Goal: Task Accomplishment & Management: Complete application form

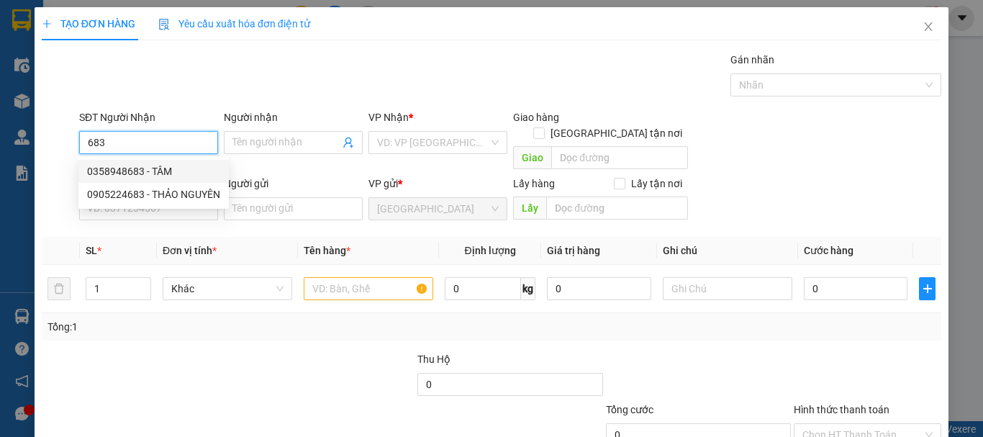
click at [166, 176] on div "0358948683 - TÂM" at bounding box center [153, 171] width 133 height 16
type input "0358948683"
type input "TÂM"
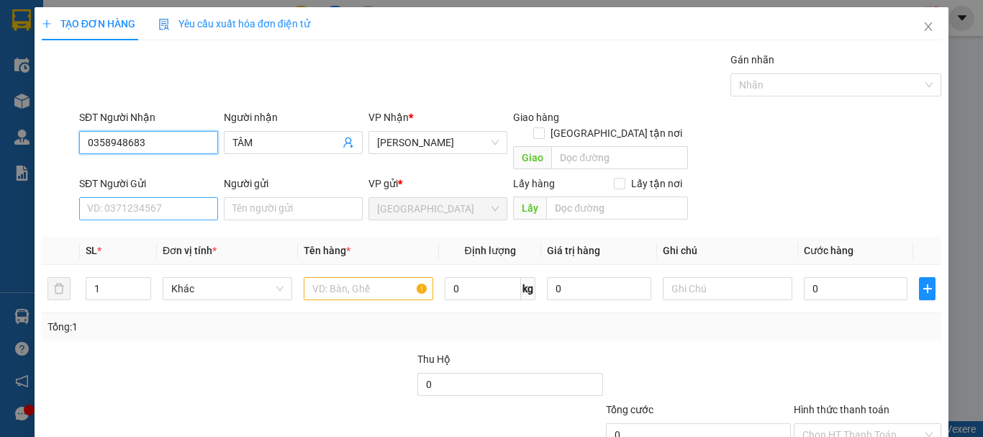
type input "0358948683"
click at [177, 197] on input "SĐT Người Gửi" at bounding box center [148, 208] width 139 height 23
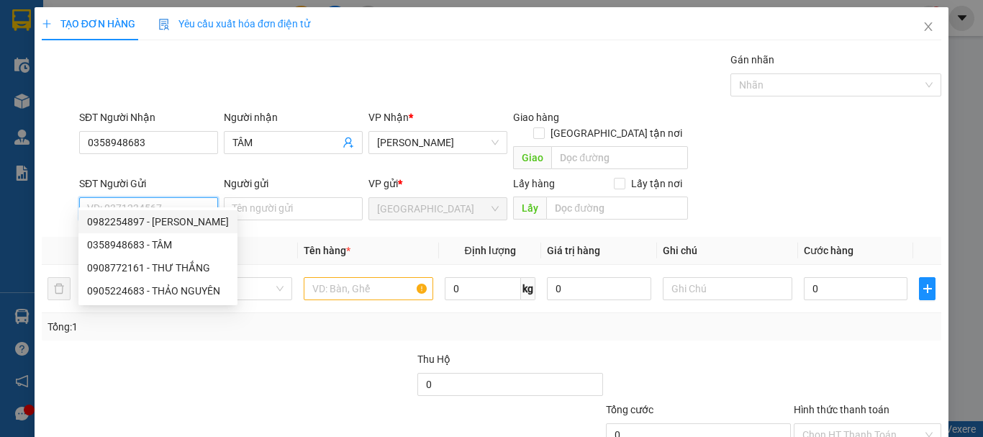
click at [186, 225] on div "0982254897 - [PERSON_NAME]" at bounding box center [158, 222] width 142 height 16
type input "0982254897"
type input "NGUYÊN MINH COOPMART"
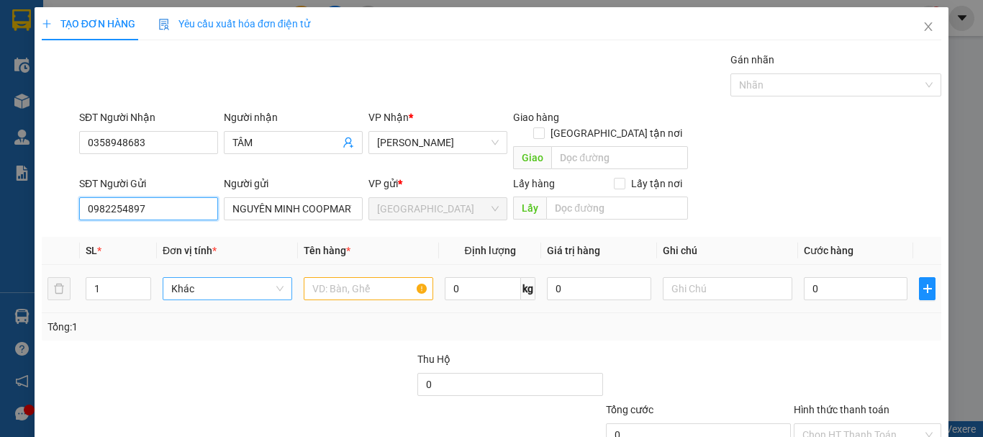
click at [230, 278] on span "Khác" at bounding box center [227, 289] width 112 height 22
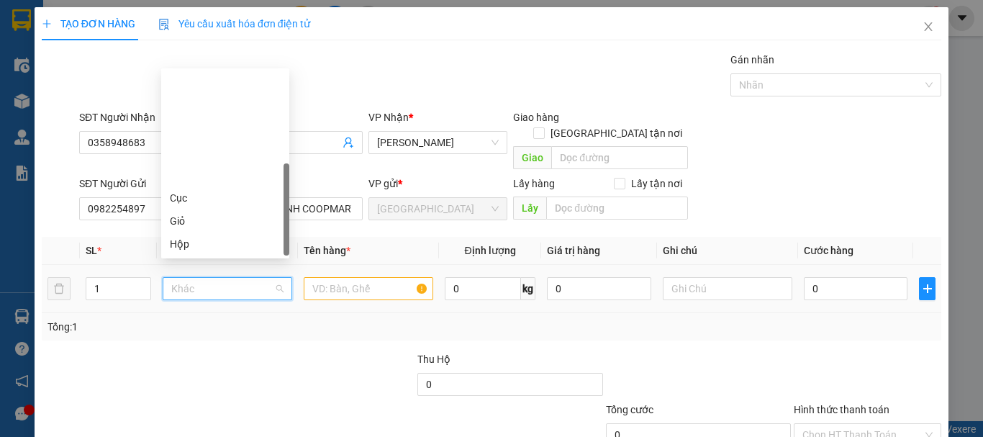
scroll to position [138, 0]
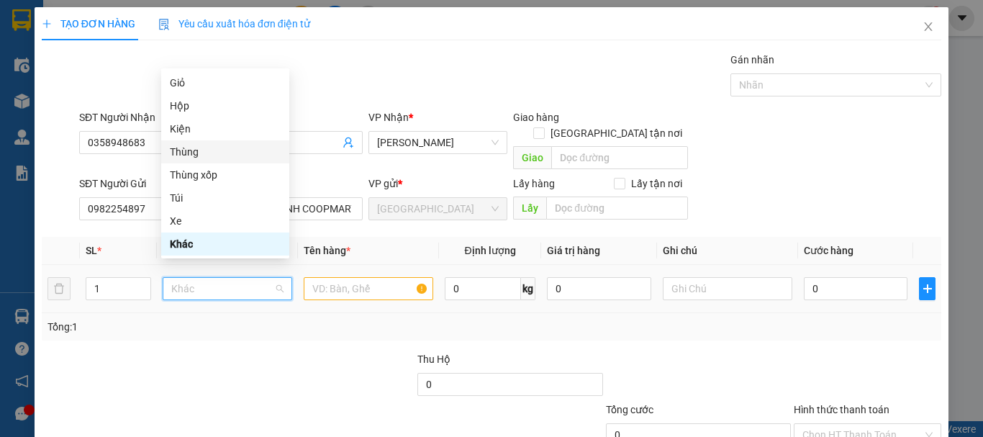
click at [206, 145] on div "Thùng" at bounding box center [225, 152] width 111 height 16
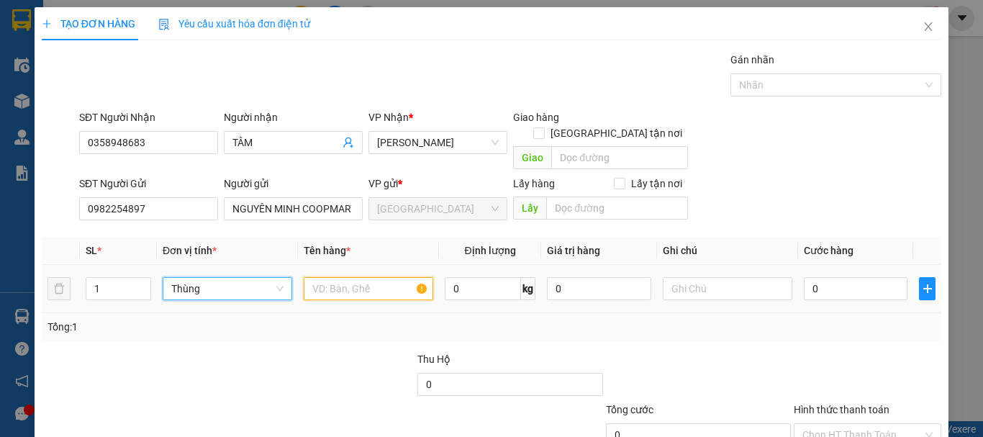
click at [391, 277] on input "text" at bounding box center [369, 288] width 130 height 23
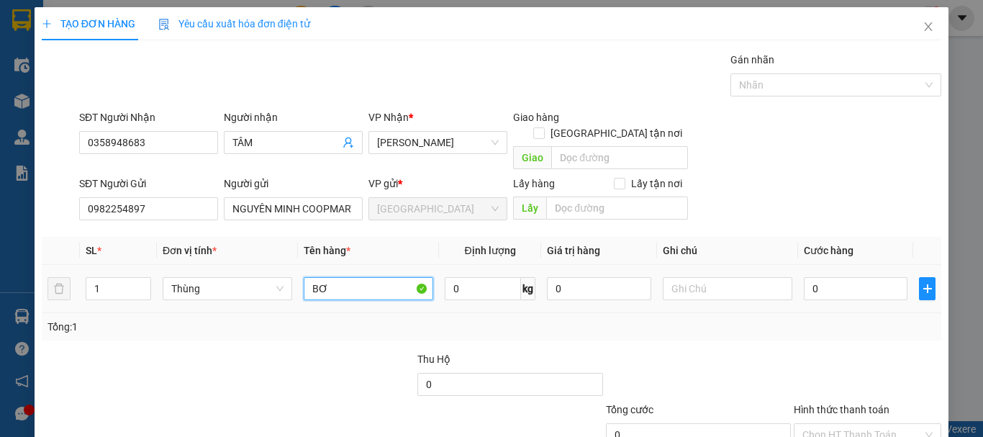
type input "BƠ"
type input "80"
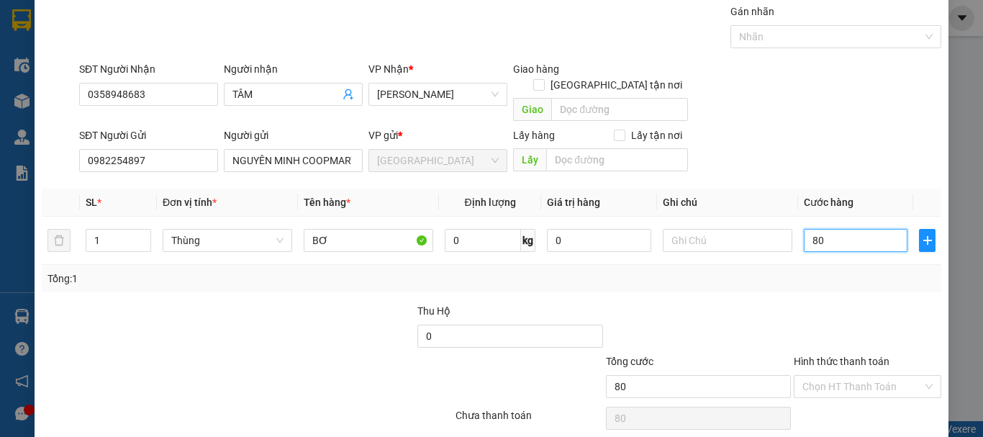
scroll to position [90, 0]
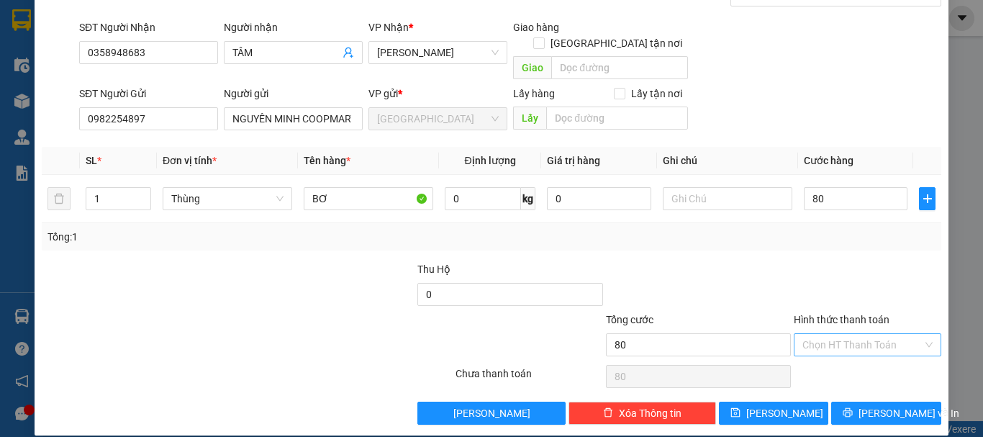
type input "80.000"
click at [861, 335] on input "Hình thức thanh toán" at bounding box center [862, 345] width 120 height 22
click at [848, 361] on div "Tại văn phòng" at bounding box center [858, 358] width 129 height 16
type input "0"
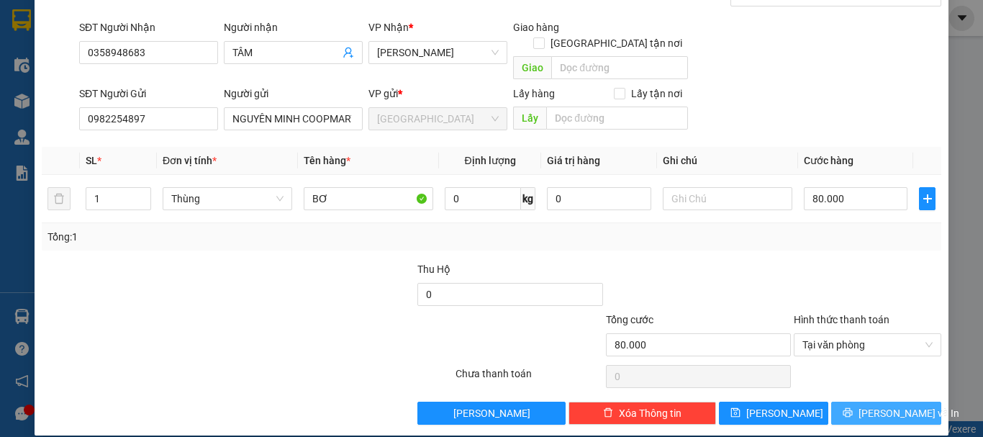
click at [855, 384] on div "Transit Pickup Surcharge Ids Transit Deliver Surcharge Ids Transit Deliver Surc…" at bounding box center [491, 193] width 899 height 463
click at [858, 401] on button "[PERSON_NAME] và In" at bounding box center [886, 412] width 110 height 23
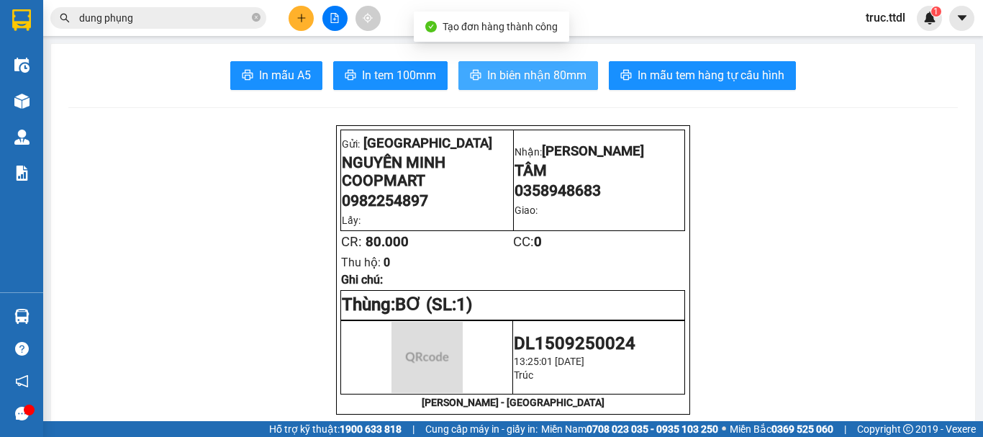
click at [554, 76] on span "In biên nhận 80mm" at bounding box center [536, 75] width 99 height 18
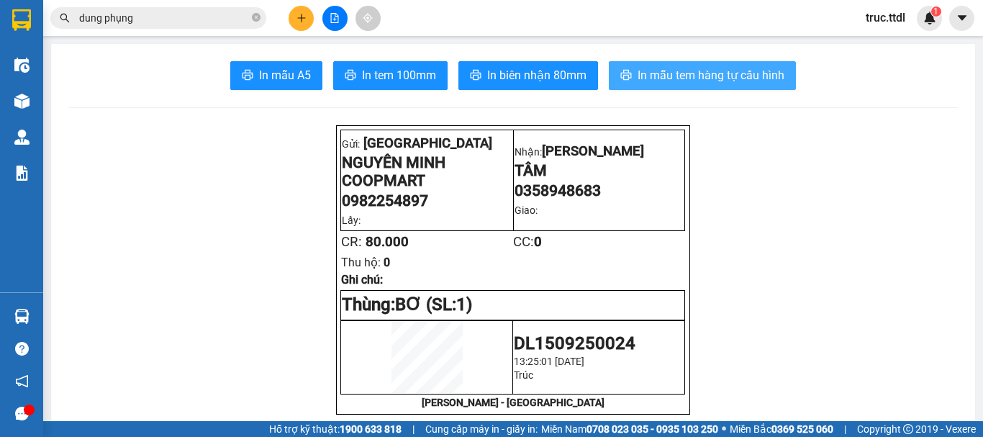
click at [710, 81] on span "In mẫu tem hàng tự cấu hình" at bounding box center [710, 75] width 147 height 18
click at [294, 17] on button at bounding box center [301, 18] width 25 height 25
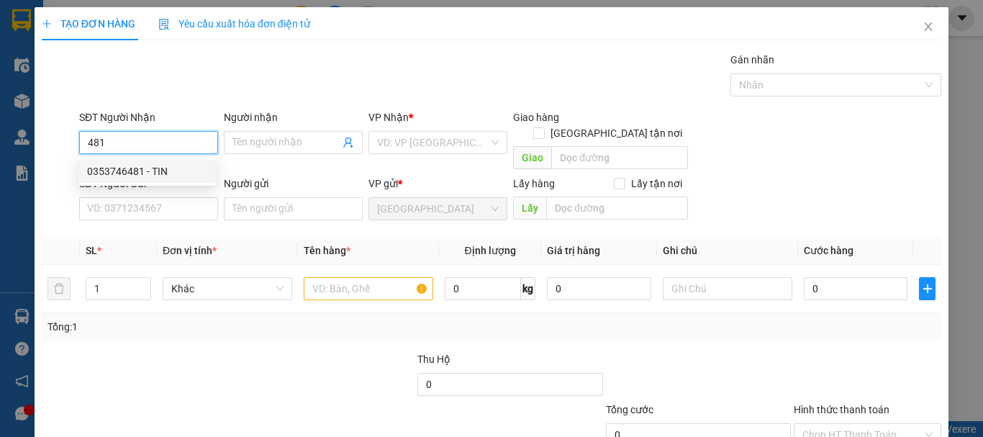
click at [173, 176] on div "0353746481 - TIN" at bounding box center [147, 171] width 120 height 16
type input "0353746481"
type input "TIN"
type input "0353746481"
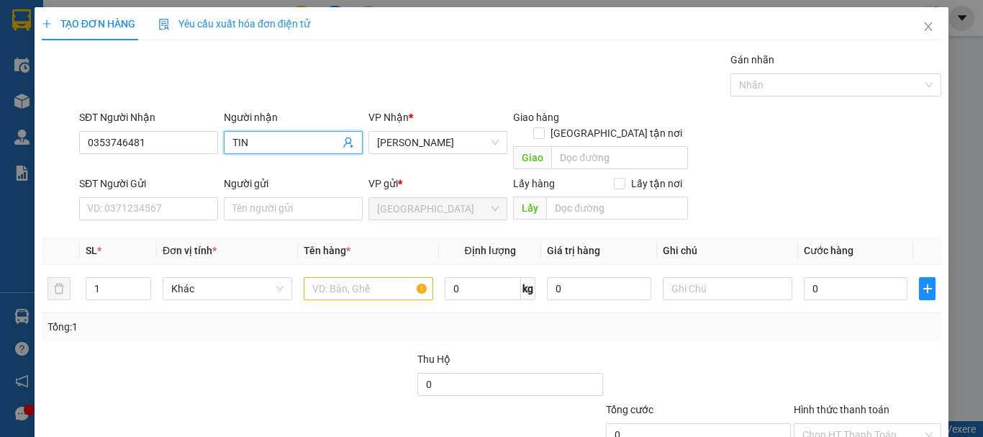
click at [256, 145] on input "TIN" at bounding box center [285, 143] width 107 height 16
type input "TIN ĐỨC PHỔ"
click at [153, 197] on input "SĐT Người Gửi" at bounding box center [148, 208] width 139 height 23
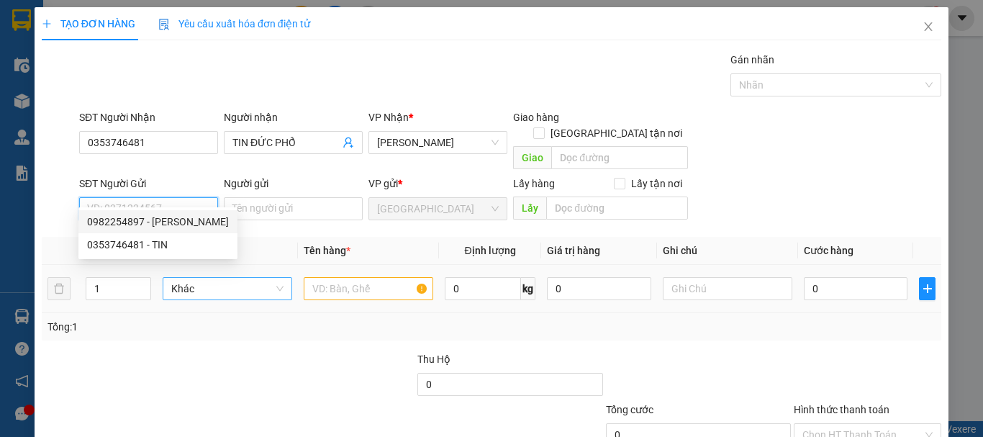
click at [179, 220] on div "0982254897 - [PERSON_NAME]" at bounding box center [158, 222] width 142 height 16
type input "0982254897"
type input "NGUYÊN MINH COOPMART"
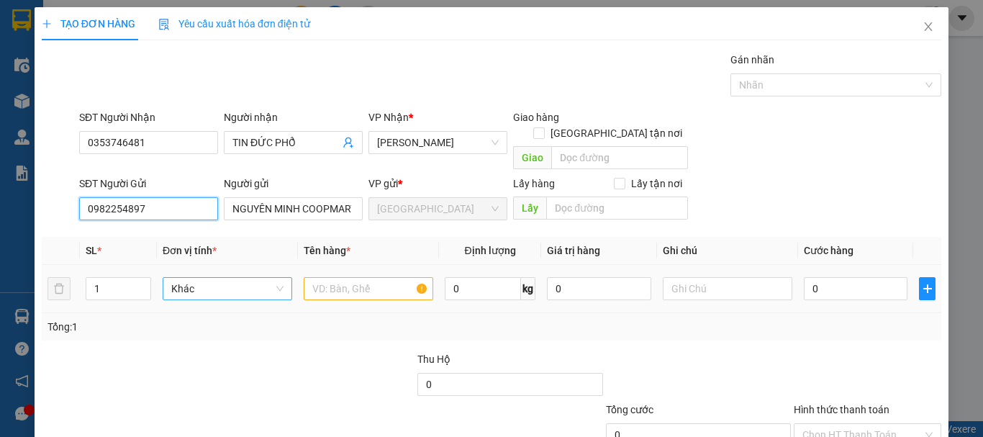
click at [196, 278] on span "Khác" at bounding box center [227, 289] width 112 height 22
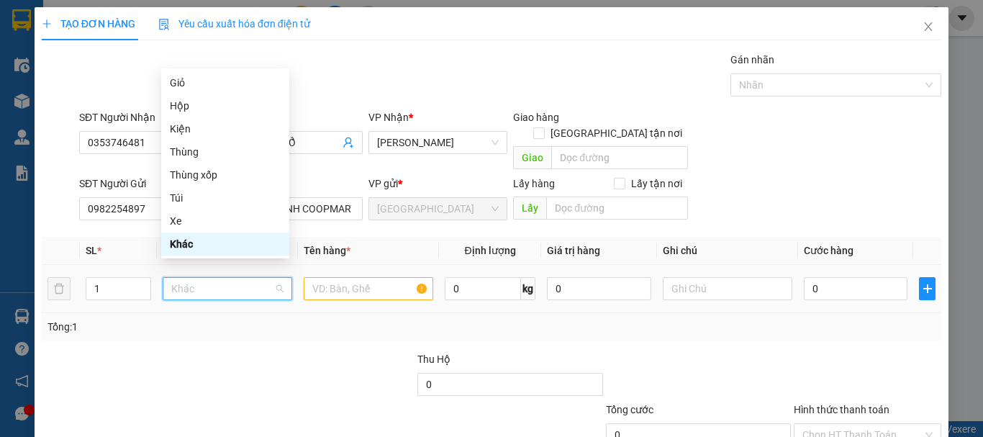
type input "T"
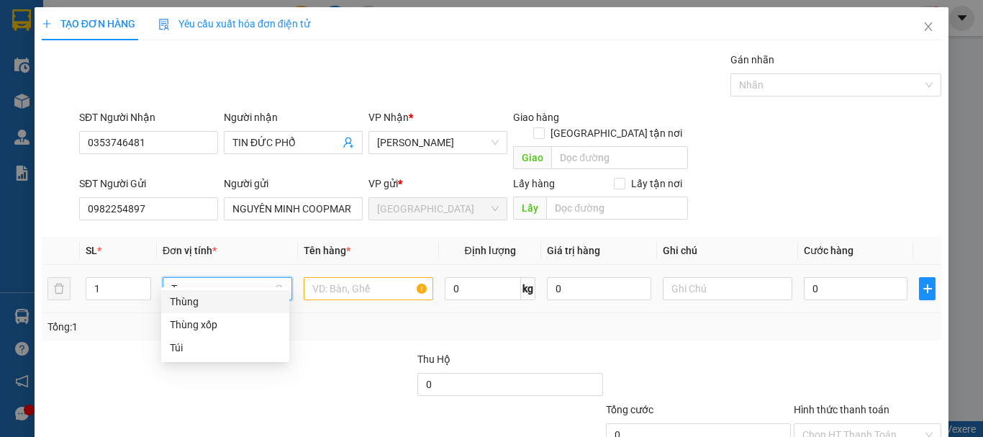
scroll to position [0, 0]
click at [232, 299] on div "Thùng" at bounding box center [225, 302] width 111 height 16
click at [334, 280] on input "text" at bounding box center [369, 288] width 130 height 23
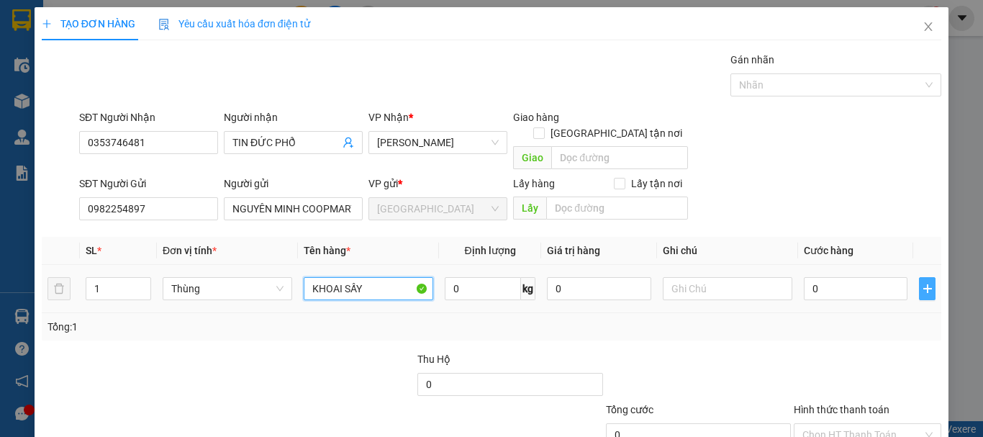
type input "KHOAI SẤY"
click at [922, 283] on icon "plus" at bounding box center [928, 289] width 12 height 12
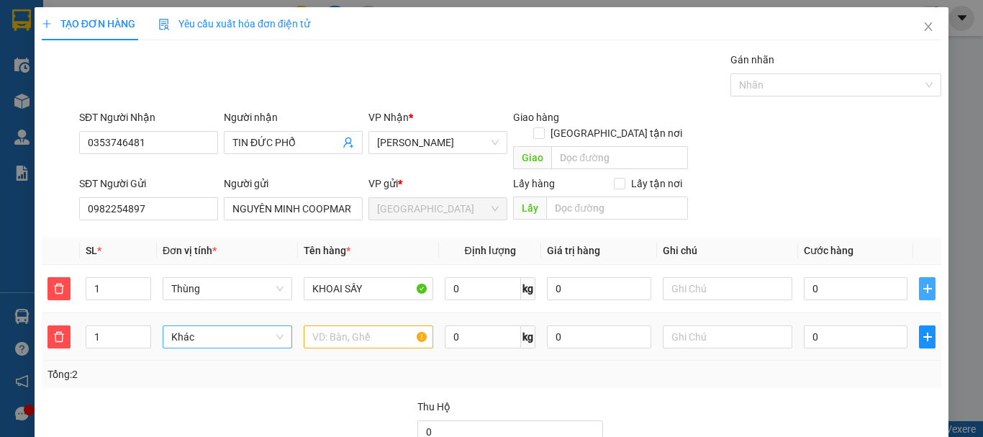
click at [232, 326] on span "Khác" at bounding box center [227, 337] width 112 height 22
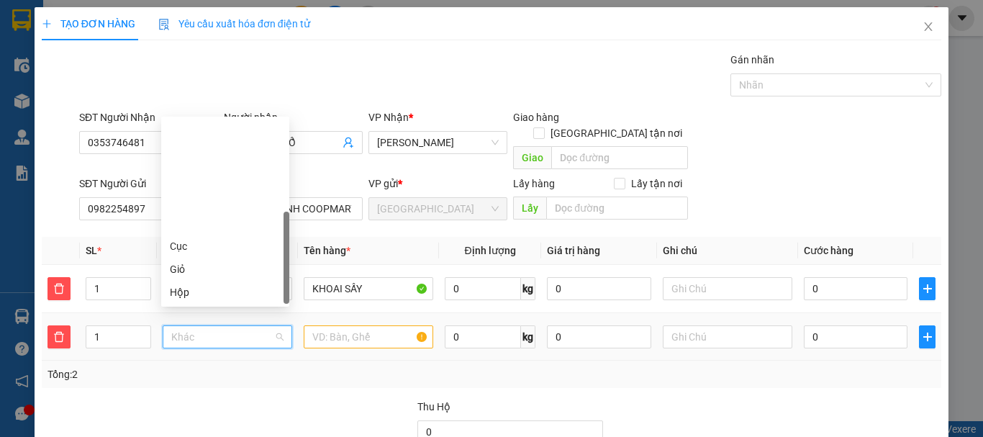
type input "T"
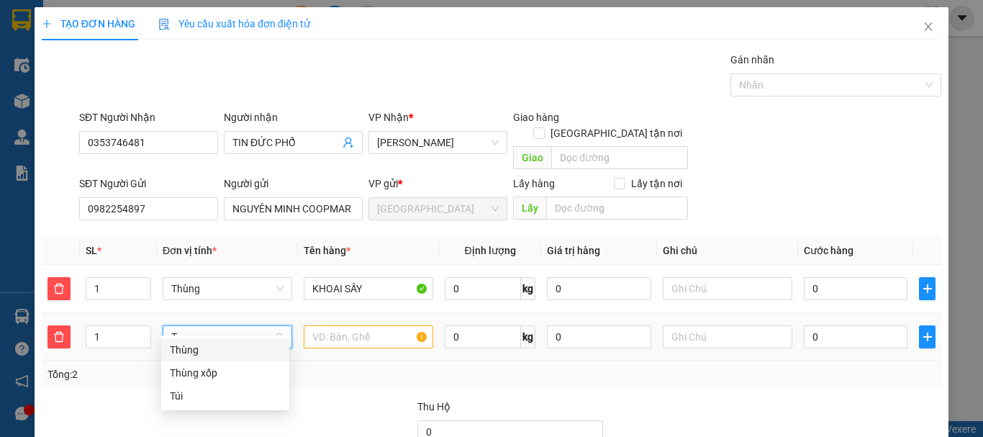
click at [227, 346] on div "Thùng" at bounding box center [225, 350] width 111 height 16
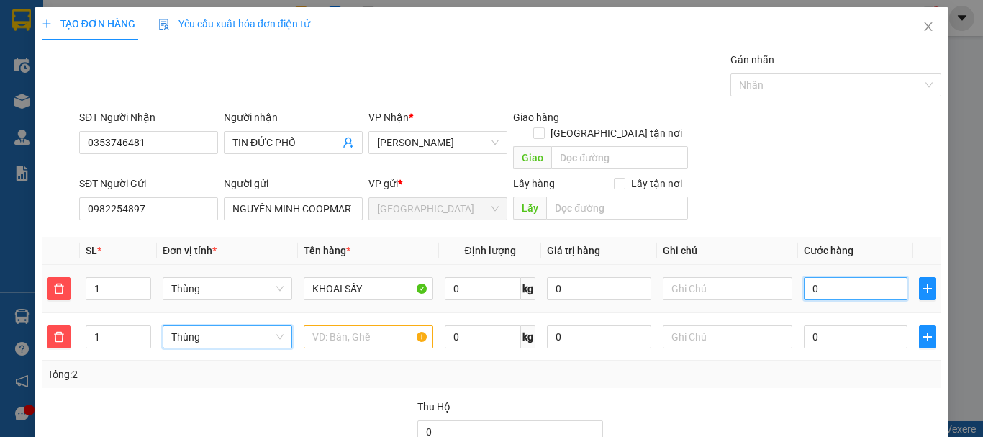
click at [848, 277] on input "0" at bounding box center [856, 288] width 104 height 23
type input "6"
type input "60"
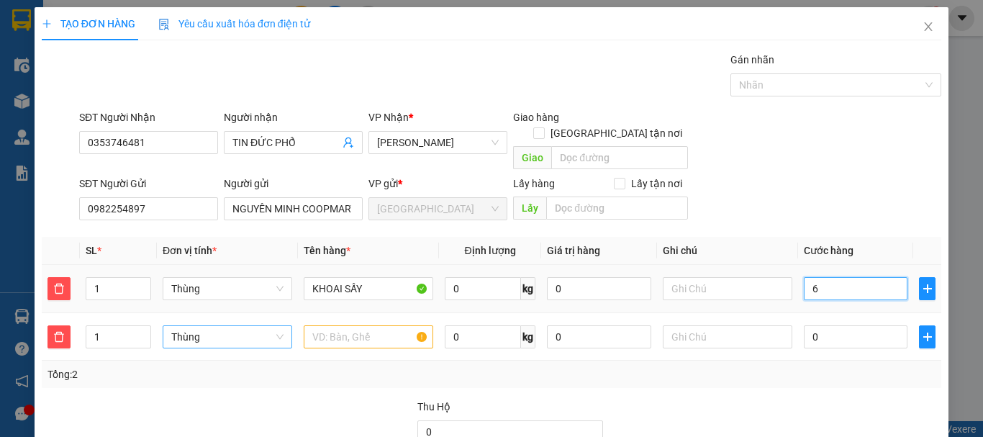
type input "60"
type input "60.000"
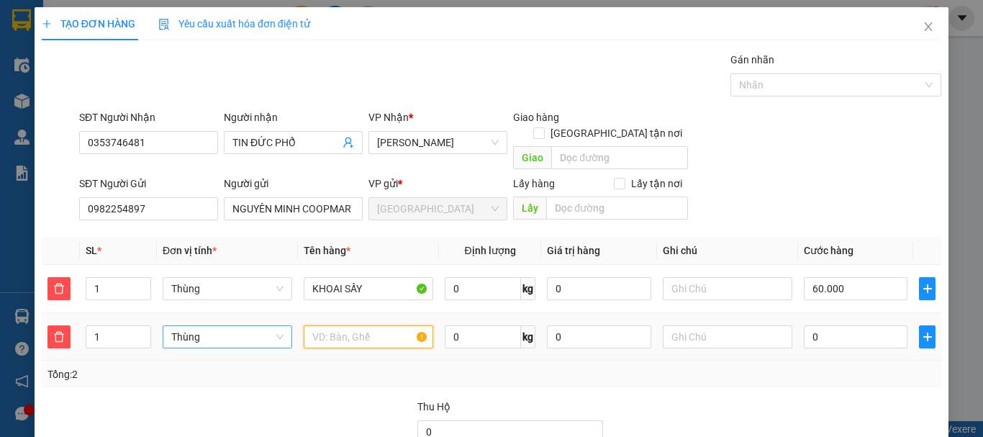
click at [353, 326] on input "text" at bounding box center [369, 336] width 130 height 23
type input "ATISO"
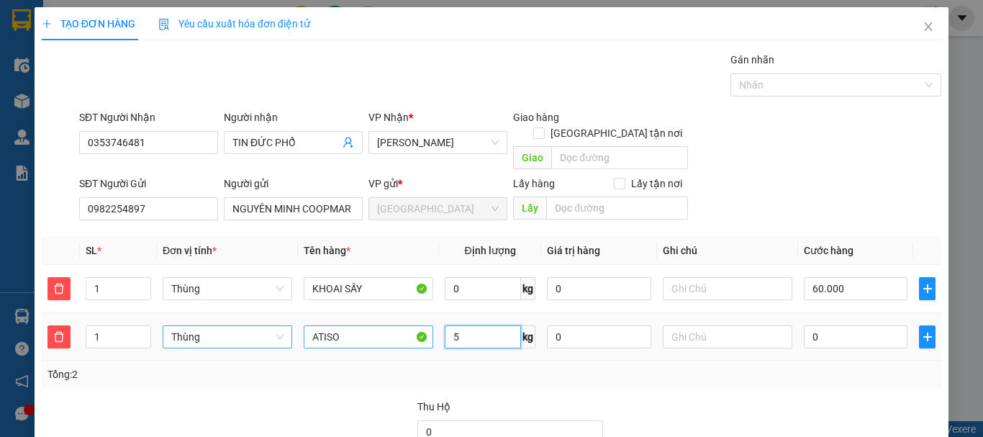
type input "5"
type input "60.005"
type input "50"
type input "60.050"
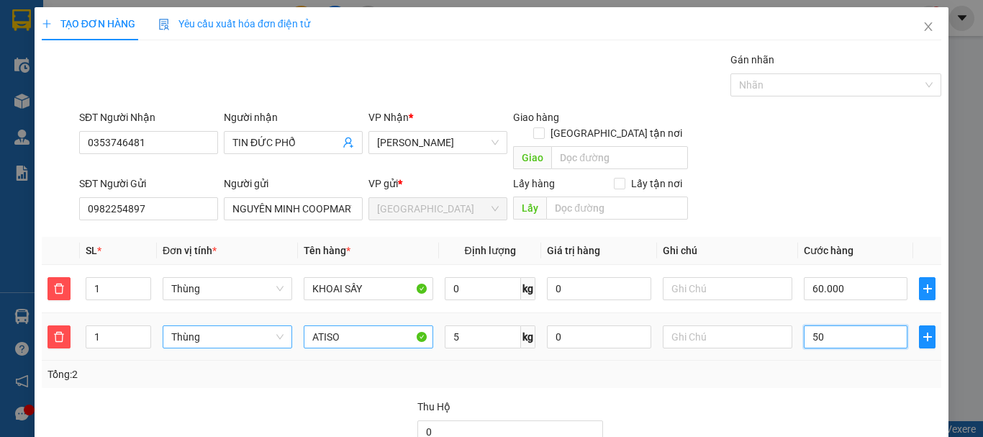
type input "60.050"
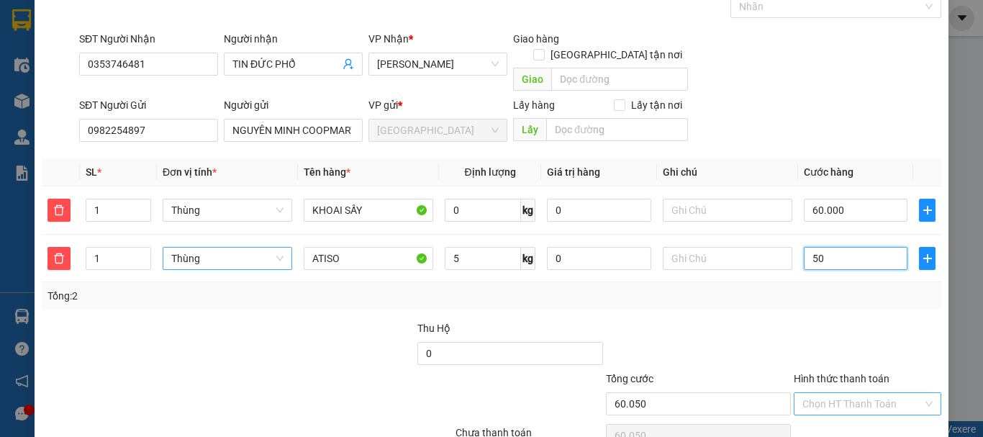
scroll to position [137, 0]
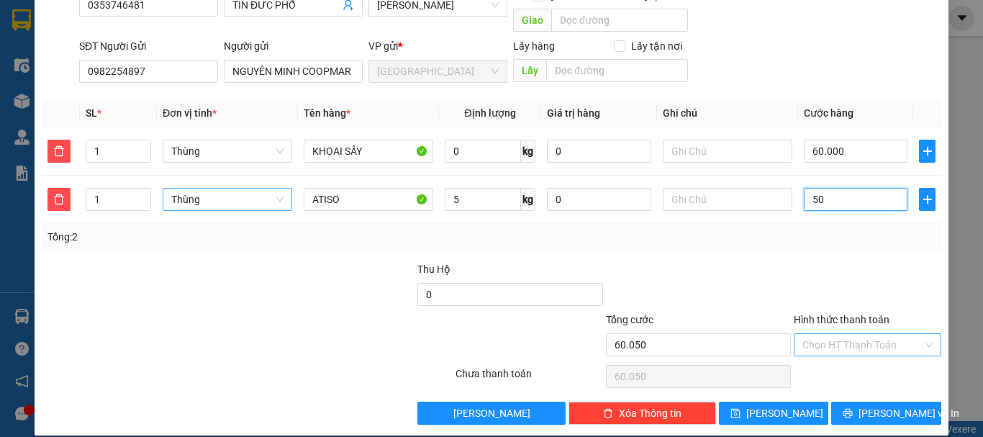
type input "50"
click at [858, 334] on input "Hình thức thanh toán" at bounding box center [862, 345] width 120 height 22
type input "110.000"
type input "50.000"
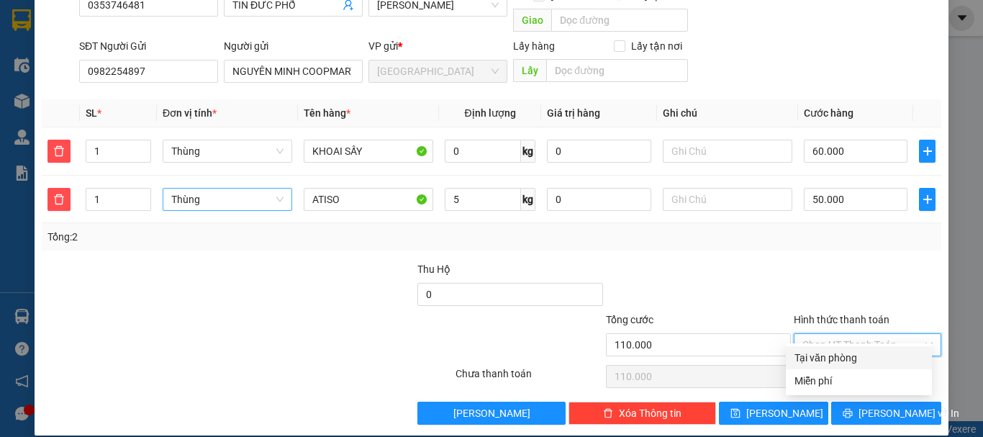
click at [845, 355] on div "Tại văn phòng" at bounding box center [858, 358] width 129 height 16
type input "0"
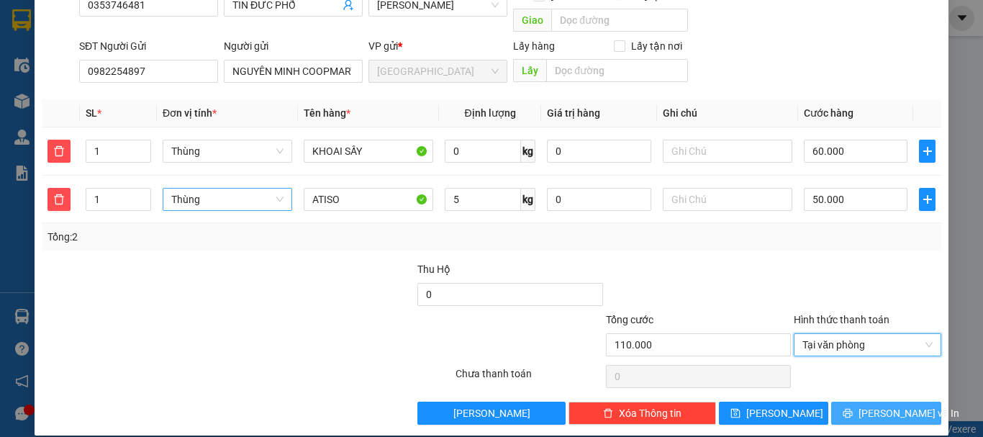
click at [850, 408] on icon "printer" at bounding box center [848, 413] width 10 height 10
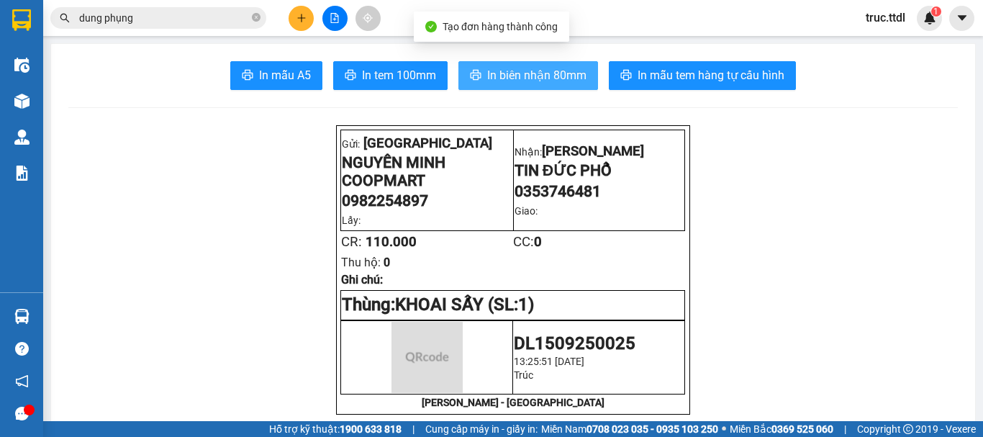
click at [507, 81] on span "In biên nhận 80mm" at bounding box center [536, 75] width 99 height 18
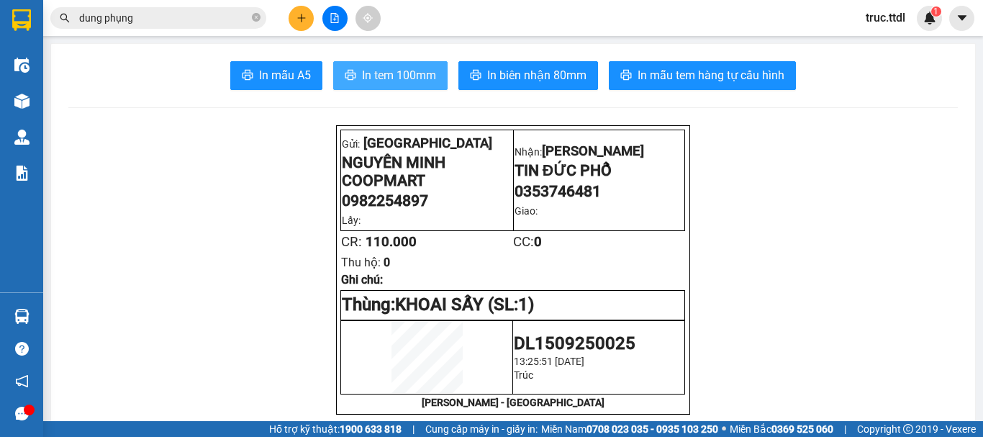
click at [386, 86] on button "In tem 100mm" at bounding box center [390, 75] width 114 height 29
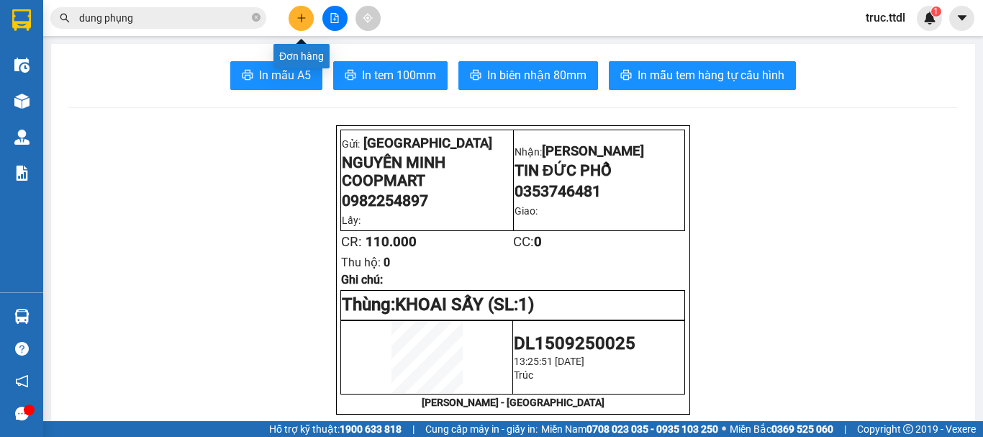
click at [301, 15] on icon "plus" at bounding box center [301, 18] width 10 height 10
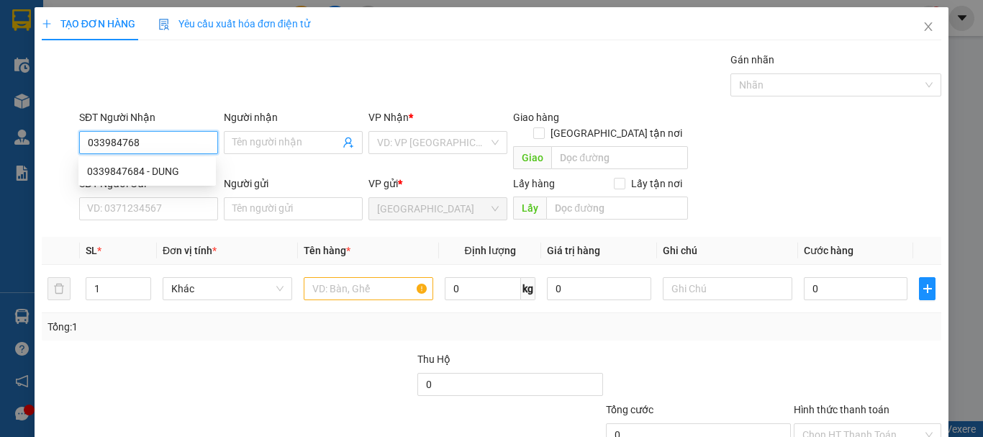
type input "0339847684"
click at [156, 168] on div "0339847684 - DUNG" at bounding box center [147, 171] width 120 height 16
type input "DUNG"
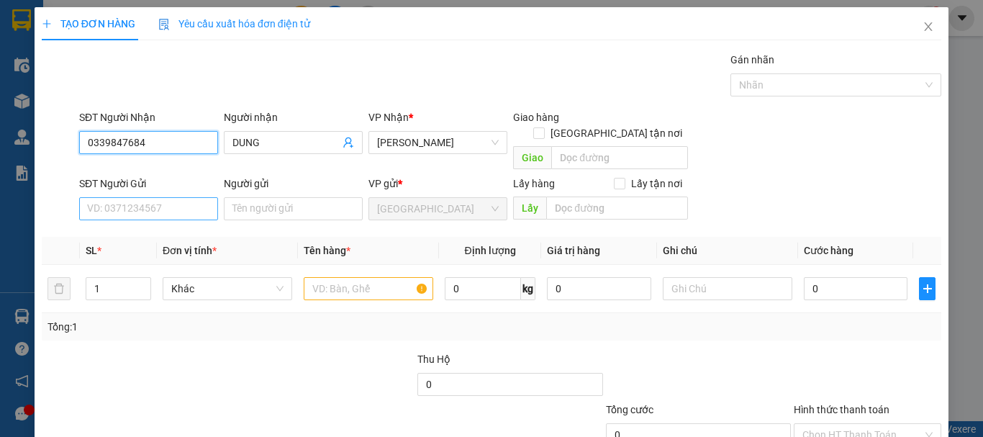
type input "0339847684"
click at [159, 202] on input "SĐT Người Gửi" at bounding box center [148, 208] width 139 height 23
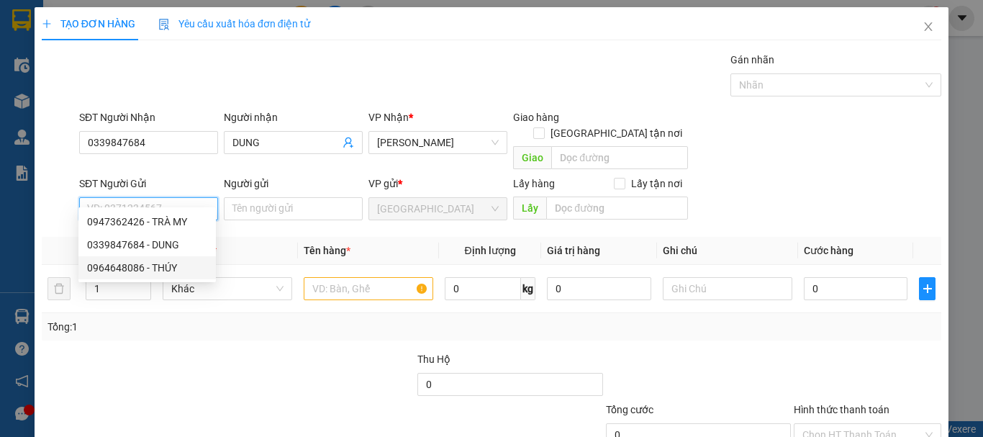
click at [160, 271] on div "0964648086 - THÚY" at bounding box center [147, 268] width 120 height 16
type input "0964648086"
type input "THÚY"
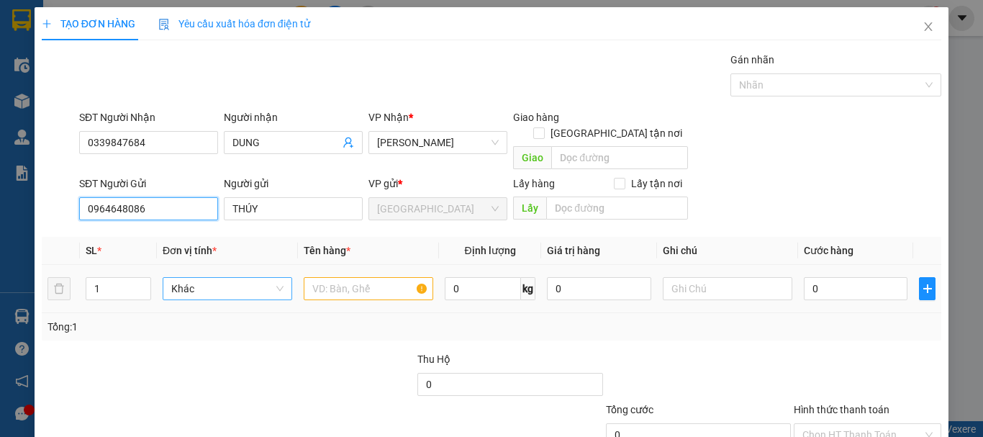
click at [231, 281] on span "Khác" at bounding box center [227, 289] width 112 height 22
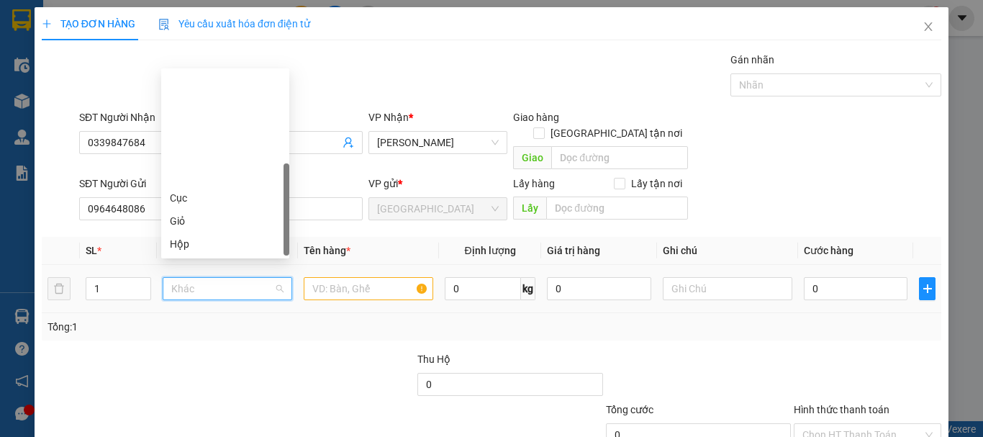
scroll to position [138, 0]
type input "X"
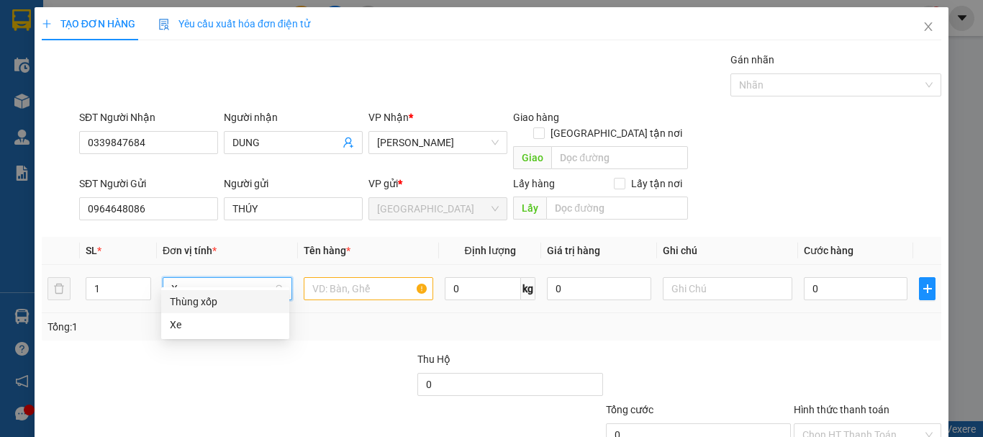
scroll to position [0, 0]
click at [240, 301] on div "Thùng xốp" at bounding box center [225, 302] width 111 height 16
click at [360, 277] on input "text" at bounding box center [369, 288] width 130 height 23
type input "M"
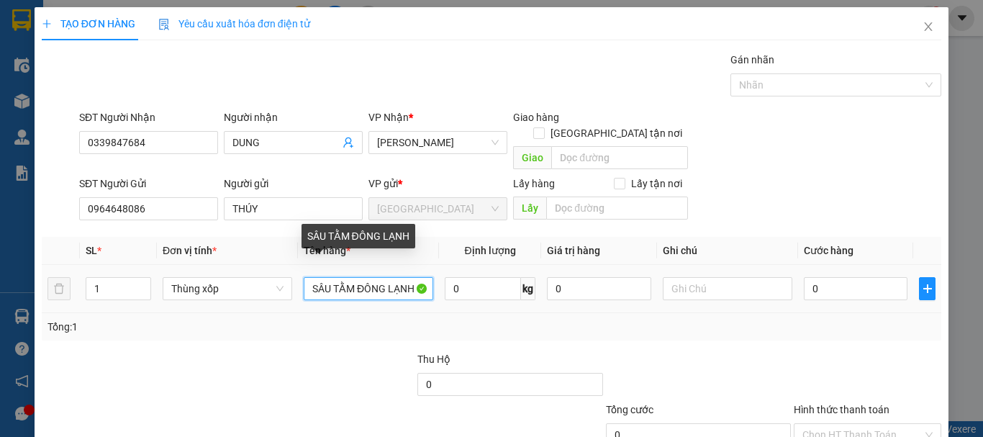
click at [313, 277] on input "SÂU TẰM ĐÔNG LẠNH" at bounding box center [369, 288] width 130 height 23
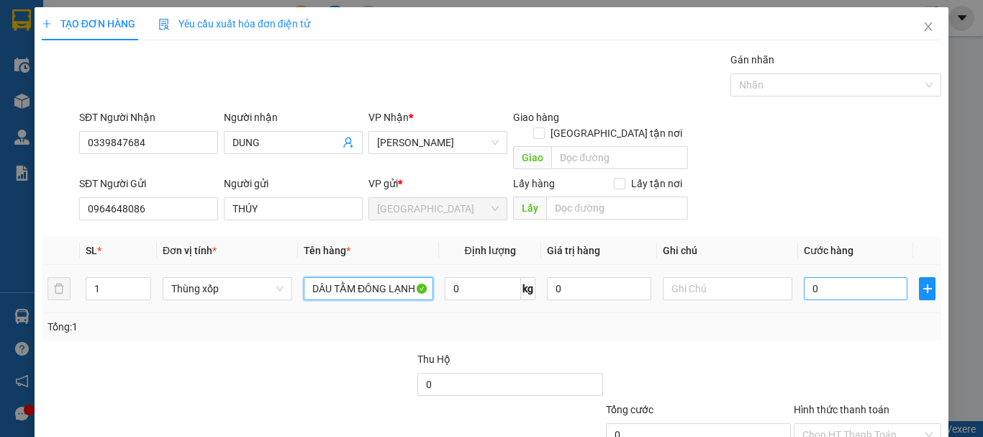
type input "DÂU TẰM ĐÔNG LẠNH"
click at [837, 278] on input "0" at bounding box center [856, 288] width 104 height 23
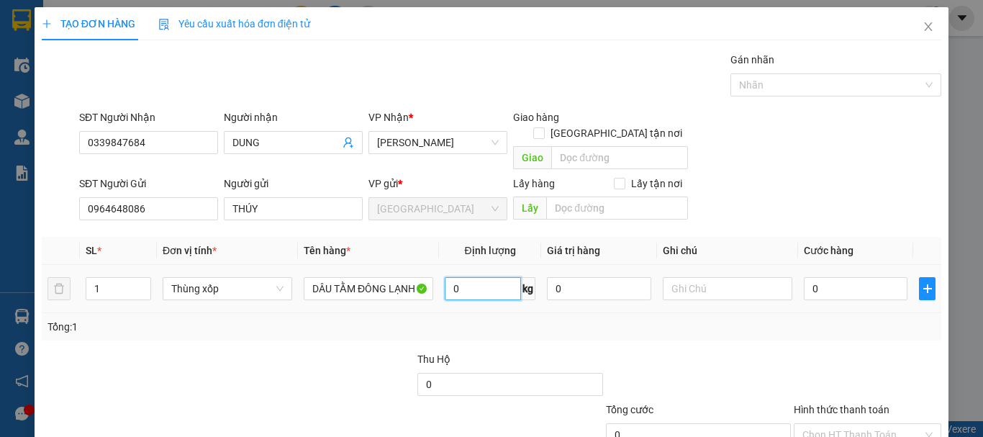
click at [458, 277] on input "0" at bounding box center [483, 288] width 76 height 23
type input "12"
click at [815, 277] on input "0" at bounding box center [856, 288] width 104 height 23
type input "8"
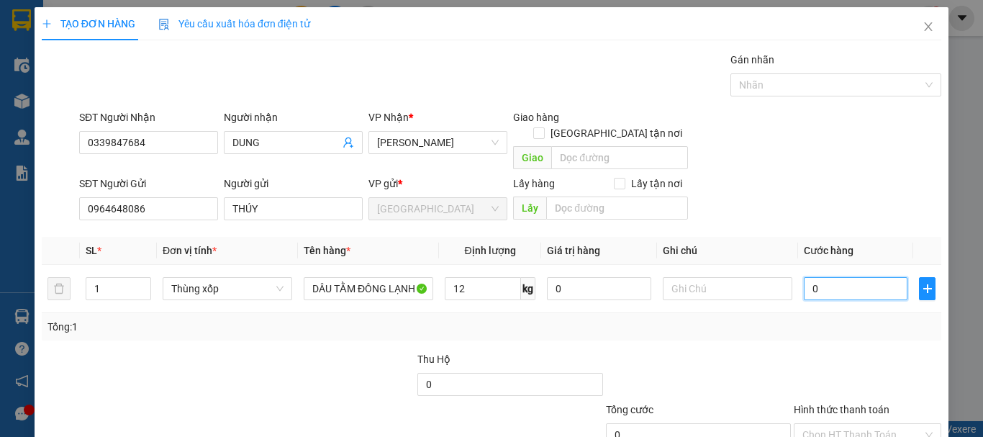
type input "8"
type input "80"
type input "80.000"
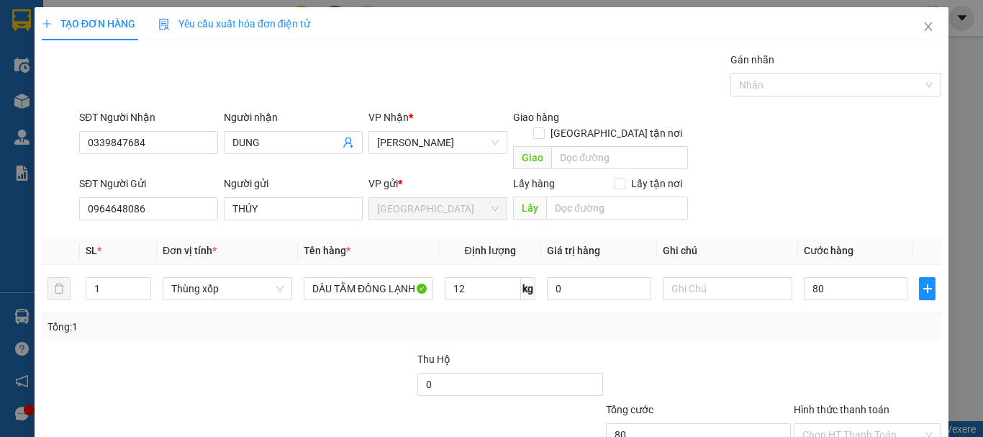
type input "80.000"
click at [850, 313] on div "Tổng: 1" at bounding box center [491, 326] width 899 height 27
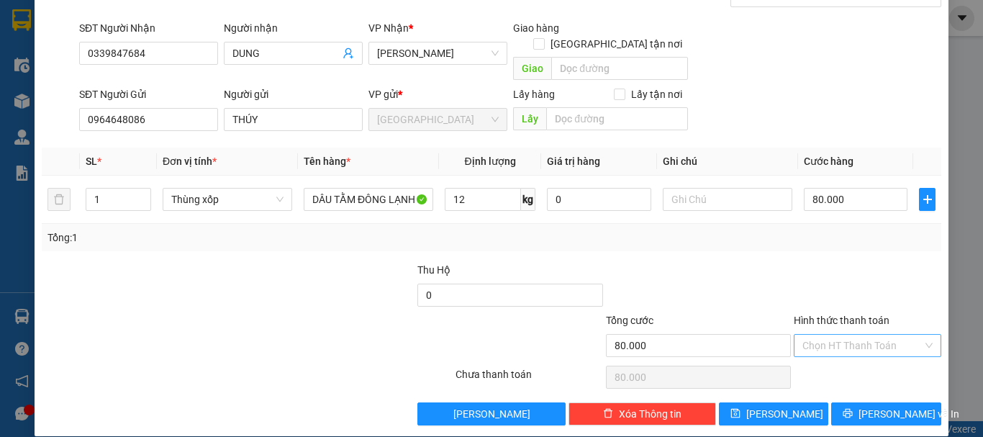
scroll to position [90, 0]
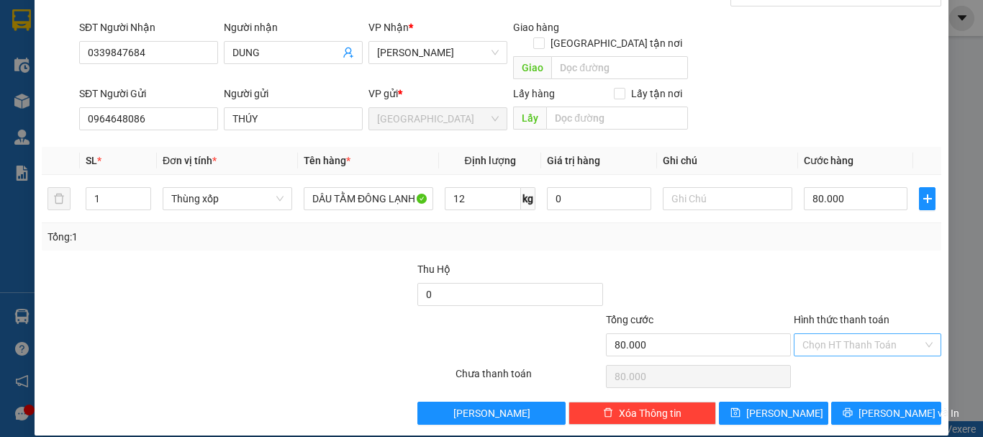
click at [838, 334] on input "Hình thức thanh toán" at bounding box center [862, 345] width 120 height 22
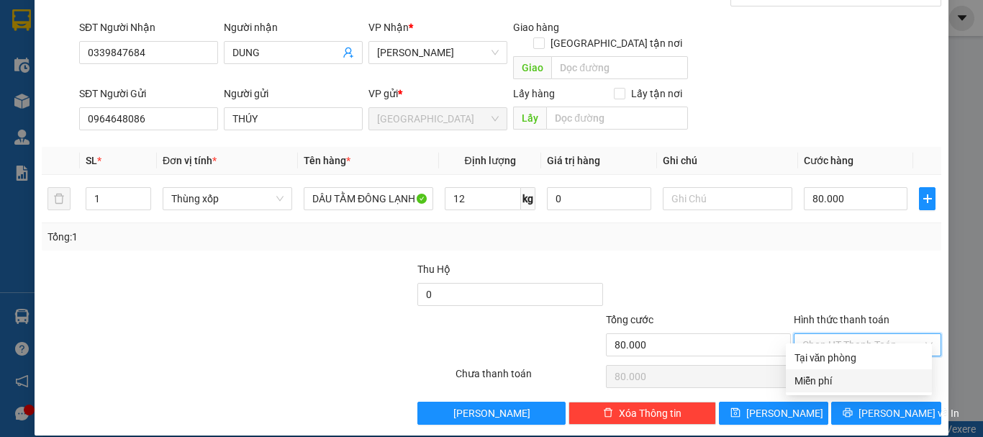
click at [855, 370] on div "Miễn phí" at bounding box center [859, 380] width 146 height 23
type input "0"
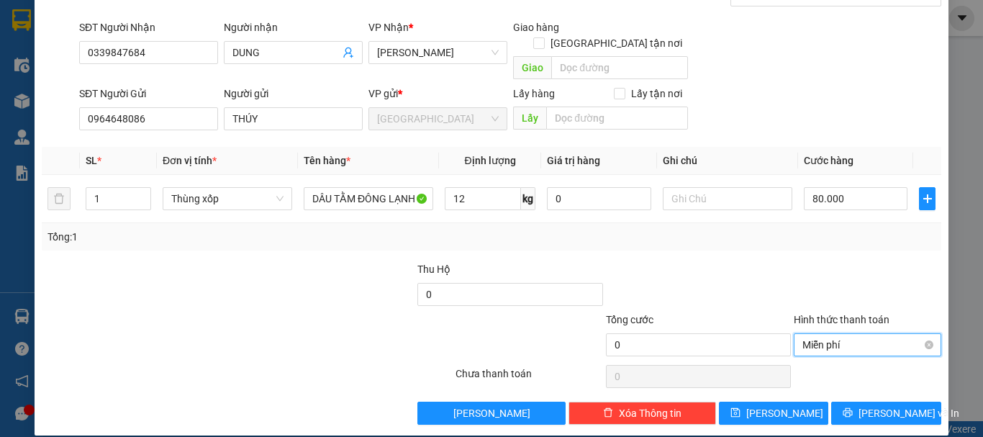
click at [850, 334] on span "Miễn phí" at bounding box center [867, 345] width 130 height 22
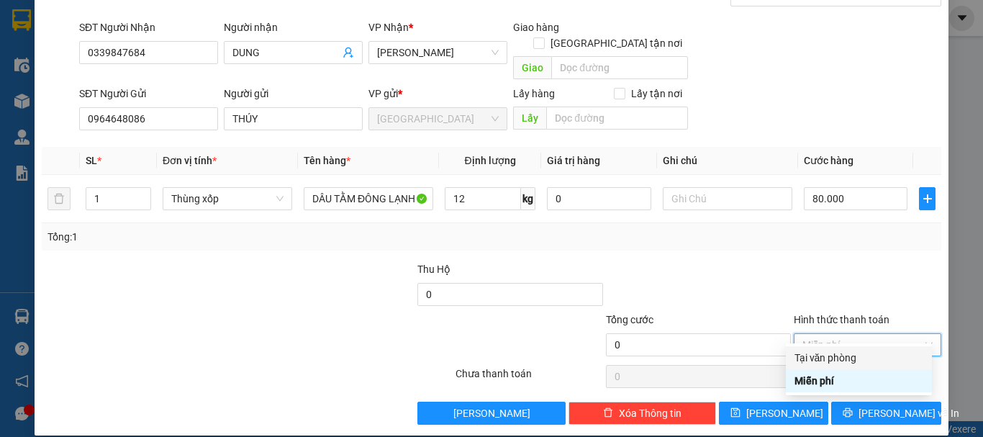
click at [852, 358] on div "Tại văn phòng" at bounding box center [858, 358] width 129 height 16
type input "80.000"
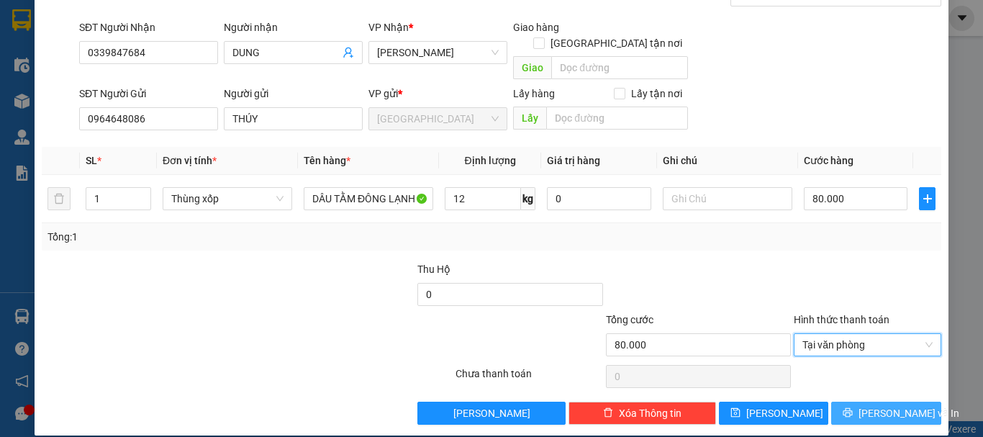
drag, startPoint x: 864, startPoint y: 389, endPoint x: 796, endPoint y: 364, distance: 72.6
click at [863, 401] on button "[PERSON_NAME] và In" at bounding box center [886, 412] width 110 height 23
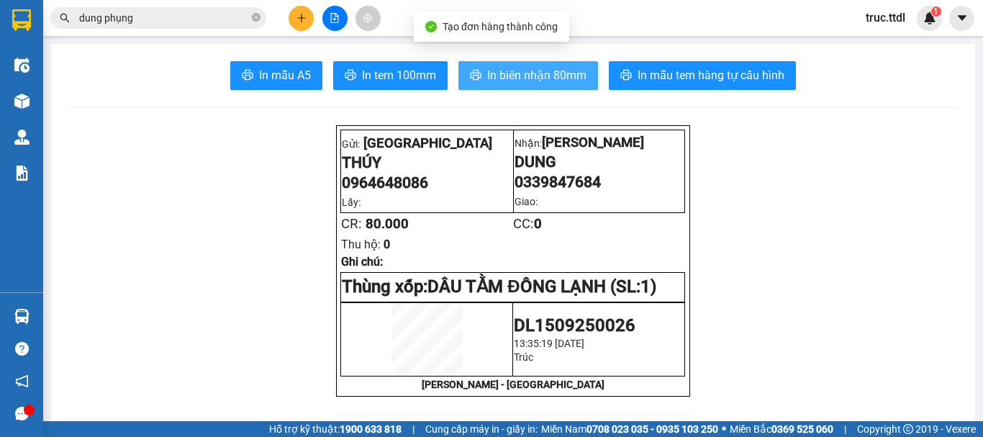
click at [512, 83] on span "In biên nhận 80mm" at bounding box center [536, 75] width 99 height 18
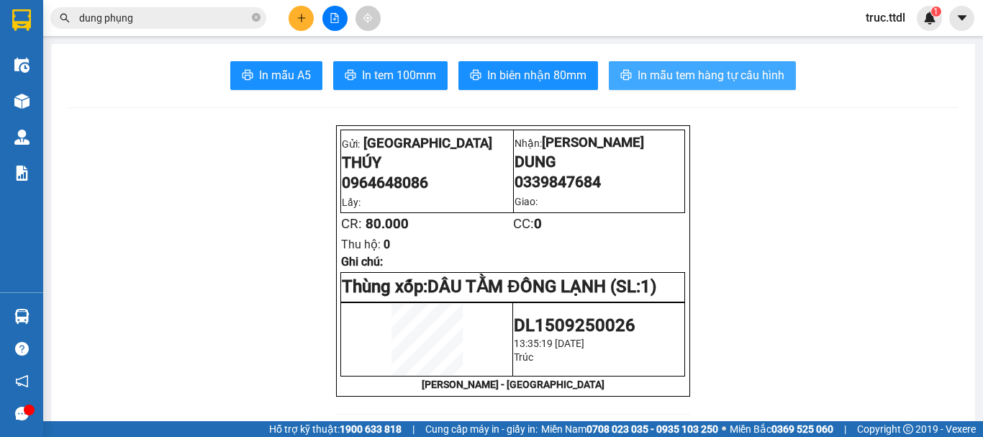
click at [735, 77] on span "In mẫu tem hàng tự cấu hình" at bounding box center [710, 75] width 147 height 18
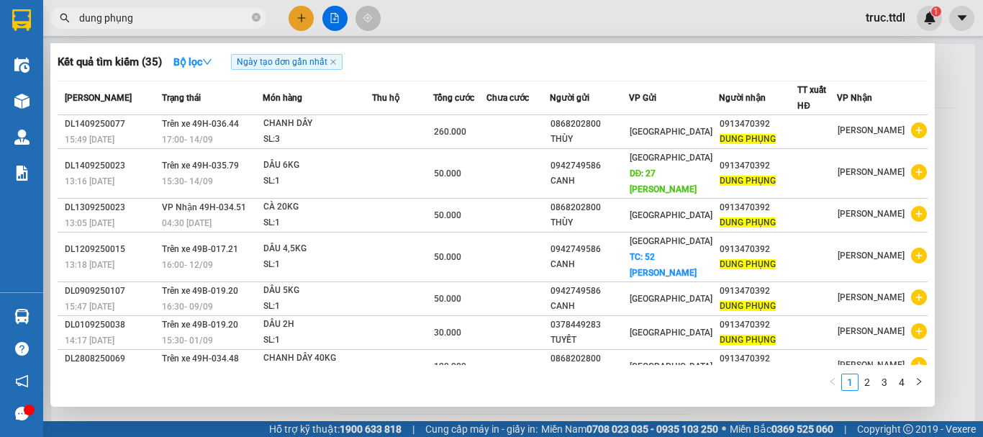
drag, startPoint x: 171, startPoint y: 23, endPoint x: 57, endPoint y: 33, distance: 114.8
click at [57, 31] on div "Kết quả tìm kiếm ( 35 ) Bộ lọc Ngày tạo đơn gần nhất Mã ĐH Trạng thái Món hàng …" at bounding box center [140, 18] width 281 height 25
type input "T"
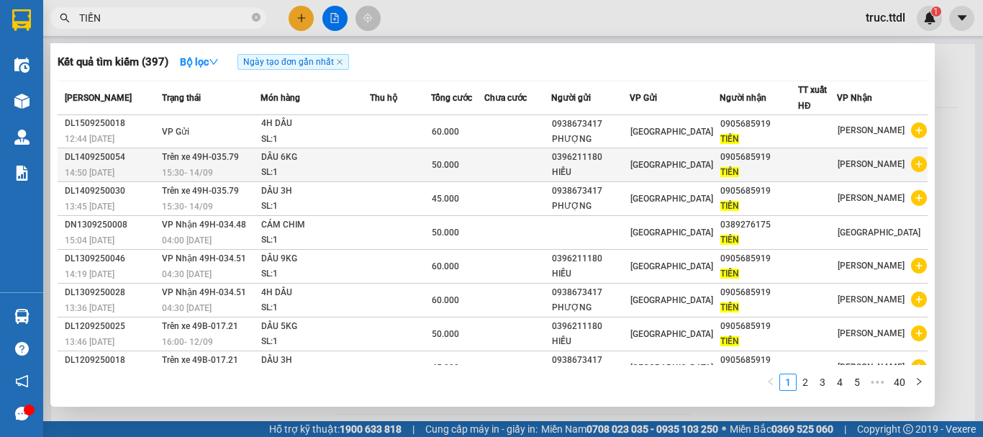
type input "TIẾN"
click at [622, 165] on div "HIẾU" at bounding box center [590, 172] width 77 height 15
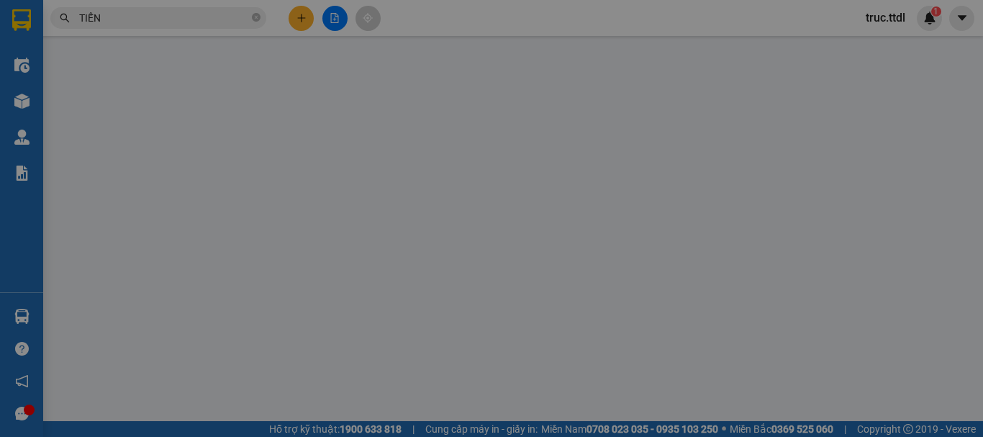
type input "0905685919"
type input "TIẾN"
type input "0396211180"
type input "HIẾU"
type input "50.000"
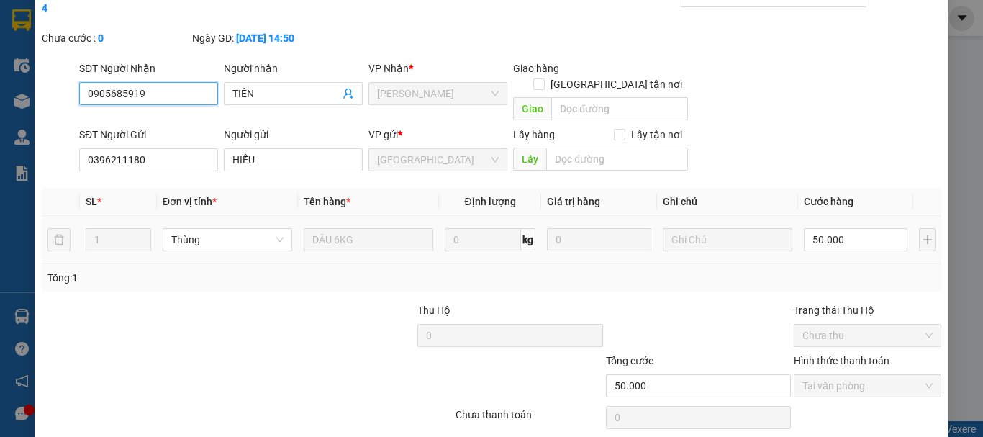
scroll to position [112, 0]
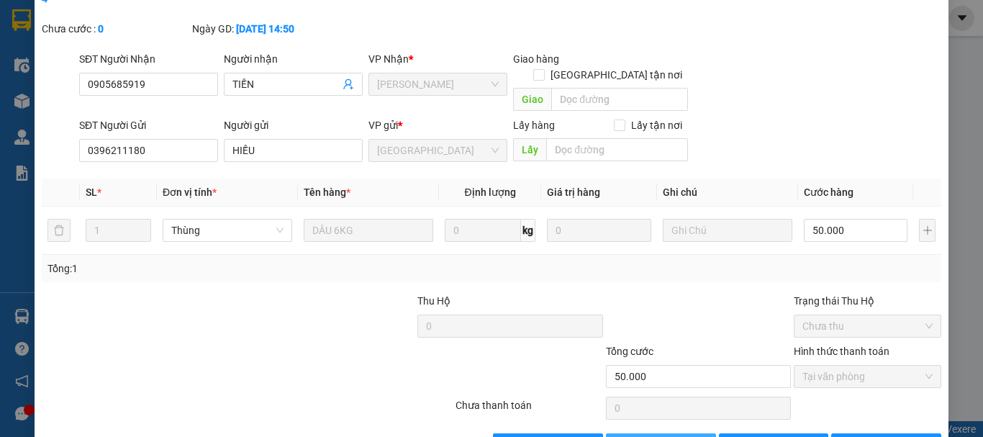
click at [678, 436] on span "Thêm ĐH mới" at bounding box center [668, 445] width 61 height 16
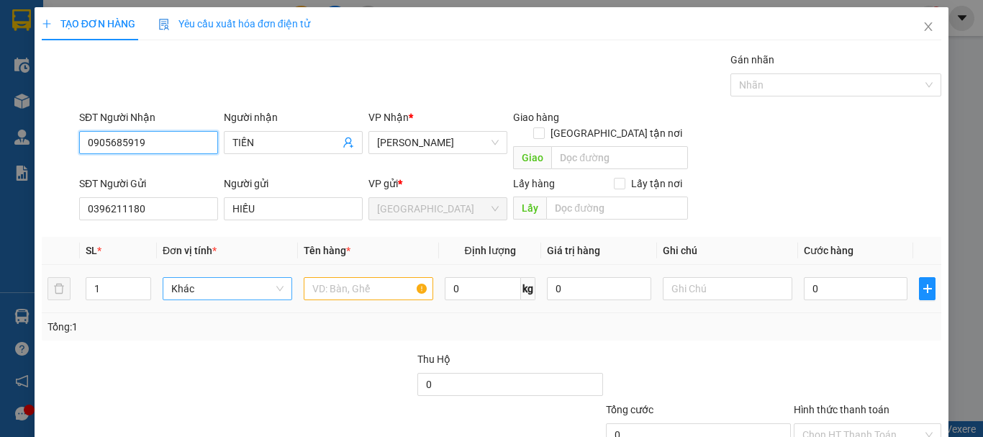
click at [250, 278] on span "Khác" at bounding box center [227, 289] width 112 height 22
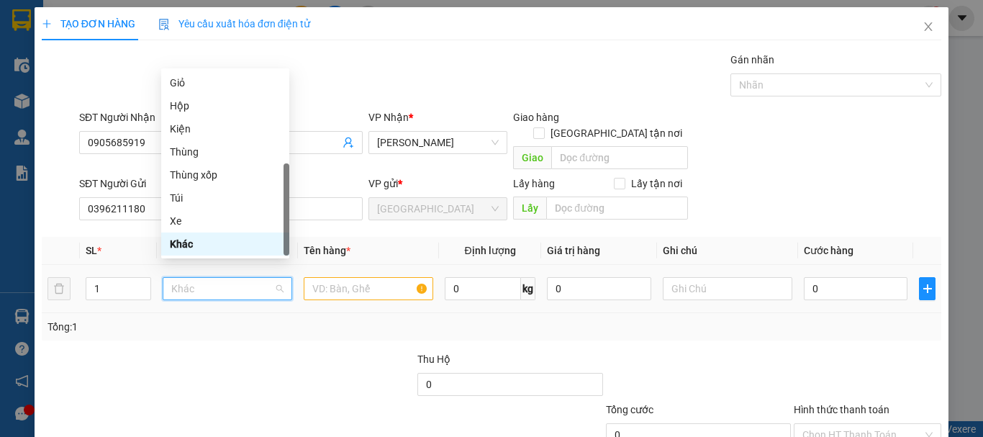
type input "T"
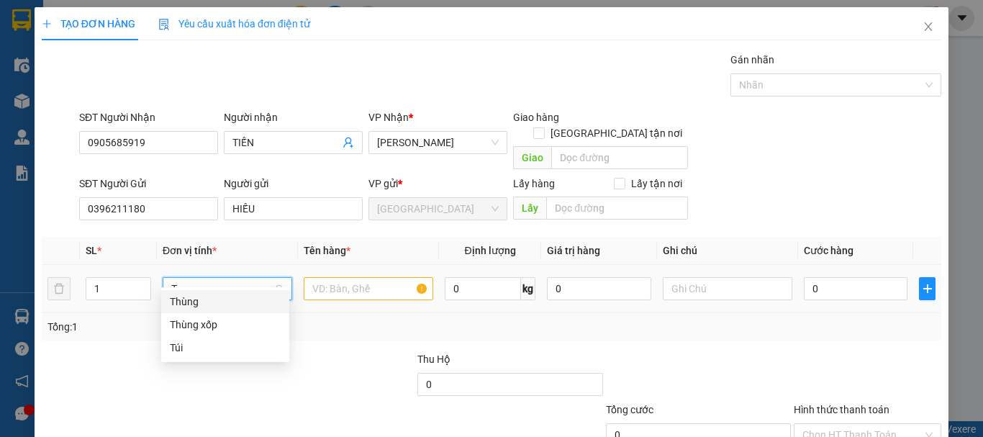
scroll to position [0, 0]
click at [244, 297] on div "Thùng" at bounding box center [225, 302] width 111 height 16
click at [323, 278] on input "text" at bounding box center [369, 288] width 130 height 23
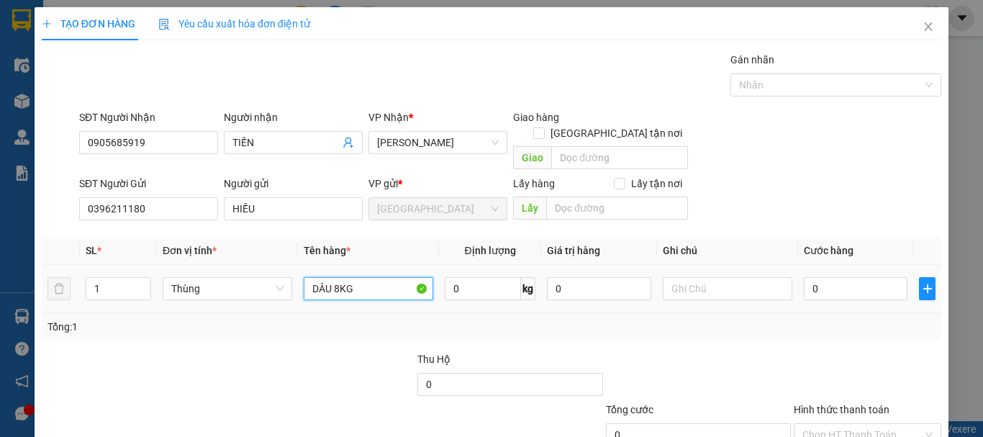
type input "DÂU 8KG"
type input "8"
type input "8*"
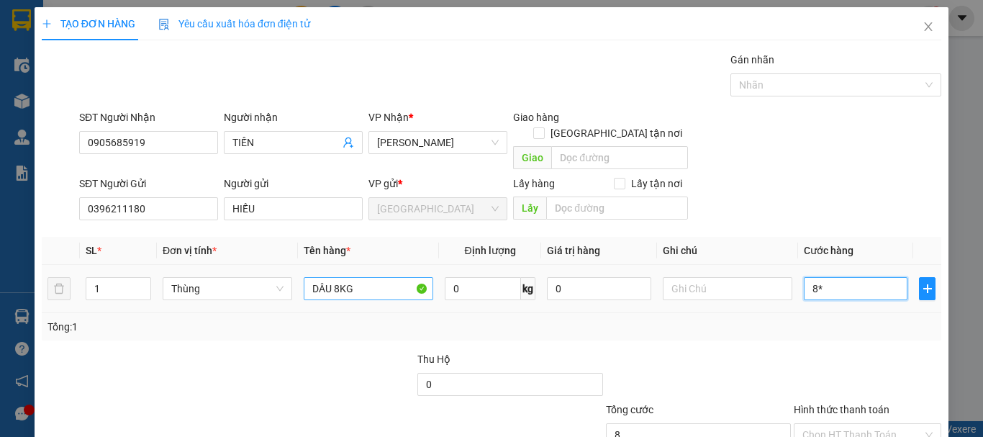
type input "0"
type input "56.000"
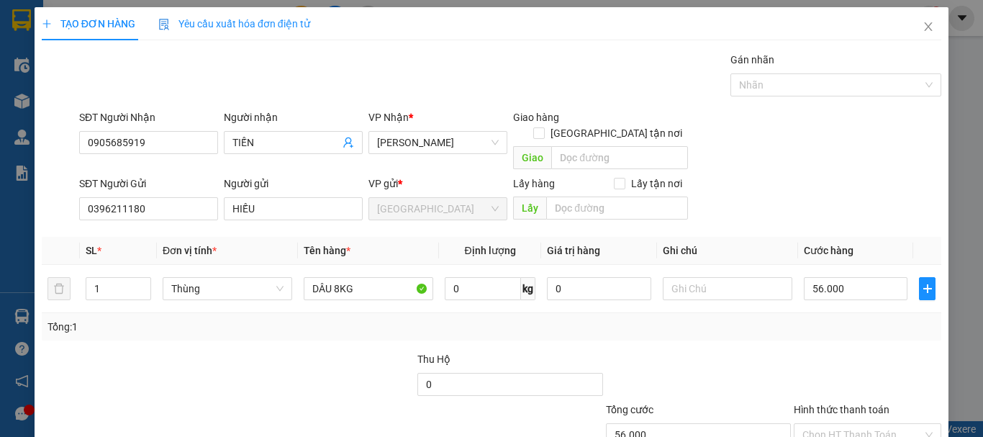
click at [817, 351] on div at bounding box center [867, 376] width 150 height 50
click at [849, 277] on input "56.000" at bounding box center [856, 288] width 104 height 23
type input "6"
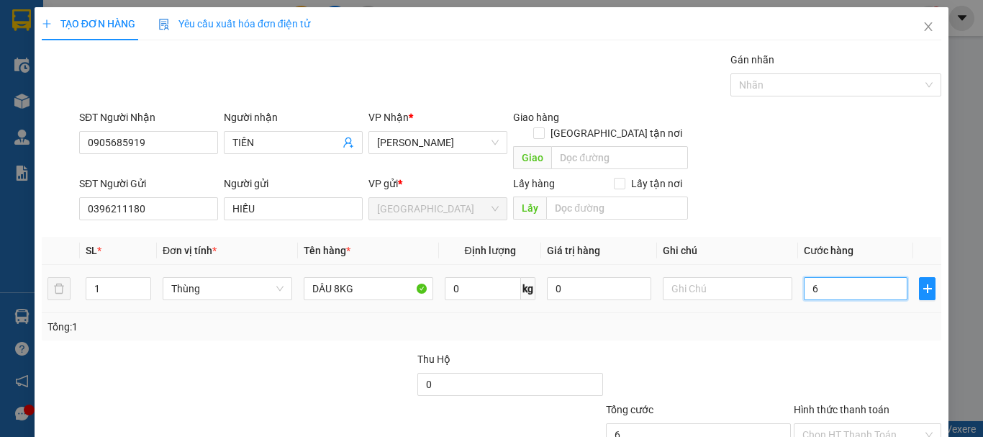
type input "60"
click at [839, 322] on div "Tổng: 1" at bounding box center [491, 326] width 899 height 27
type input "60.000"
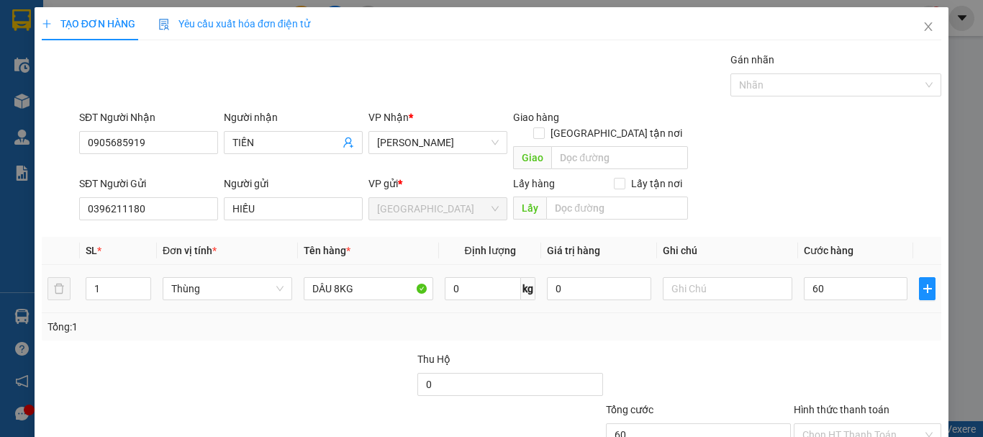
type input "60.000"
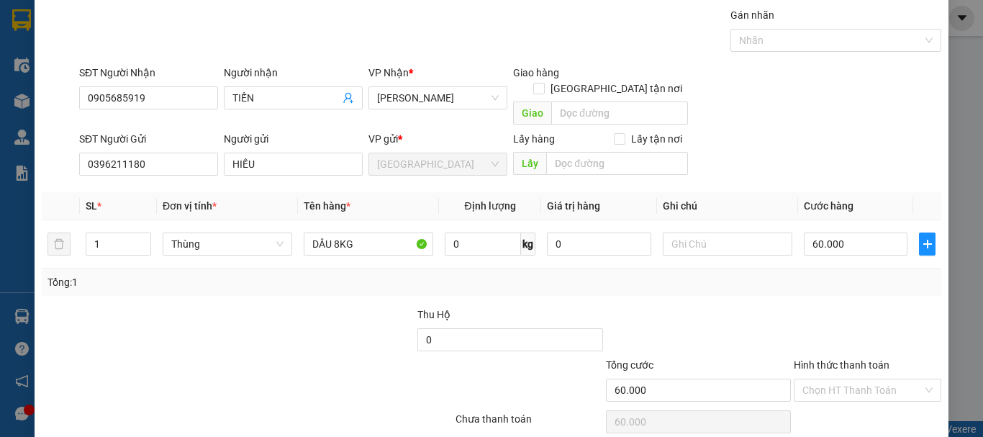
scroll to position [90, 0]
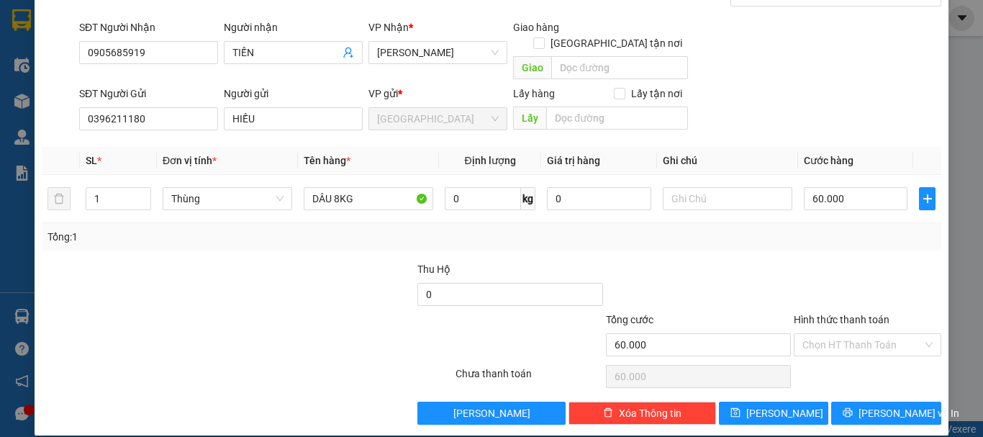
click at [839, 334] on input "Hình thức thanh toán" at bounding box center [862, 345] width 120 height 22
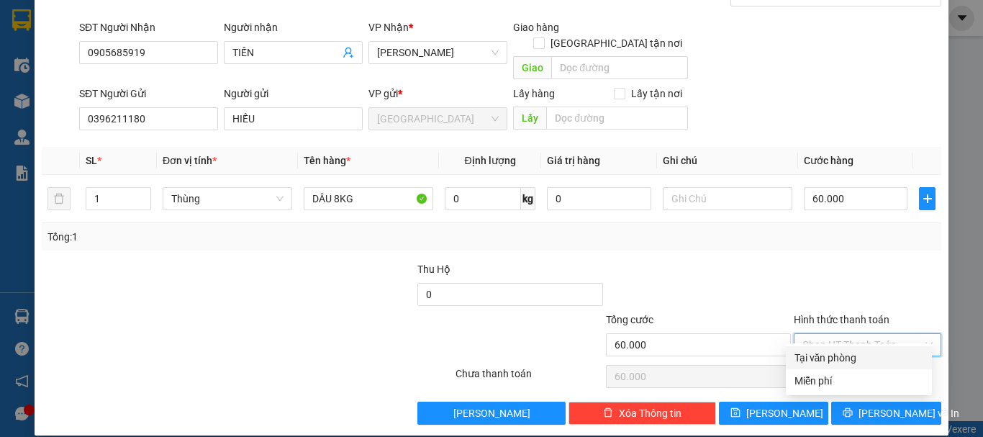
click at [848, 350] on div "Tại văn phòng" at bounding box center [858, 358] width 129 height 16
type input "0"
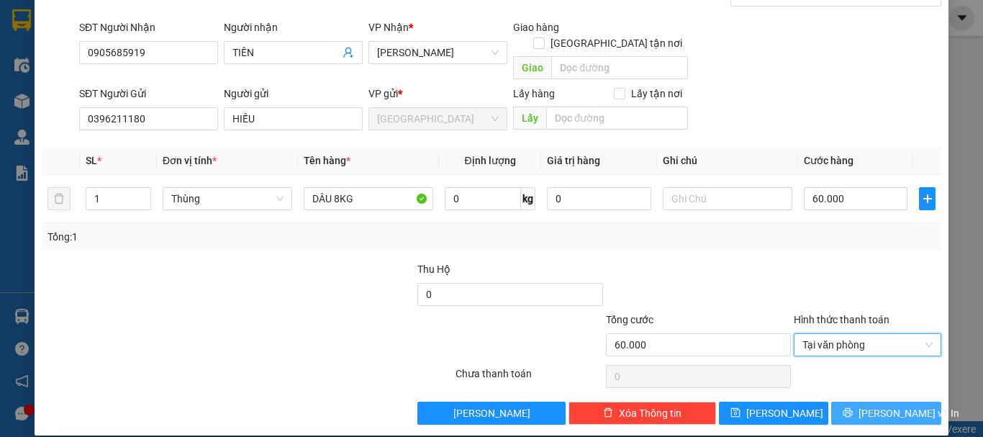
click at [873, 405] on span "[PERSON_NAME] và In" at bounding box center [908, 413] width 101 height 16
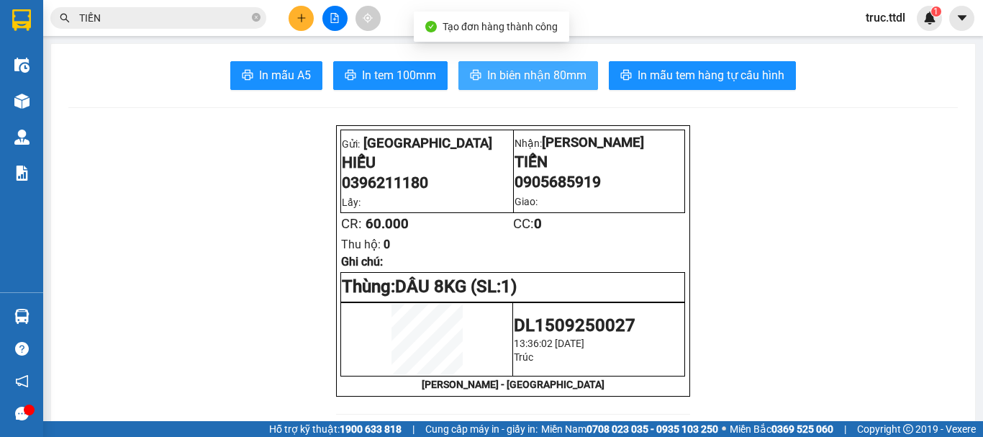
click at [513, 74] on span "In biên nhận 80mm" at bounding box center [536, 75] width 99 height 18
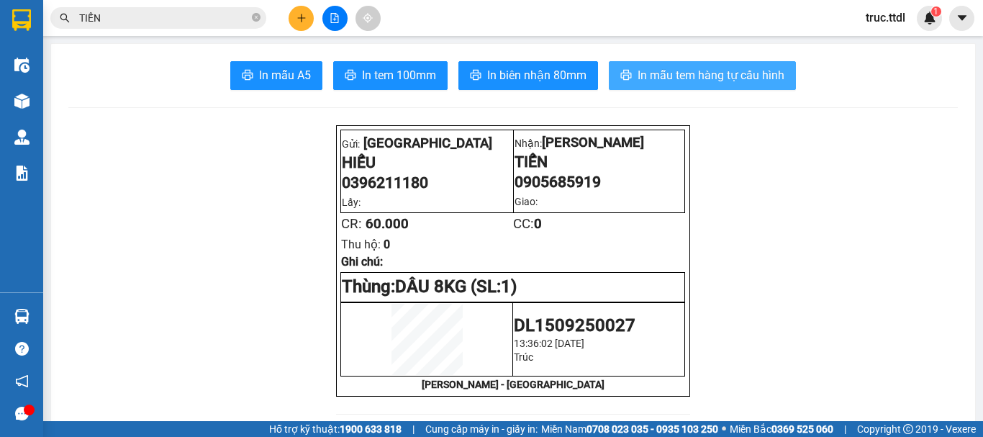
click at [709, 69] on span "In mẫu tem hàng tự cấu hình" at bounding box center [710, 75] width 147 height 18
click at [304, 17] on icon "plus" at bounding box center [301, 18] width 10 height 10
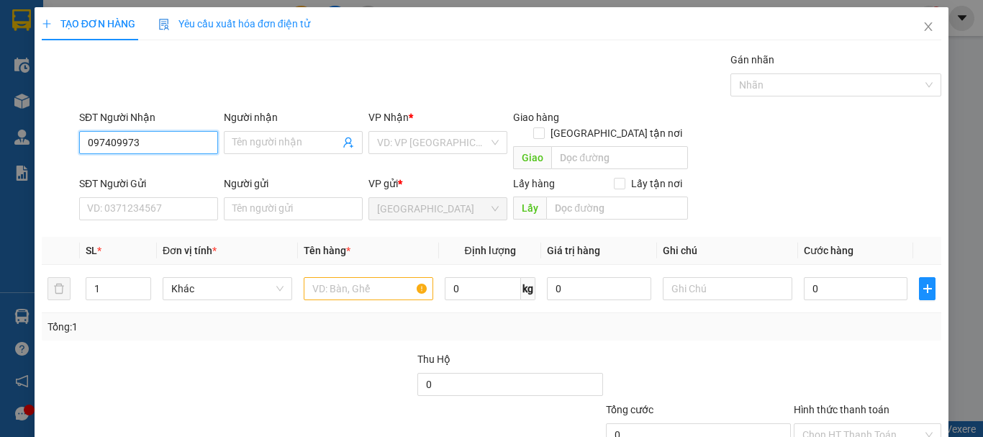
type input "0974099733"
click at [183, 168] on div "0974099733 - ANH THÊM" at bounding box center [147, 171] width 120 height 16
type input "ANH THÊM"
type input "0974099733"
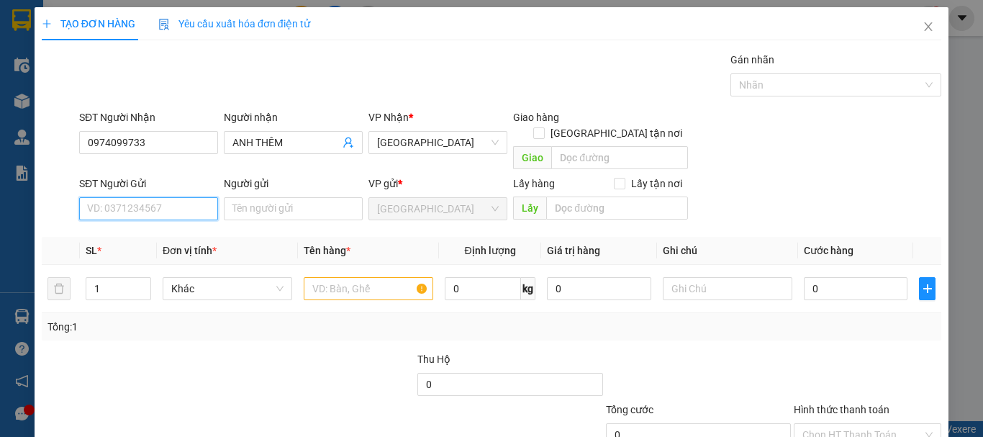
click at [171, 197] on input "SĐT Người Gửi" at bounding box center [148, 208] width 139 height 23
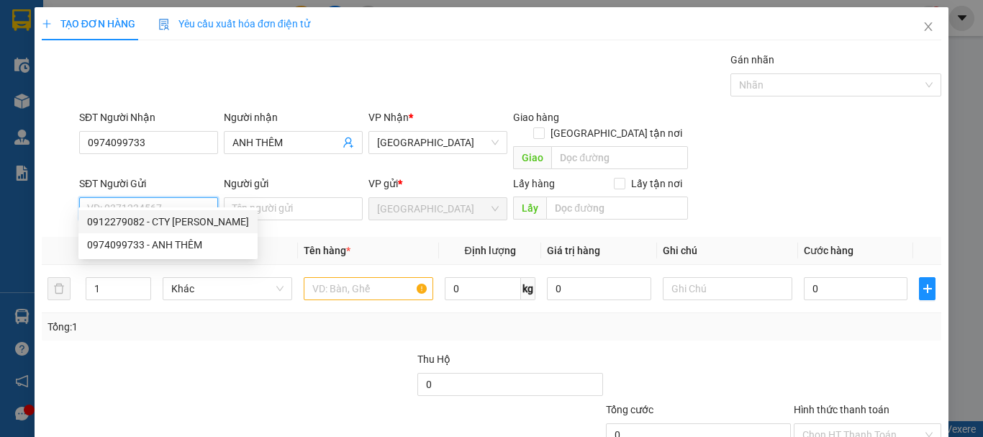
click at [174, 218] on div "0912279082 - CTY [PERSON_NAME]" at bounding box center [168, 222] width 162 height 16
type input "0912279082"
type input "CTY [PERSON_NAME]"
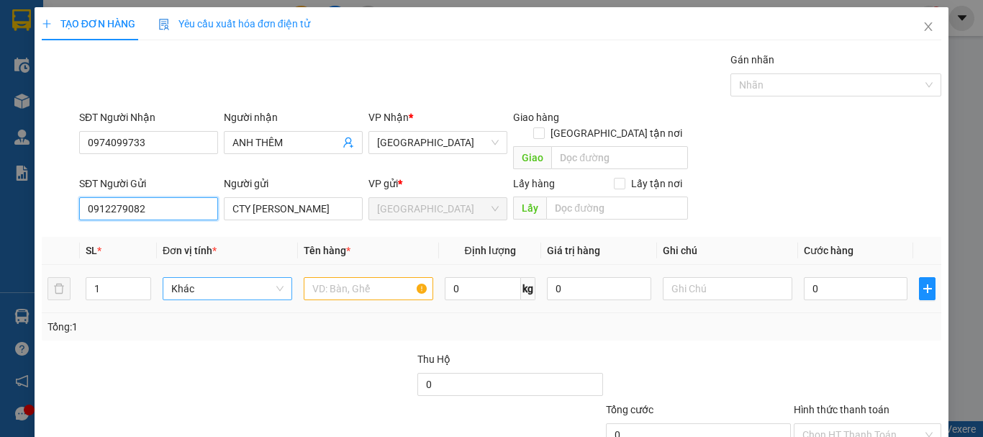
click at [215, 278] on span "Khác" at bounding box center [227, 289] width 112 height 22
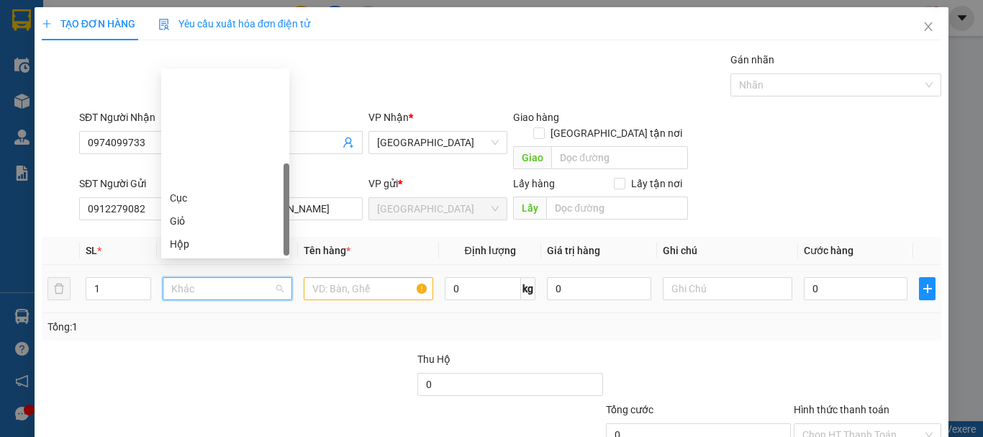
scroll to position [138, 0]
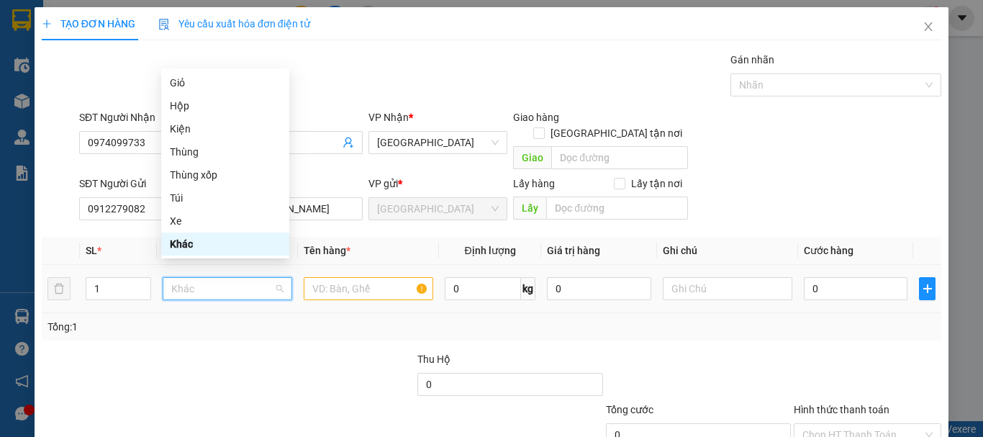
type input "B"
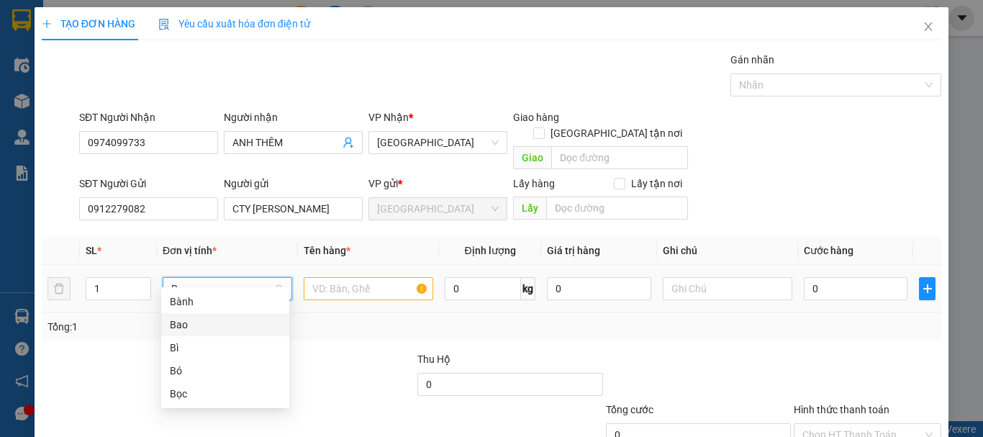
click at [223, 326] on div "Bao" at bounding box center [225, 325] width 111 height 16
click at [336, 277] on input "text" at bounding box center [369, 288] width 130 height 23
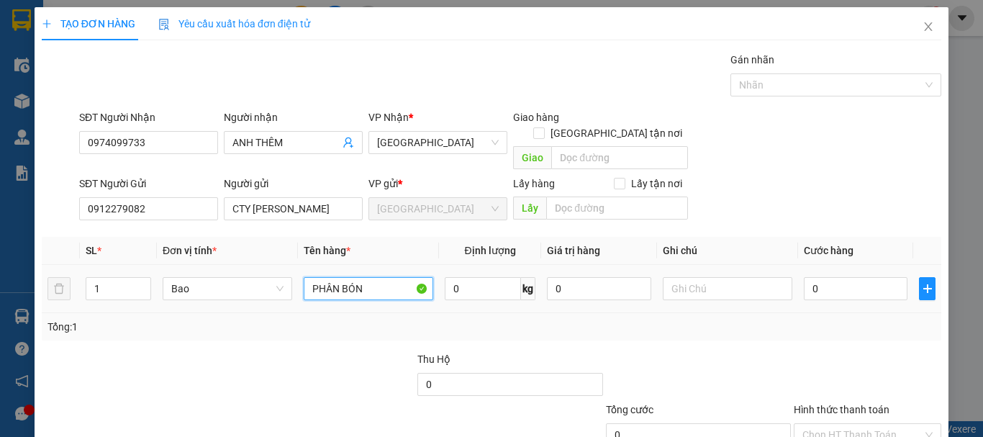
type input "PHÂN BÓN"
type input "33"
type input "8"
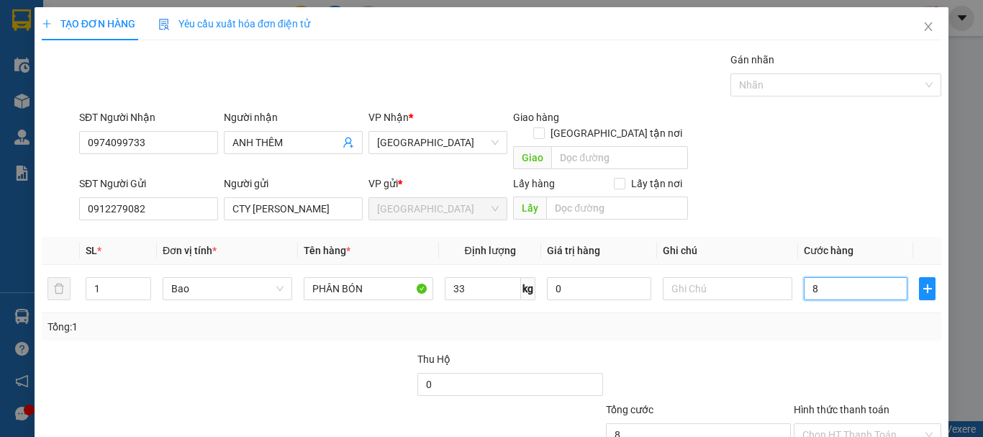
type input "80"
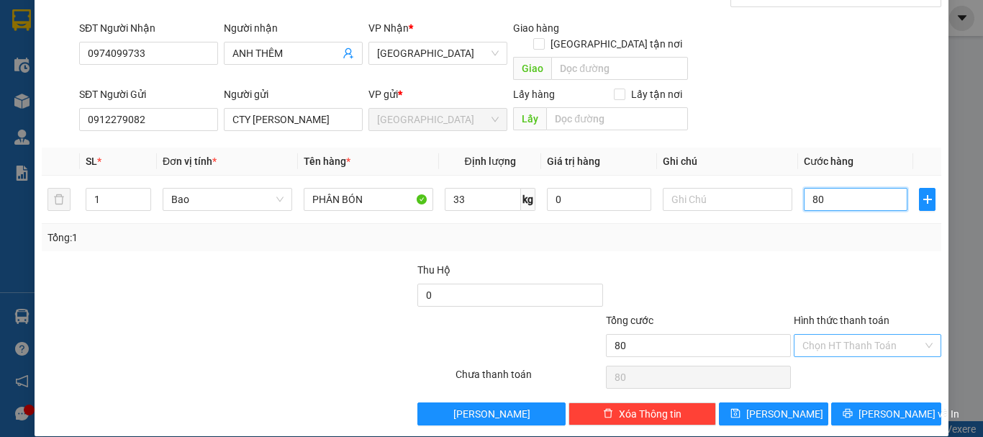
scroll to position [90, 0]
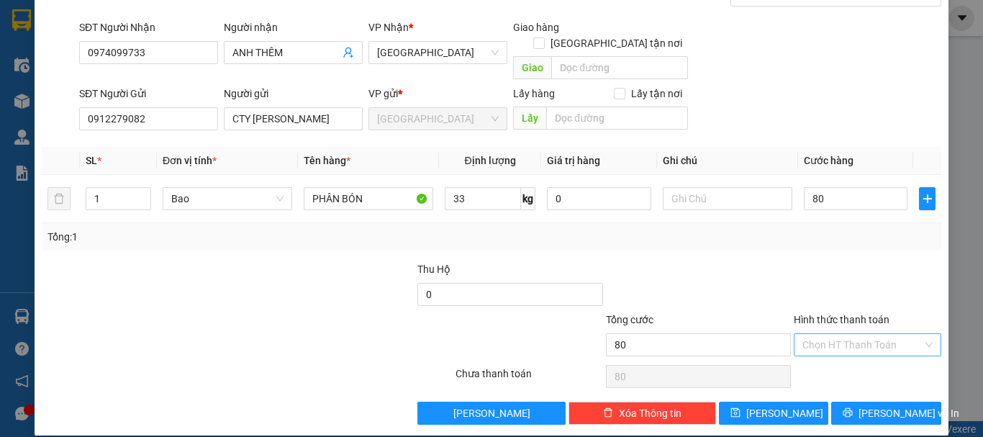
click at [814, 334] on input "Hình thức thanh toán" at bounding box center [862, 345] width 120 height 22
type input "80.000"
click at [825, 355] on div "Tại văn phòng" at bounding box center [858, 358] width 129 height 16
type input "0"
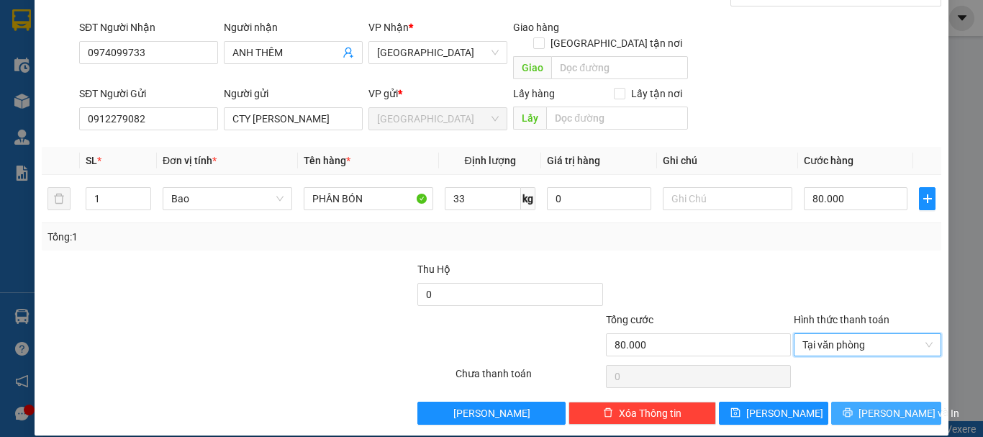
click at [853, 407] on icon "printer" at bounding box center [848, 412] width 10 height 10
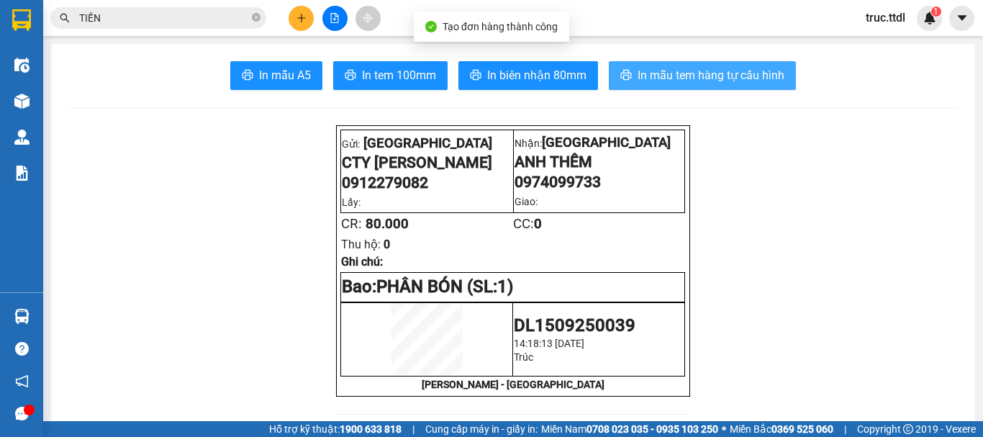
click at [689, 74] on span "In mẫu tem hàng tự cấu hình" at bounding box center [710, 75] width 147 height 18
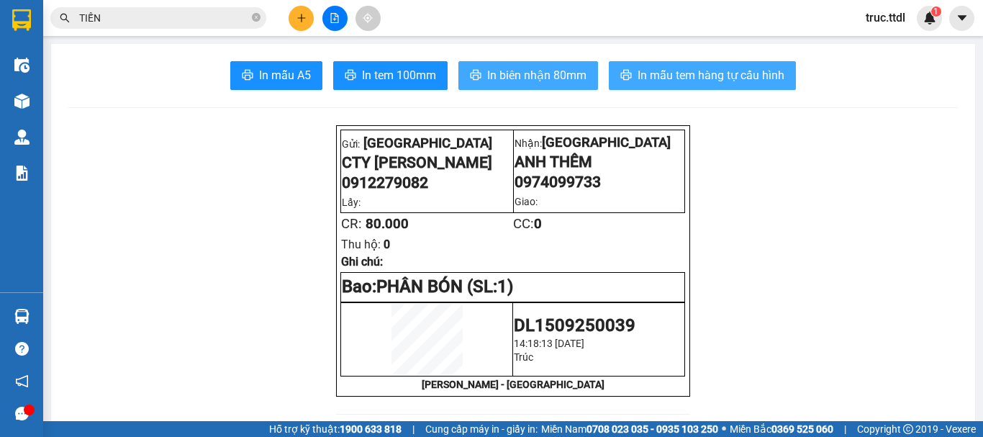
drag, startPoint x: 687, startPoint y: 80, endPoint x: 535, endPoint y: 76, distance: 152.6
click at [532, 81] on div "In mẫu A5 In tem 100mm In biên nhận 80mm In mẫu tem hàng tự cấu hình" at bounding box center [512, 75] width 889 height 29
click at [536, 73] on span "In biên nhận 80mm" at bounding box center [536, 75] width 99 height 18
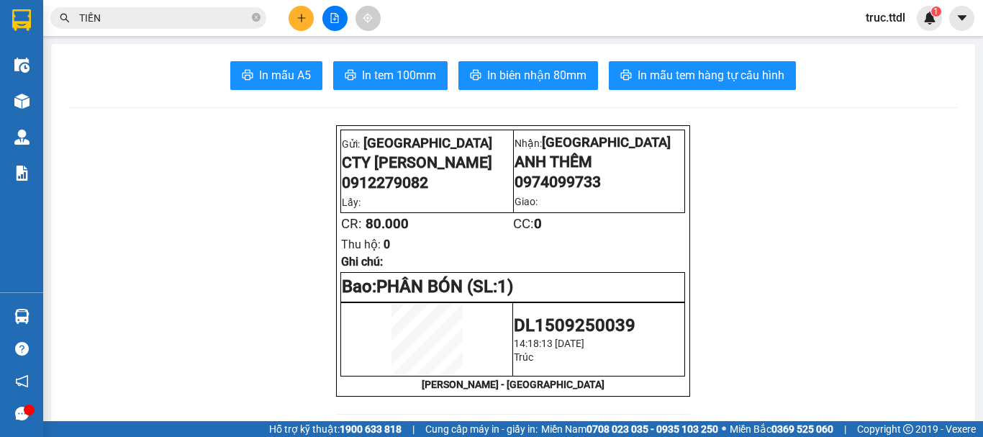
click at [289, 12] on div at bounding box center [335, 18] width 108 height 25
click at [294, 18] on button at bounding box center [301, 18] width 25 height 25
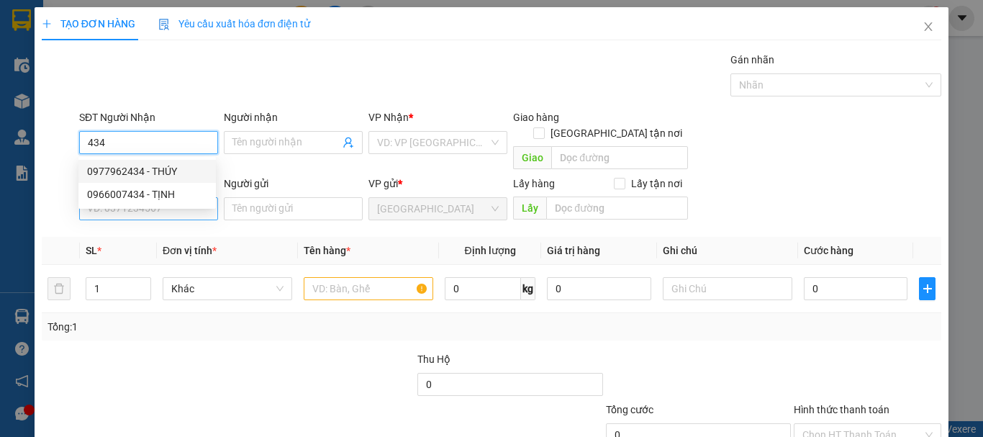
drag, startPoint x: 187, startPoint y: 173, endPoint x: 187, endPoint y: 187, distance: 13.7
click at [187, 173] on div "0977962434 - THÚY" at bounding box center [147, 171] width 120 height 16
type input "0977962434"
type input "THÚY"
type input "0977962434"
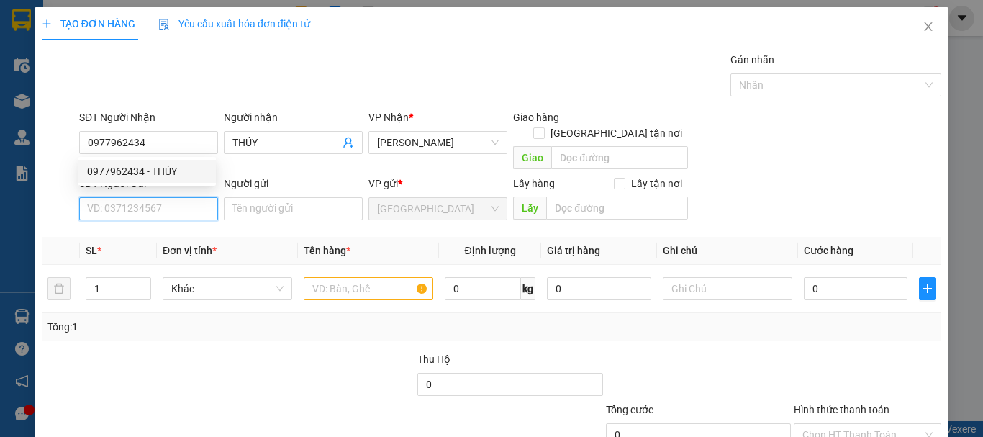
click at [185, 197] on input "SĐT Người Gửi" at bounding box center [148, 208] width 139 height 23
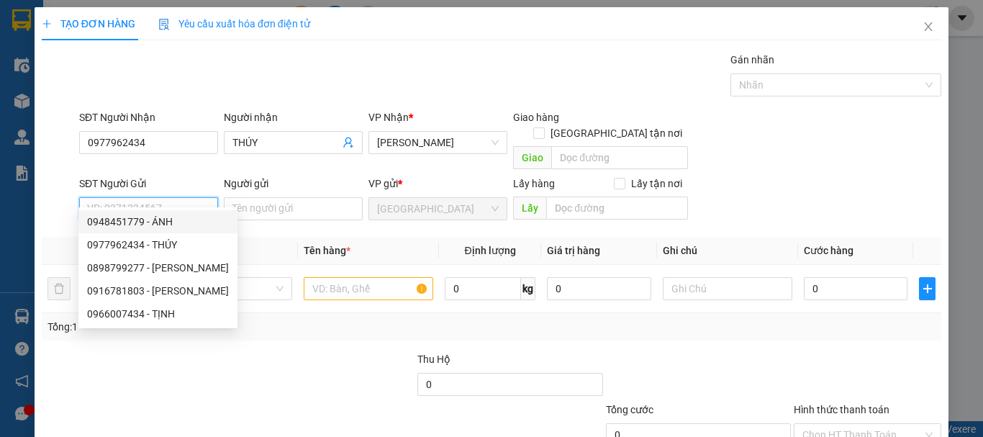
click at [168, 197] on input "SĐT Người Gửi" at bounding box center [148, 208] width 139 height 23
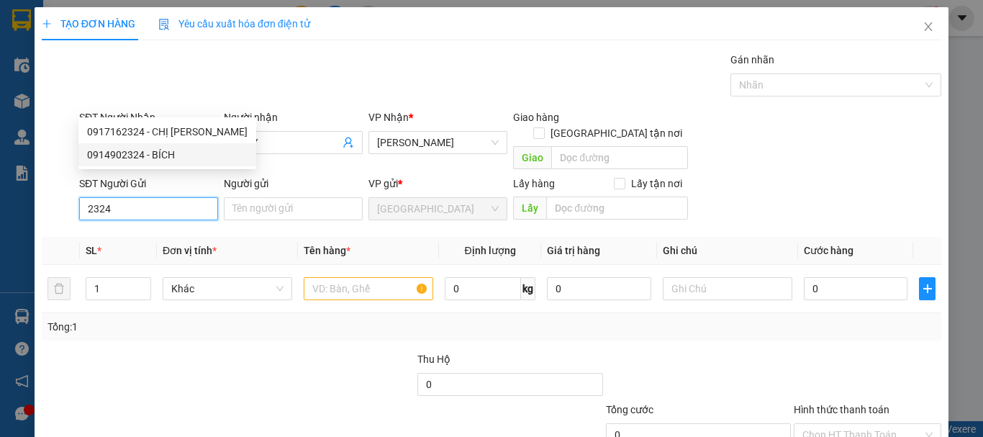
click at [150, 155] on div "0914902324 - BÍCH" at bounding box center [167, 155] width 160 height 16
type input "0914902324"
type input "BÍCH"
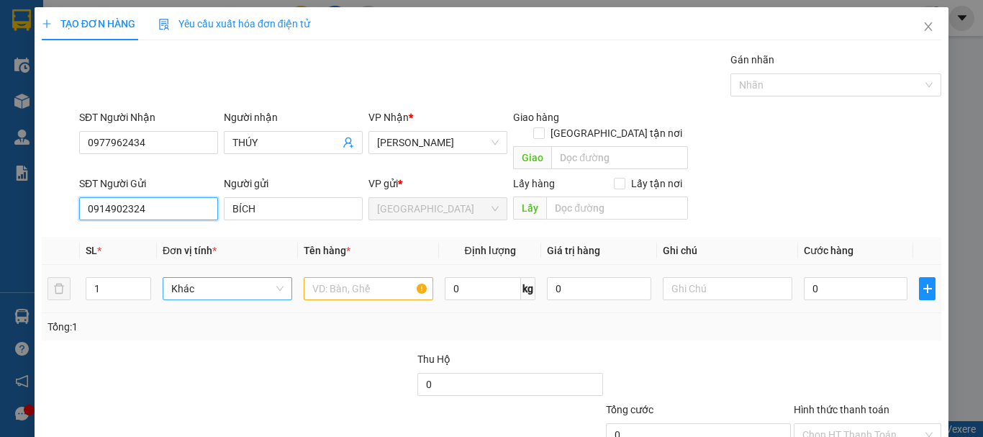
click at [210, 278] on span "Khác" at bounding box center [227, 289] width 112 height 22
type input "0914902324"
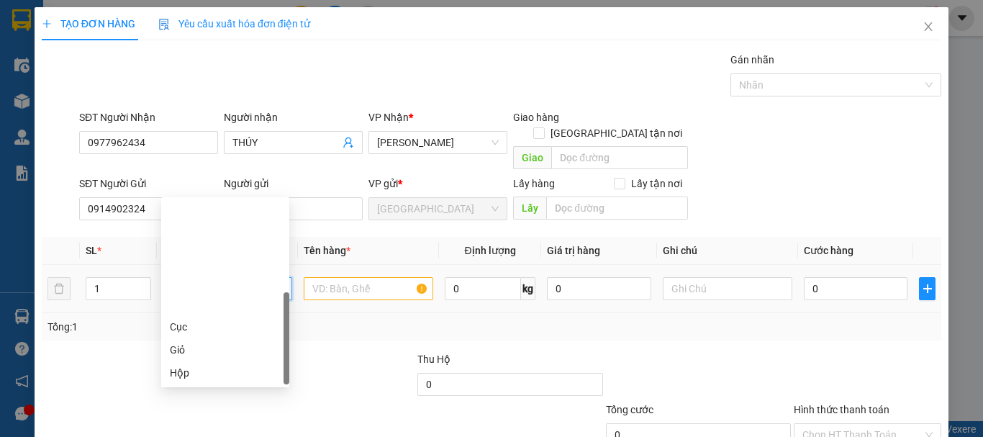
type input "X"
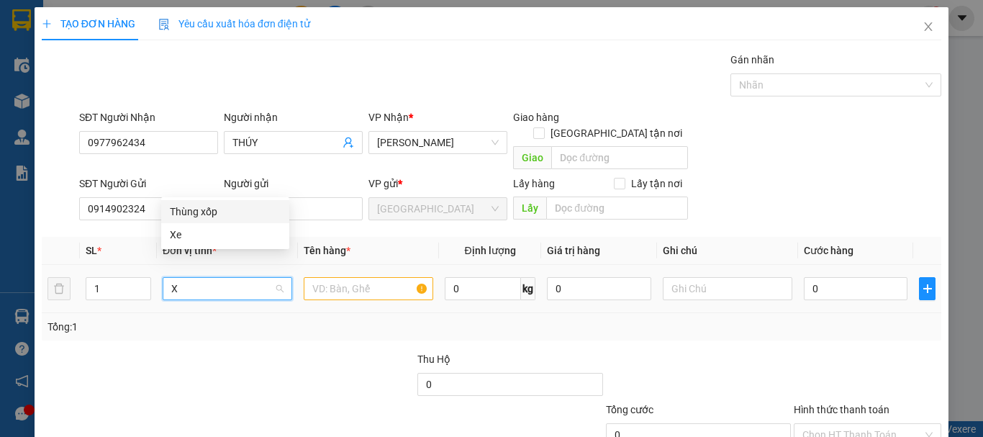
click at [212, 220] on div "Thùng xốp" at bounding box center [225, 211] width 128 height 23
click at [365, 277] on input "text" at bounding box center [369, 288] width 130 height 23
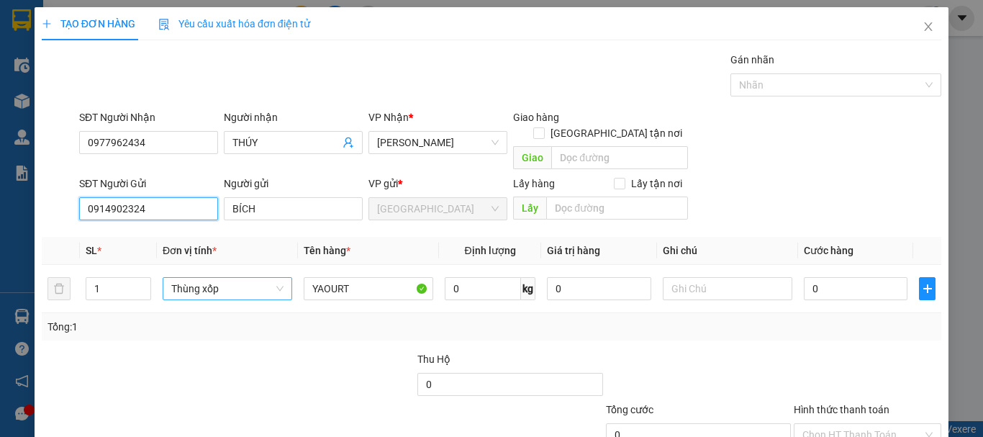
drag, startPoint x: 169, startPoint y: 108, endPoint x: 11, endPoint y: 106, distance: 158.3
click at [11, 106] on div "TẠO ĐƠN HÀNG Yêu cầu xuất hóa đơn điện tử Transit Pickup Surcharge Ids Transit …" at bounding box center [491, 218] width 983 height 437
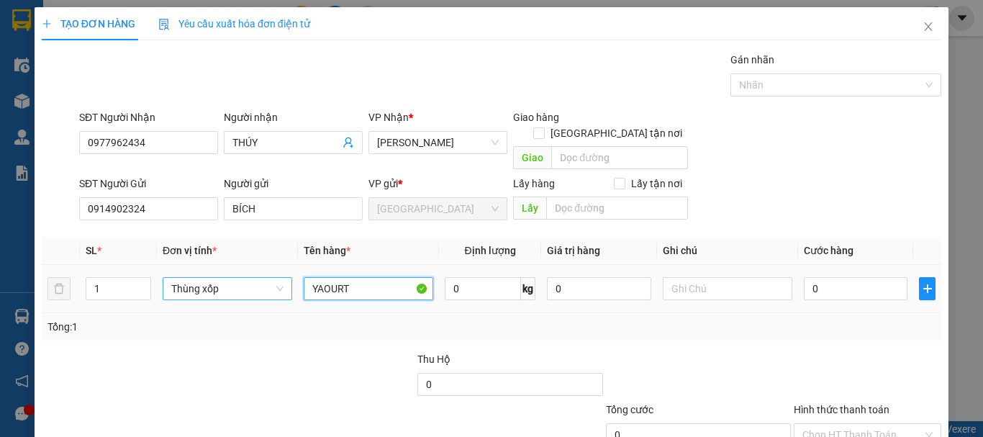
click at [378, 277] on input "YAOURT" at bounding box center [369, 288] width 130 height 23
type input "YAOURT 100H"
click at [870, 424] on input "Hình thức thanh toán" at bounding box center [862, 435] width 120 height 22
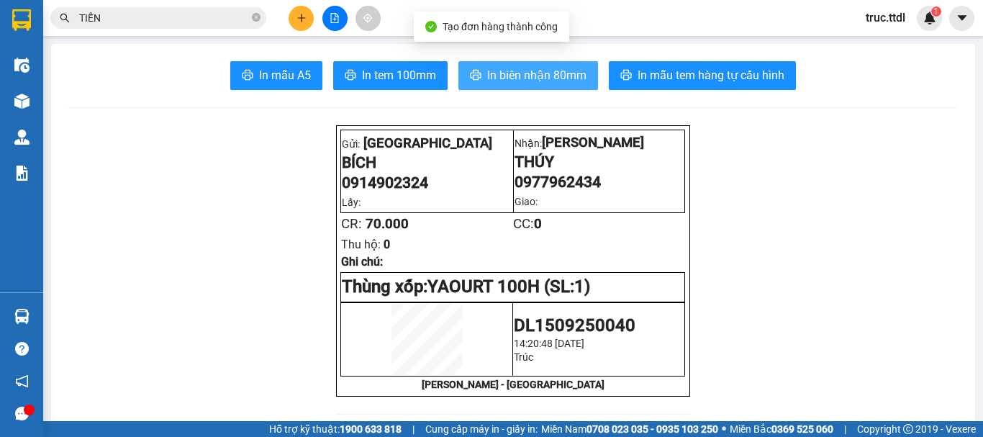
click at [504, 83] on span "In biên nhận 80mm" at bounding box center [536, 75] width 99 height 18
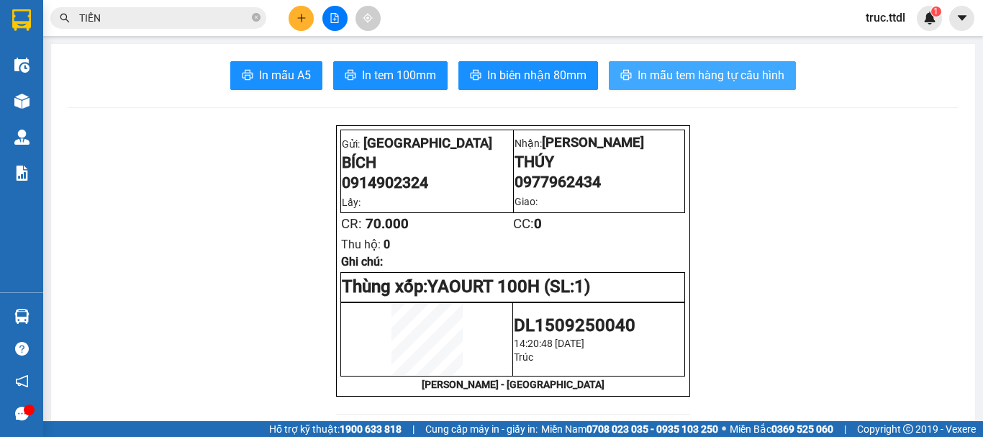
click at [712, 80] on span "In mẫu tem hàng tự cấu hình" at bounding box center [710, 75] width 147 height 18
click at [304, 21] on icon "plus" at bounding box center [301, 18] width 10 height 10
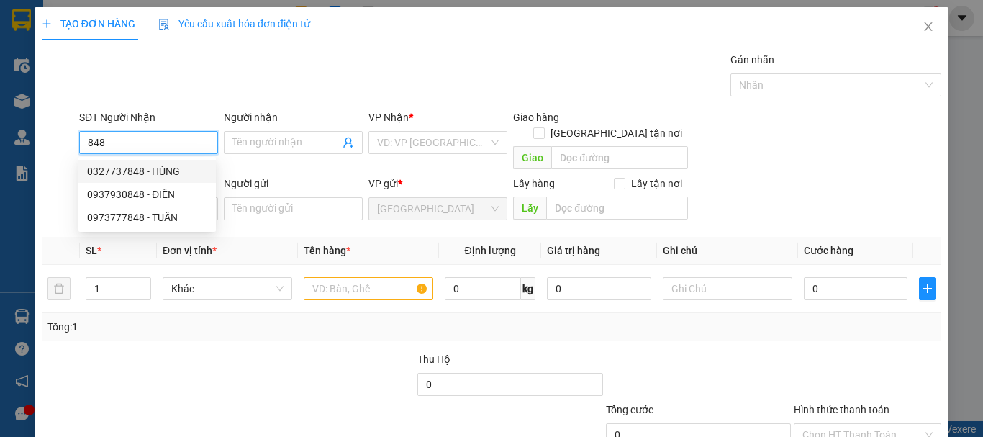
click at [187, 171] on div "0327737848 - HÙNG" at bounding box center [147, 171] width 120 height 16
type input "0327737848"
type input "HÙNG"
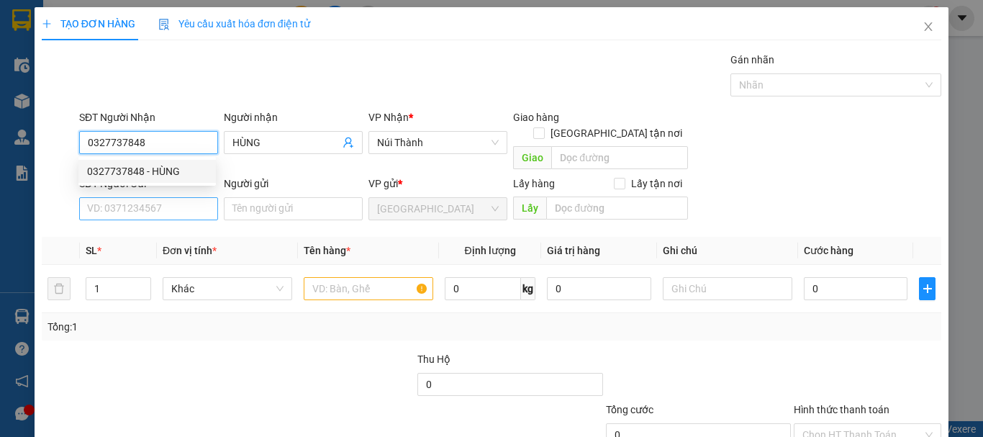
type input "0327737848"
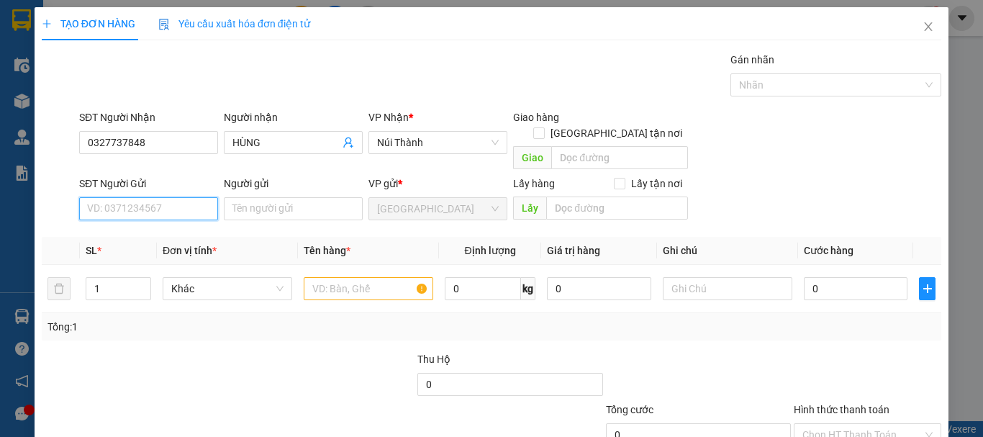
click at [193, 197] on input "SĐT Người Gửi" at bounding box center [148, 208] width 139 height 23
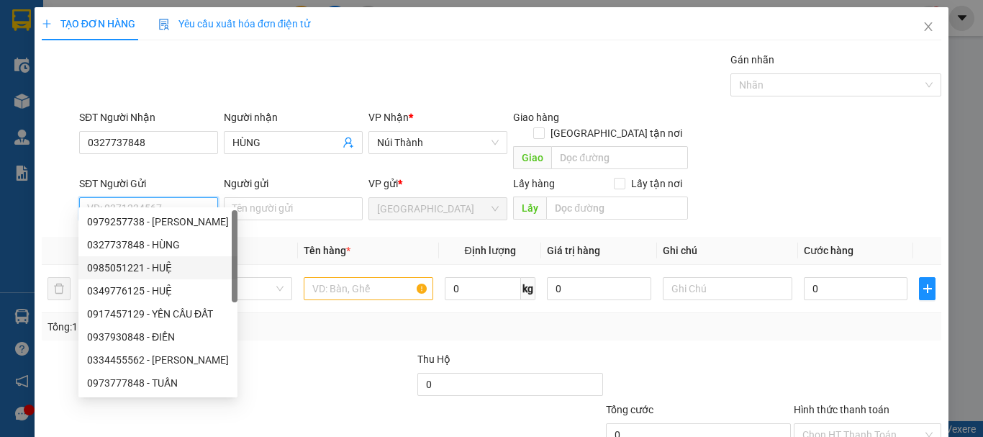
click at [173, 263] on div "0985051221 - HUỆ" at bounding box center [158, 268] width 142 height 16
type input "0985051221"
type input "HUỆ"
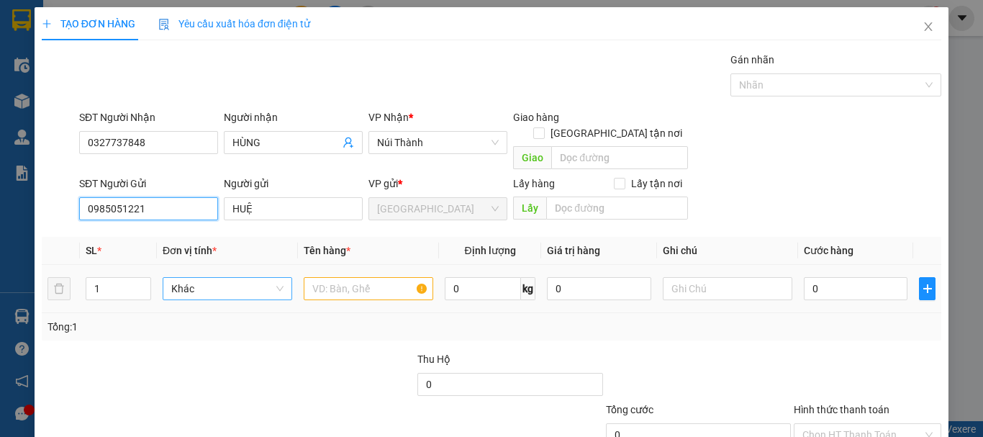
click at [216, 278] on span "Khác" at bounding box center [227, 289] width 112 height 22
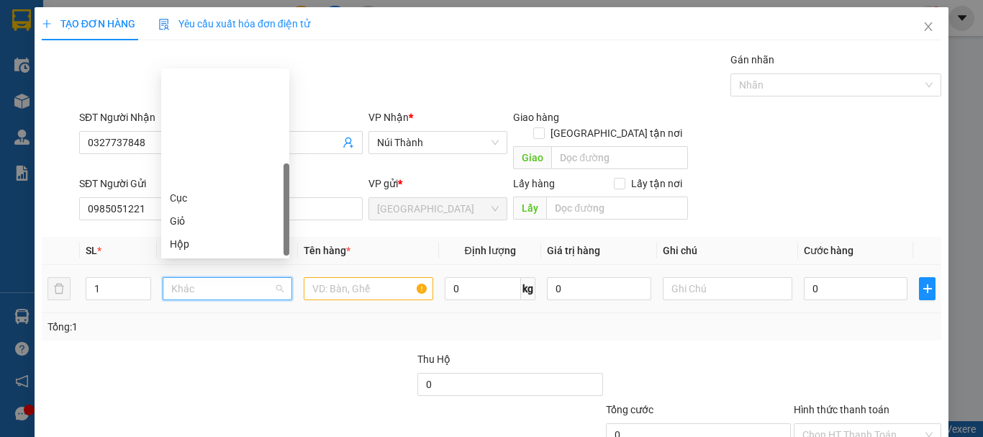
type input "T"
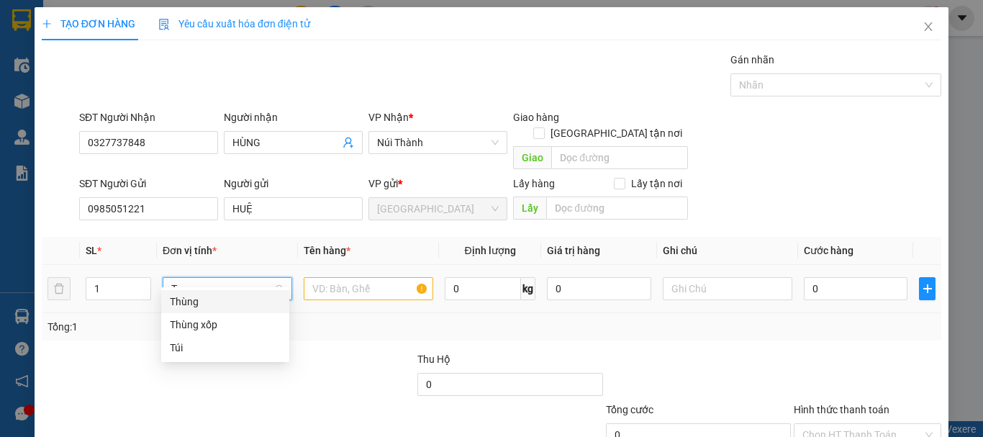
click at [222, 307] on div "Thùng" at bounding box center [225, 302] width 111 height 16
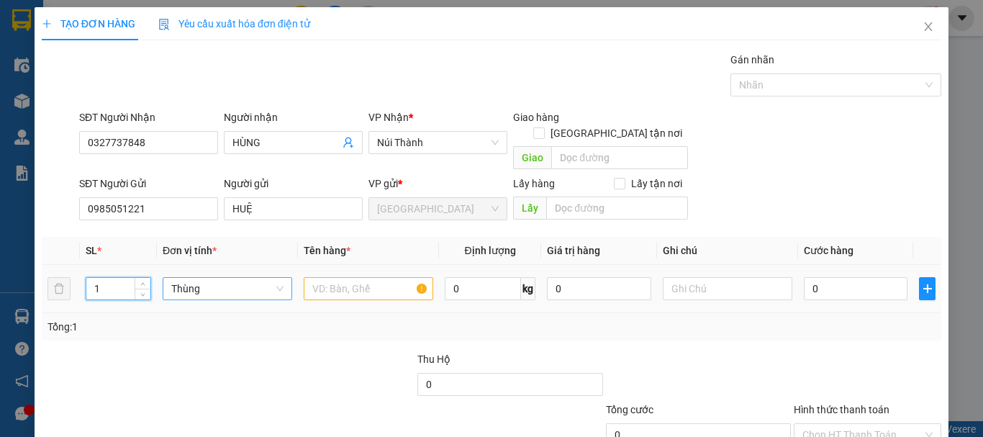
click at [55, 283] on tr "1 Thùng 0 kg 0 0" at bounding box center [491, 289] width 899 height 48
type input "2"
click at [360, 281] on input "text" at bounding box center [369, 288] width 130 height 23
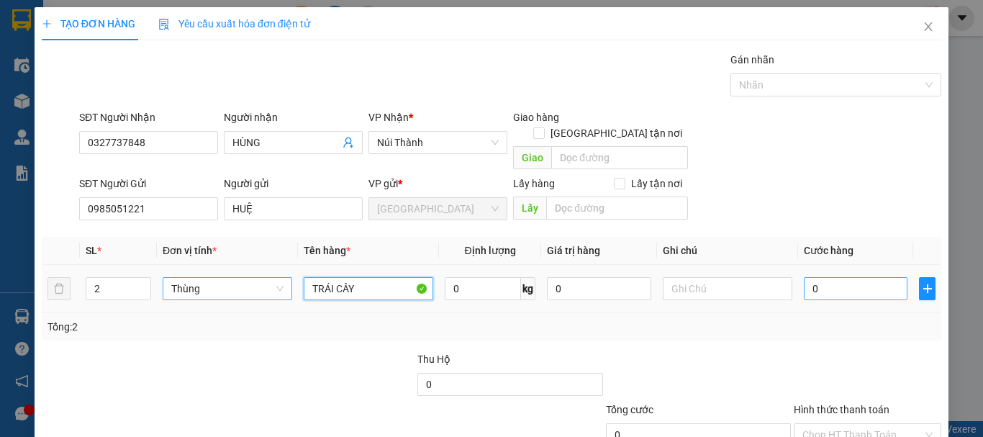
type input "TRÁI CÂY"
click at [858, 277] on input "0" at bounding box center [856, 288] width 104 height 23
type input "1"
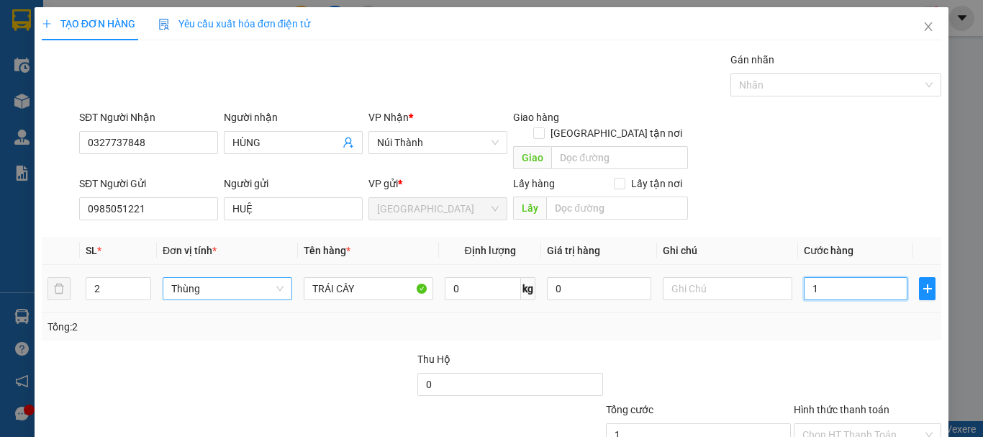
type input "14"
type input "140"
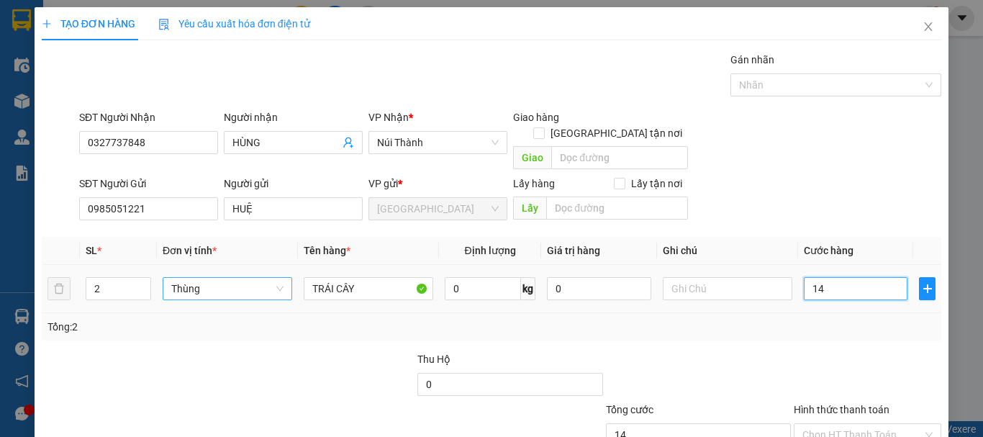
type input "140"
drag, startPoint x: 822, startPoint y: 273, endPoint x: 791, endPoint y: 281, distance: 31.1
click at [798, 281] on td "140" at bounding box center [855, 289] width 115 height 48
type input "0"
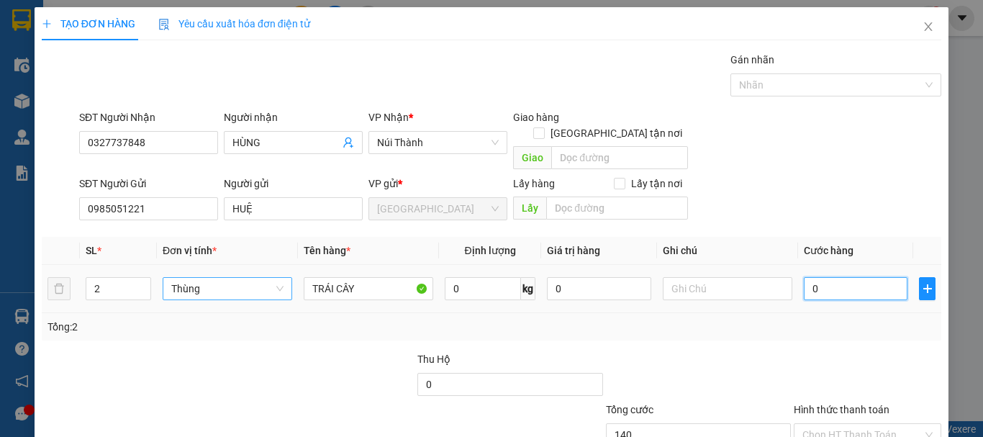
type input "0"
type input "01"
type input "1"
type input "013"
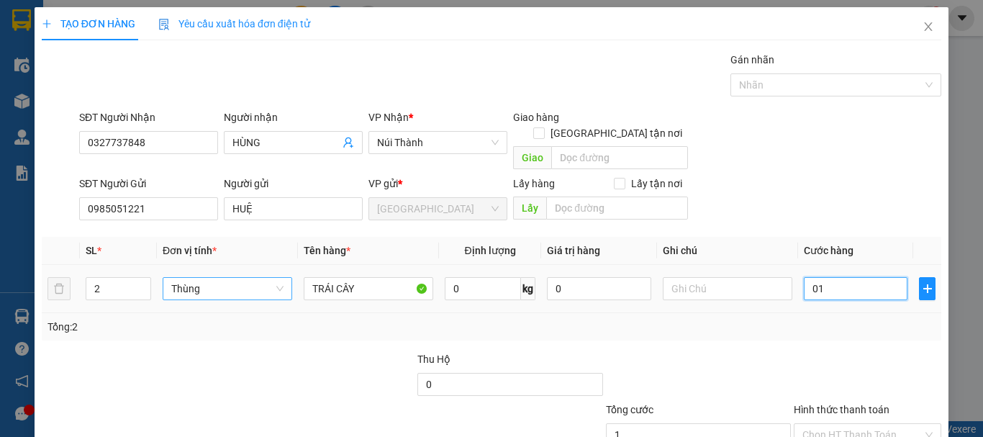
type input "13"
type input "0.130"
type input "130"
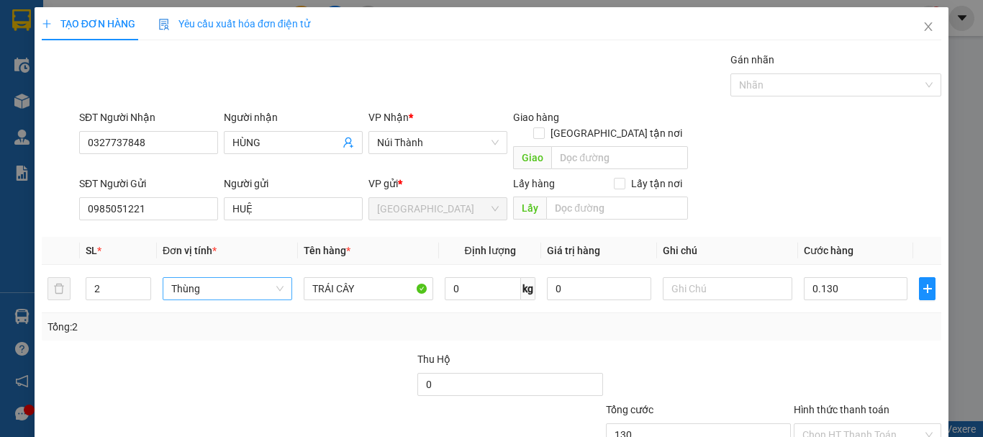
type input "130.000"
click at [803, 319] on div "Tổng: 2" at bounding box center [491, 327] width 888 height 16
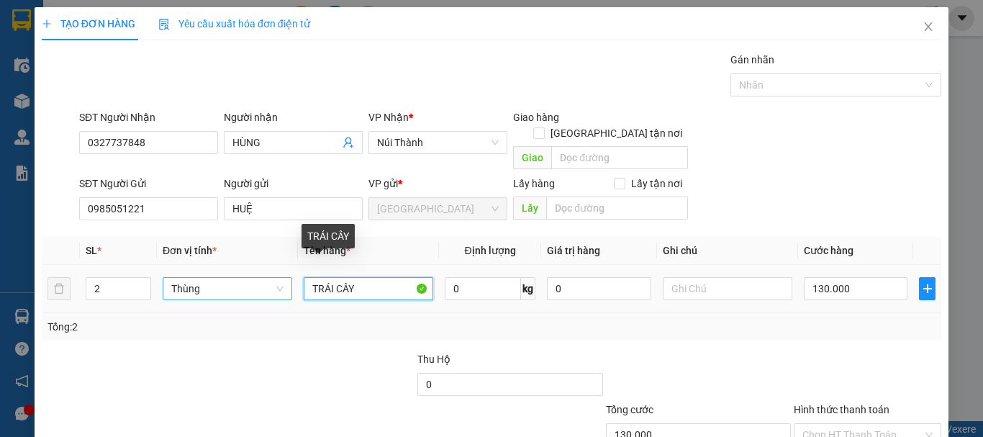
click at [368, 277] on input "TRÁI CÂY" at bounding box center [369, 288] width 130 height 23
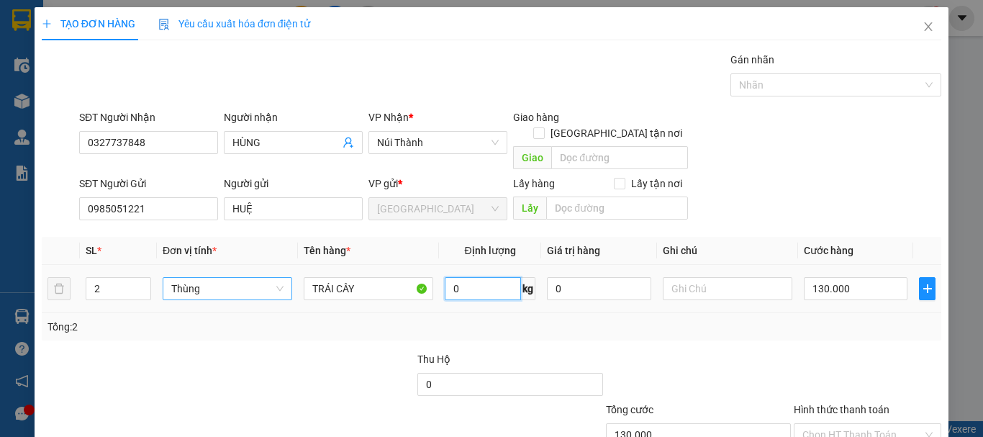
click at [451, 277] on input "0" at bounding box center [483, 288] width 76 height 23
type input "40"
click at [546, 242] on div "Transit Pickup Surcharge Ids Transit Deliver Surcharge Ids Transit Deliver Surc…" at bounding box center [491, 283] width 899 height 463
type input "0"
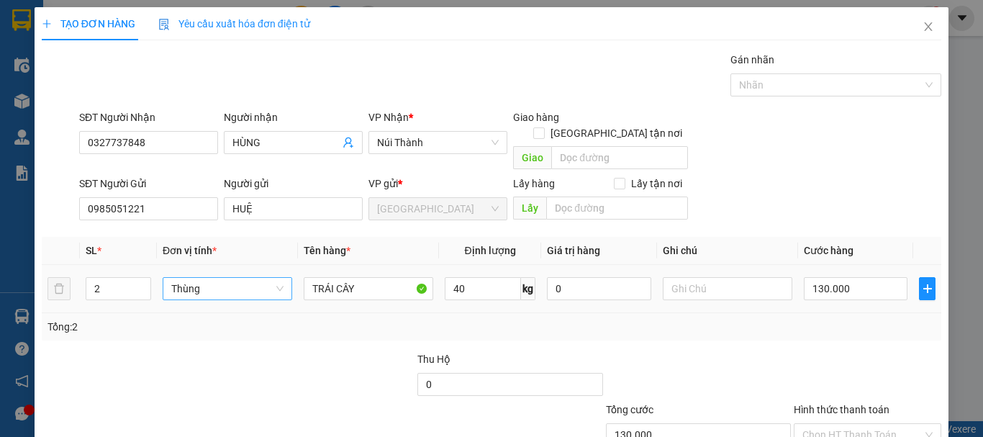
type input "0"
click at [827, 277] on input "0" at bounding box center [856, 288] width 104 height 23
type input "1"
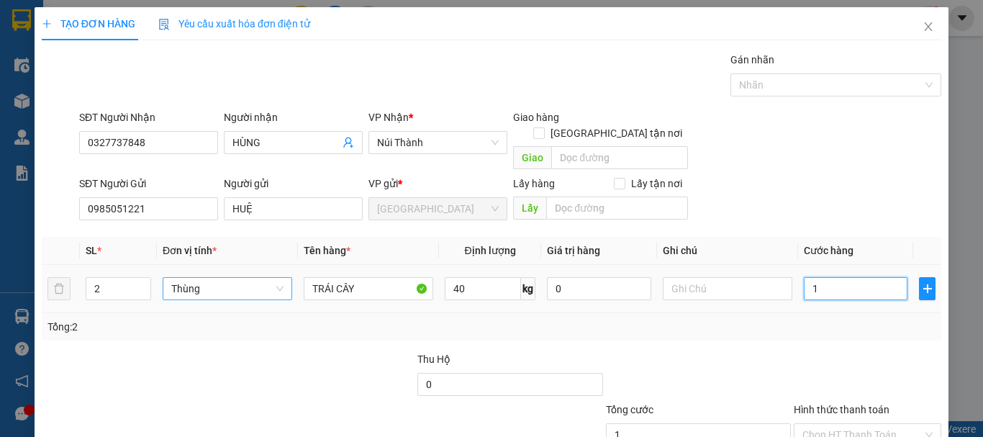
type input "13"
type input "130"
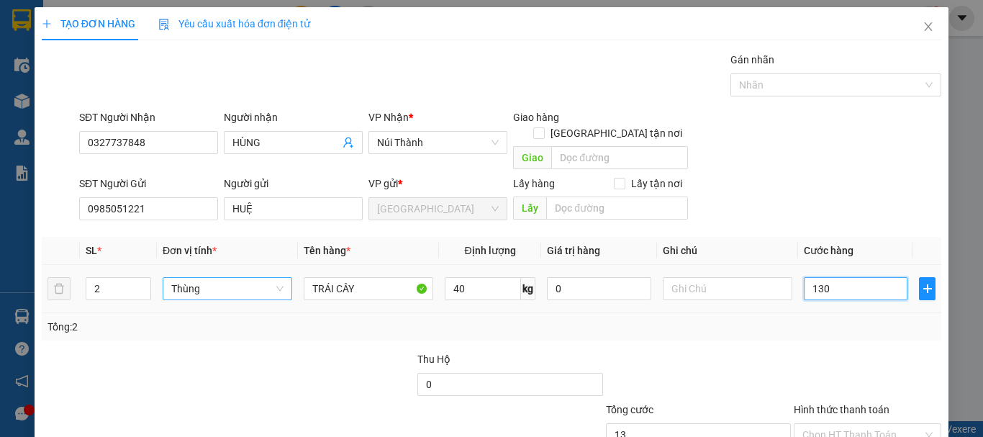
type input "130"
type input "130.000"
click at [801, 313] on div "Tổng: 2" at bounding box center [491, 326] width 899 height 27
click at [814, 424] on input "Hình thức thanh toán" at bounding box center [862, 435] width 120 height 22
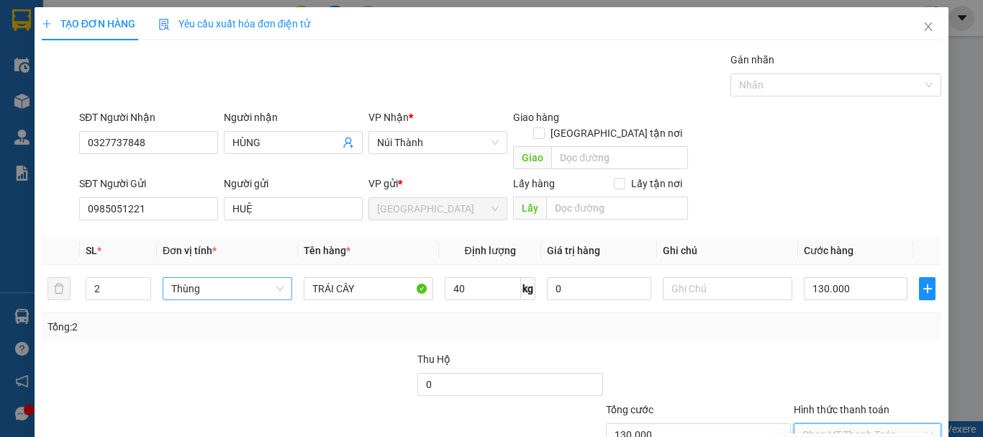
type input "0"
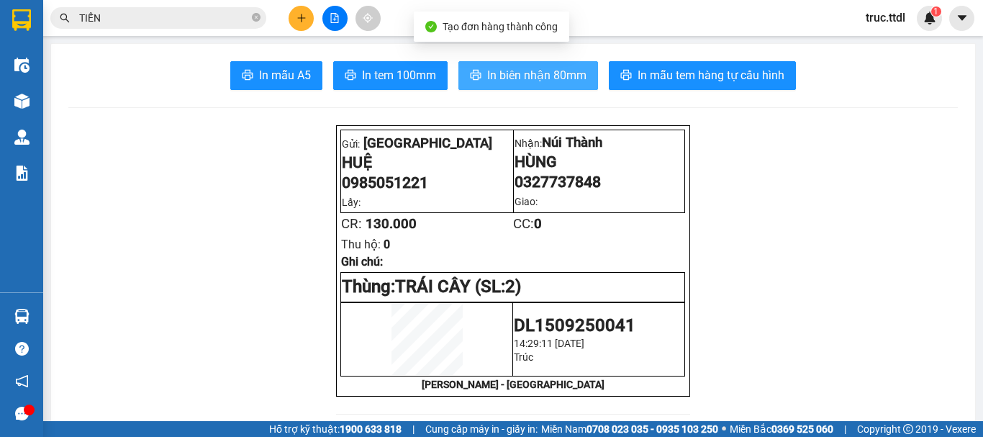
click at [547, 78] on span "In biên nhận 80mm" at bounding box center [536, 75] width 99 height 18
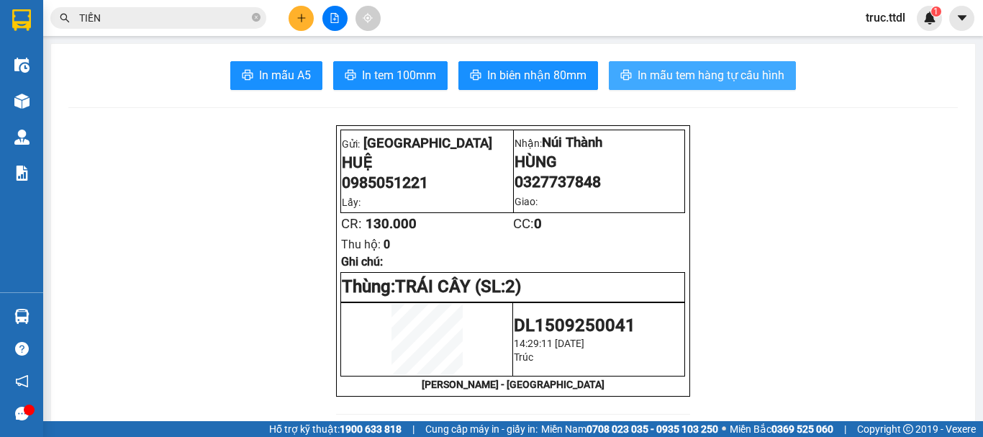
click at [666, 80] on span "In mẫu tem hàng tự cấu hình" at bounding box center [710, 75] width 147 height 18
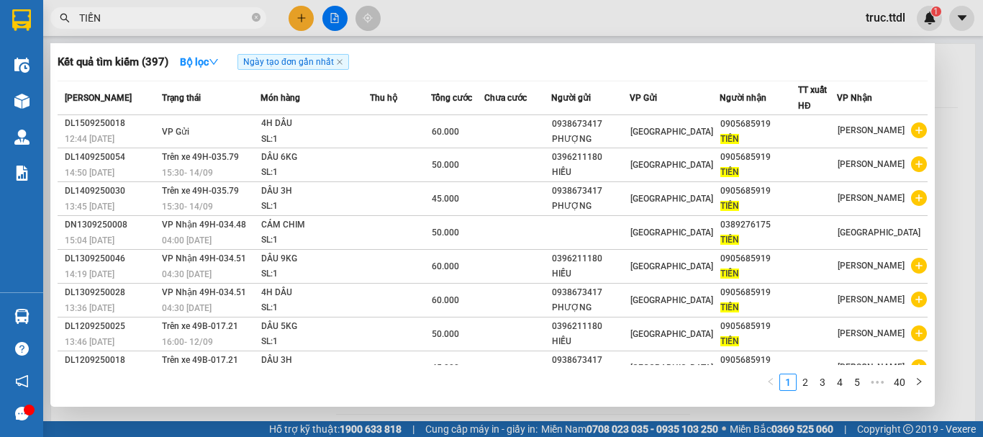
click at [161, 18] on input "TIẾN" at bounding box center [164, 18] width 170 height 16
click at [162, 17] on input "TIẾN" at bounding box center [164, 18] width 170 height 16
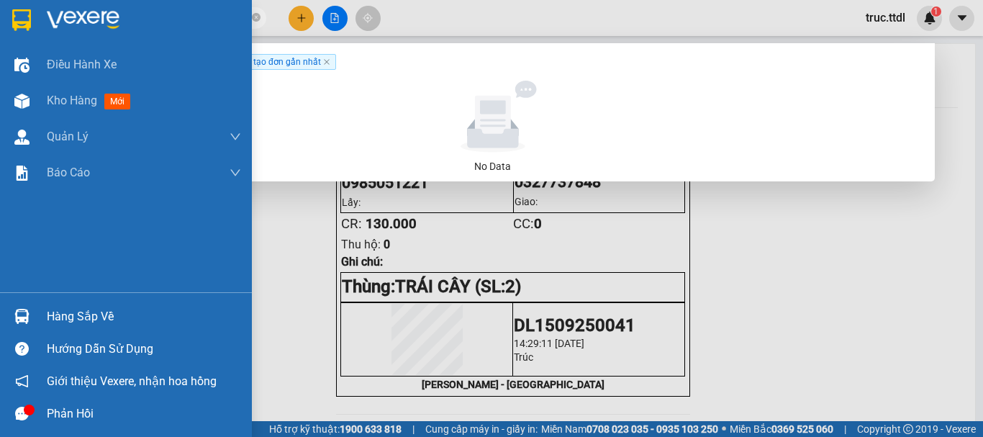
drag, startPoint x: 168, startPoint y: 21, endPoint x: 1, endPoint y: 43, distance: 168.4
click at [1, 43] on section "Kết quả tìm kiếm ( 0 ) Bộ lọc Ngày tạo đơn gần nhất No Data 0343817427 truc.ttd…" at bounding box center [491, 218] width 983 height 437
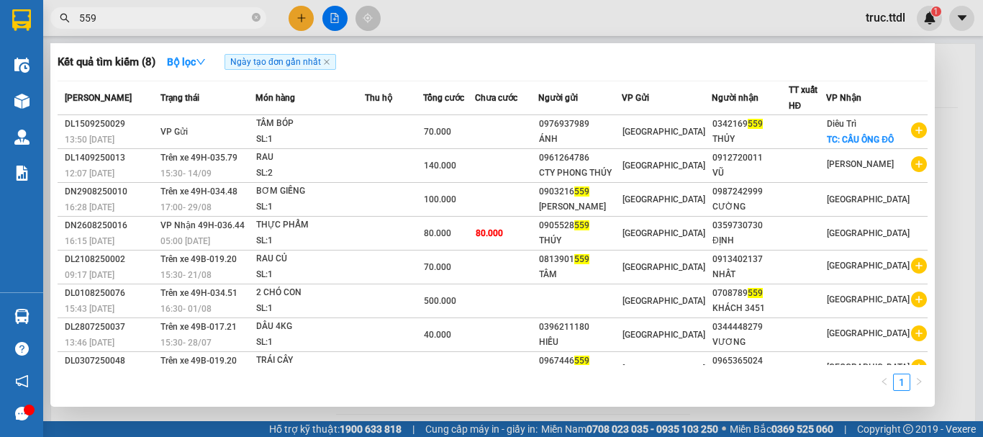
type input "559"
click at [296, 15] on div at bounding box center [491, 218] width 983 height 437
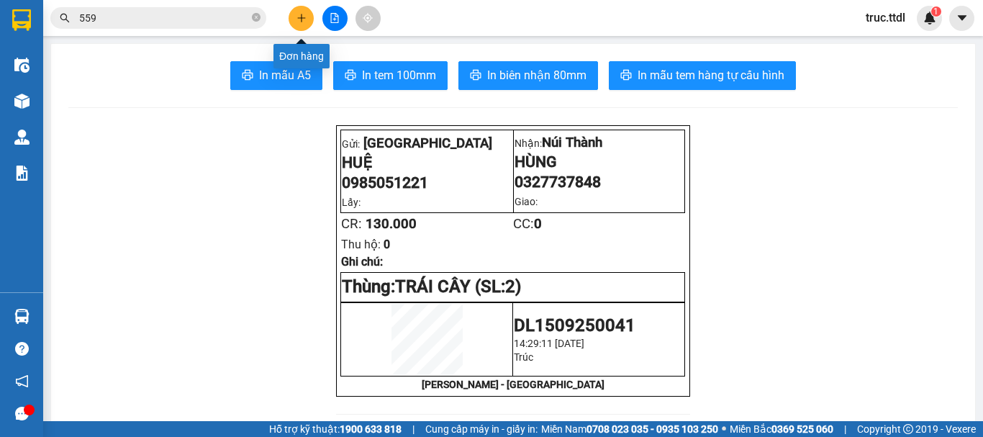
click at [297, 21] on icon "plus" at bounding box center [301, 18] width 10 height 10
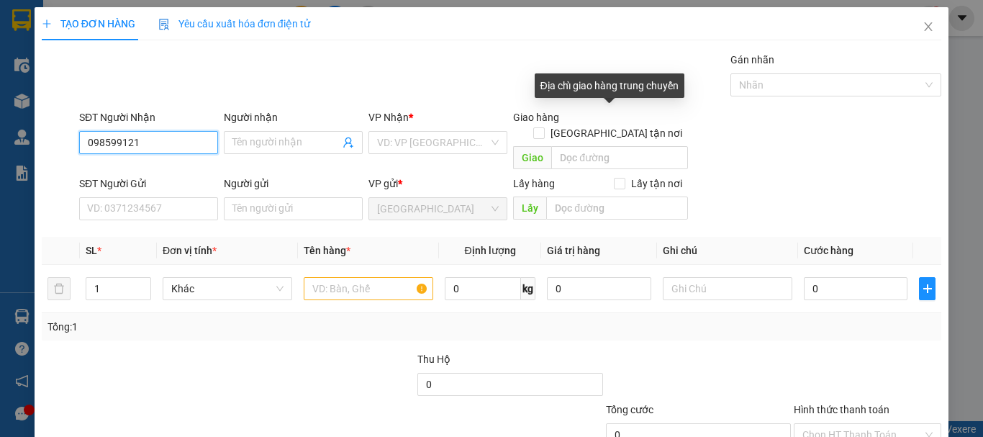
type input "0985991211"
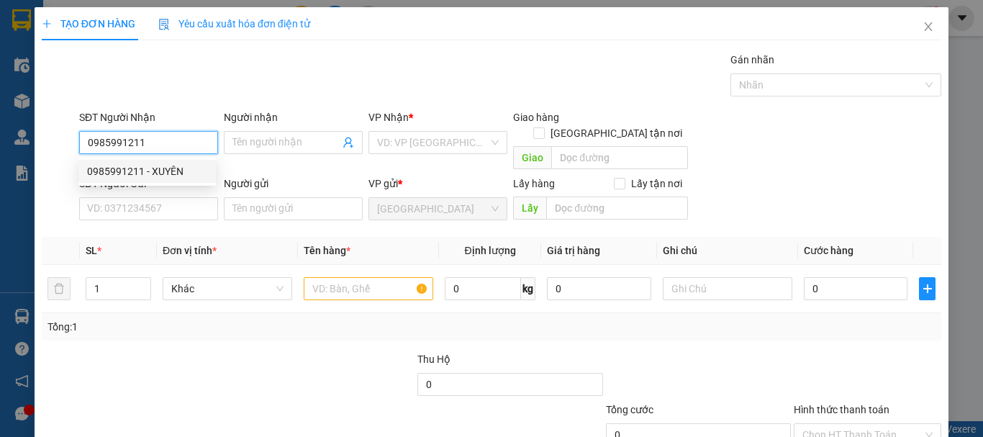
click at [156, 180] on div "0985991211 - XUYÊN" at bounding box center [146, 171] width 137 height 23
type input "XUYÊN"
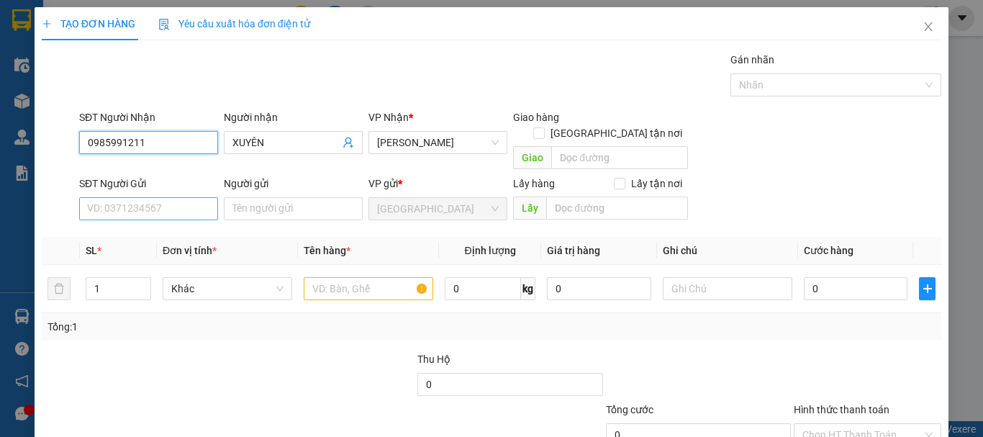
type input "0985991211"
click at [159, 197] on input "SĐT Người Gửi" at bounding box center [148, 208] width 139 height 23
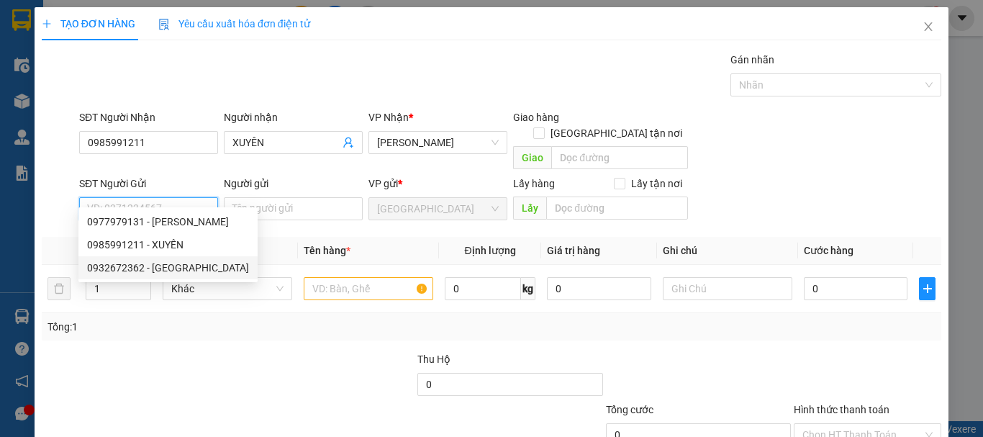
click at [179, 267] on div "0932672362 - [GEOGRAPHIC_DATA]" at bounding box center [168, 268] width 162 height 16
type input "0932672362"
type input "NGA"
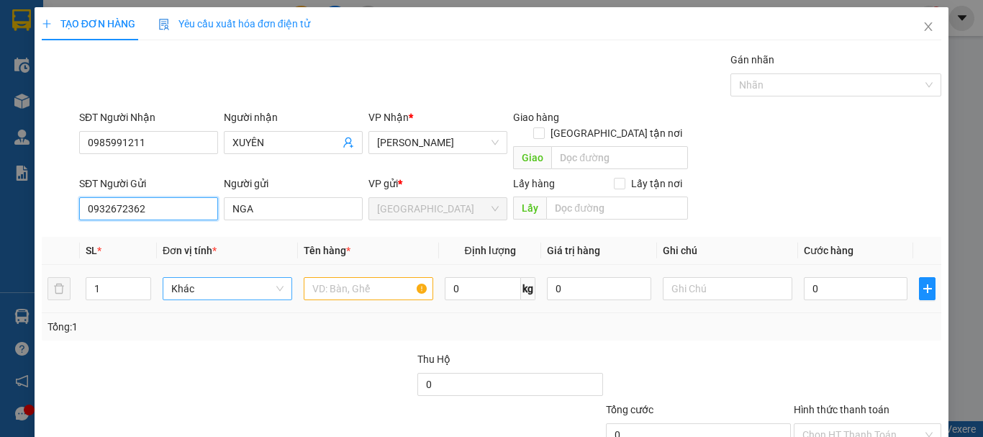
click at [226, 278] on span "Khác" at bounding box center [227, 289] width 112 height 22
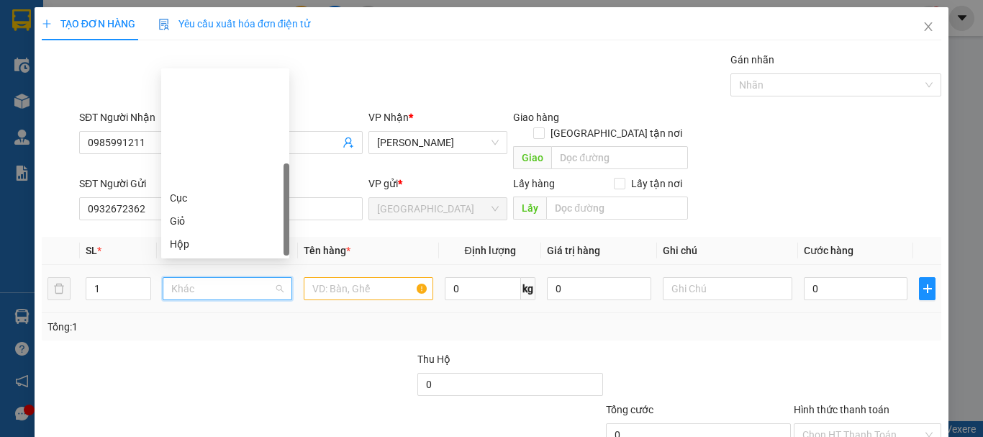
type input "T"
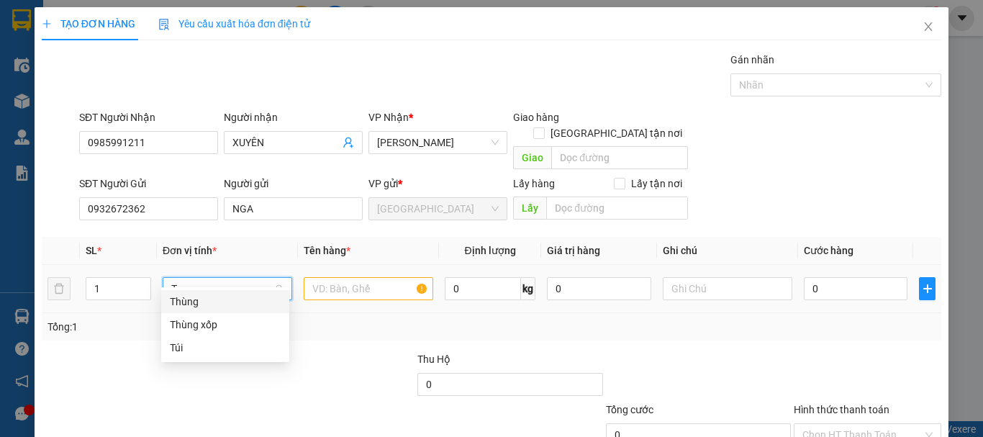
click at [230, 294] on div "Thùng" at bounding box center [225, 302] width 111 height 16
click at [371, 279] on input "text" at bounding box center [369, 288] width 130 height 23
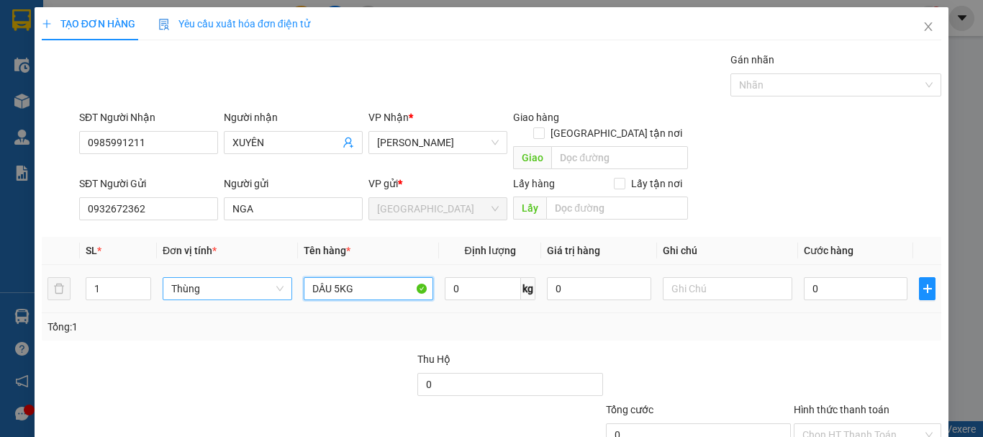
type input "DÂU 5KG"
type input "40"
type input "4"
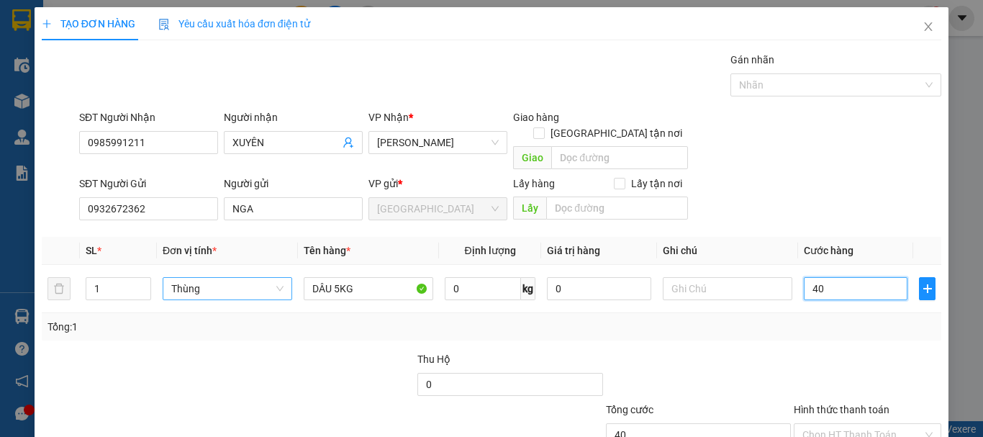
type input "4"
type input "0"
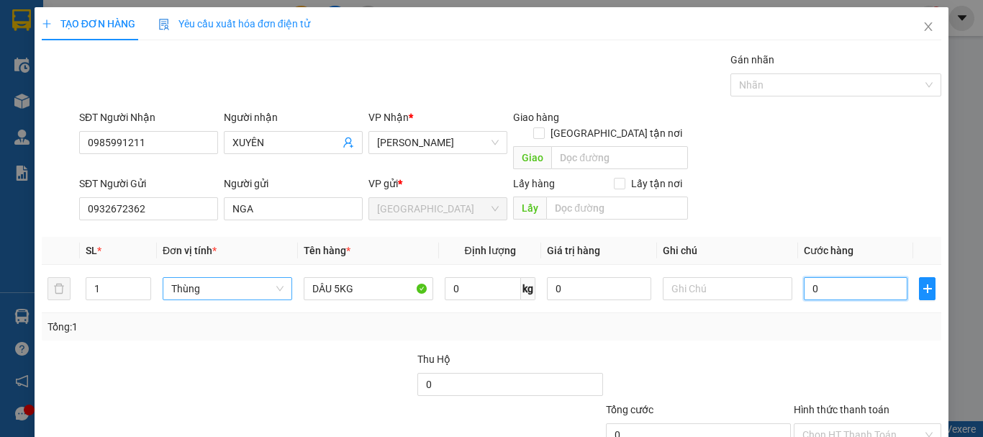
type input "0"
click at [845, 424] on input "Hình thức thanh toán" at bounding box center [862, 435] width 120 height 22
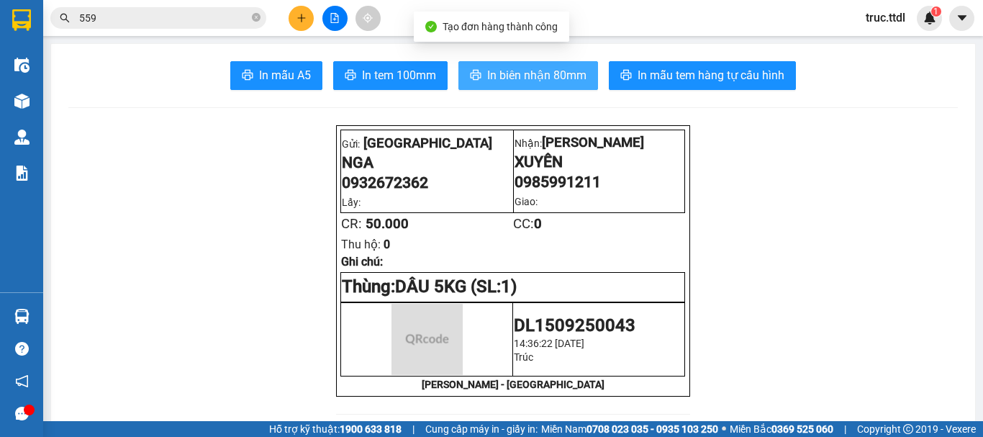
click at [537, 78] on span "In biên nhận 80mm" at bounding box center [536, 75] width 99 height 18
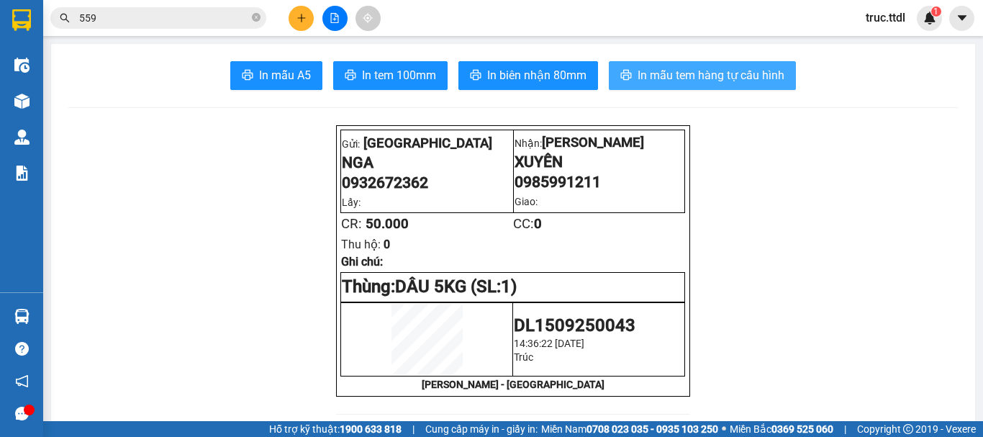
click at [652, 71] on span "In mẫu tem hàng tự cấu hình" at bounding box center [710, 75] width 147 height 18
click at [299, 16] on icon "plus" at bounding box center [301, 18] width 10 height 10
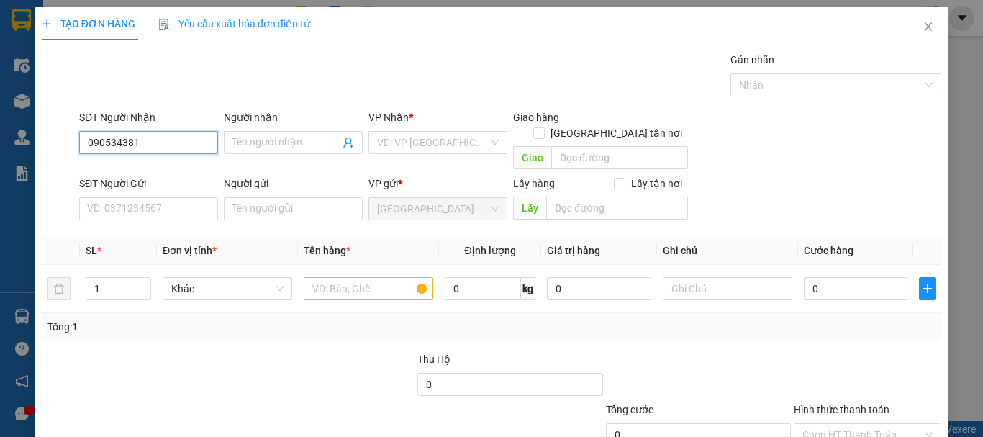
type input "0905343814"
click at [170, 169] on div "0905343814 - [PERSON_NAME]" at bounding box center [158, 171] width 142 height 16
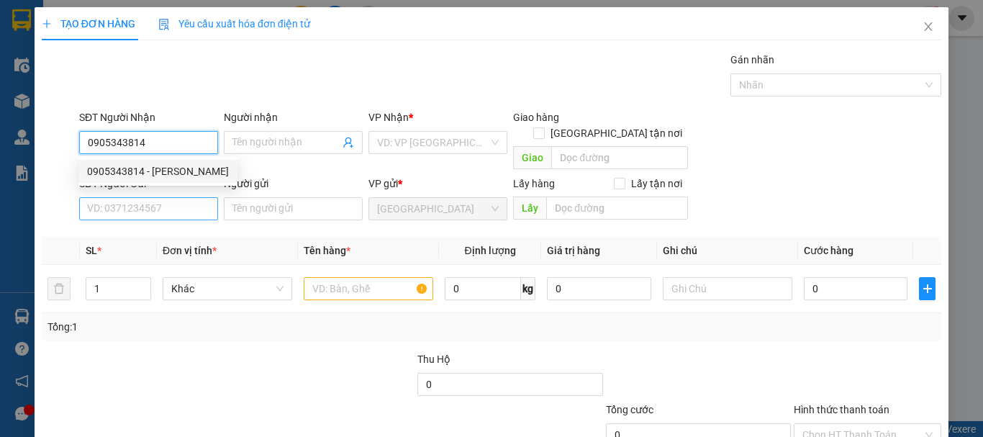
type input "GIANG"
type input "0905343814"
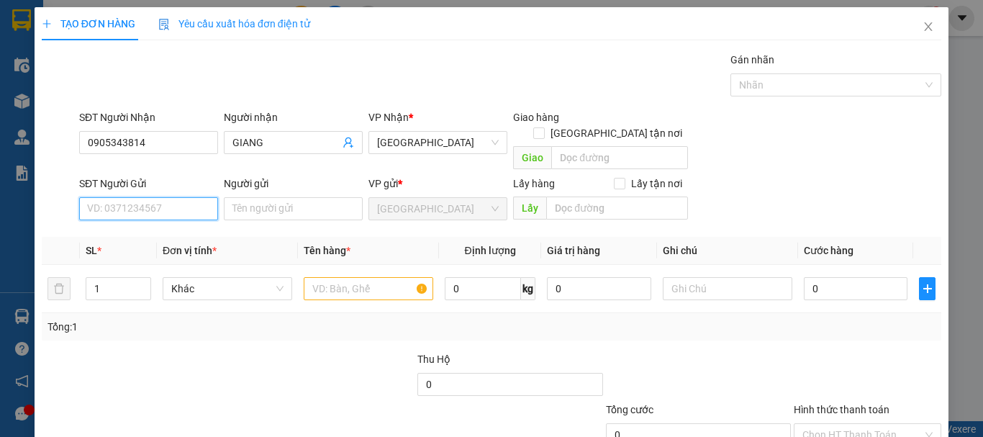
click at [177, 197] on input "SĐT Người Gửi" at bounding box center [148, 208] width 139 height 23
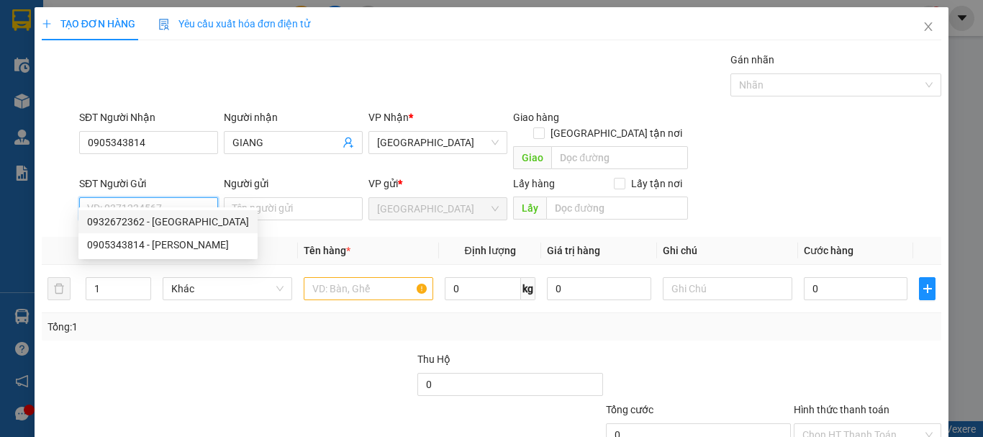
click at [178, 219] on div "0932672362 - [GEOGRAPHIC_DATA]" at bounding box center [168, 222] width 162 height 16
type input "0932672362"
type input "NGA"
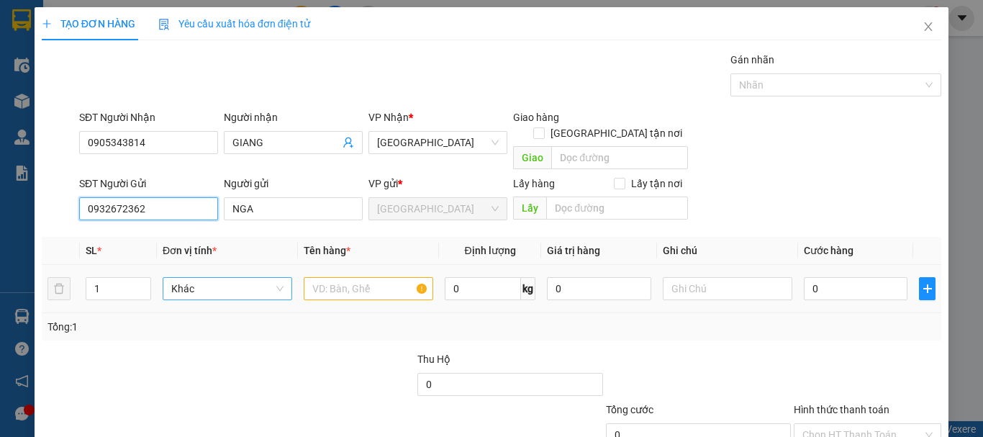
click at [210, 278] on span "Khác" at bounding box center [227, 289] width 112 height 22
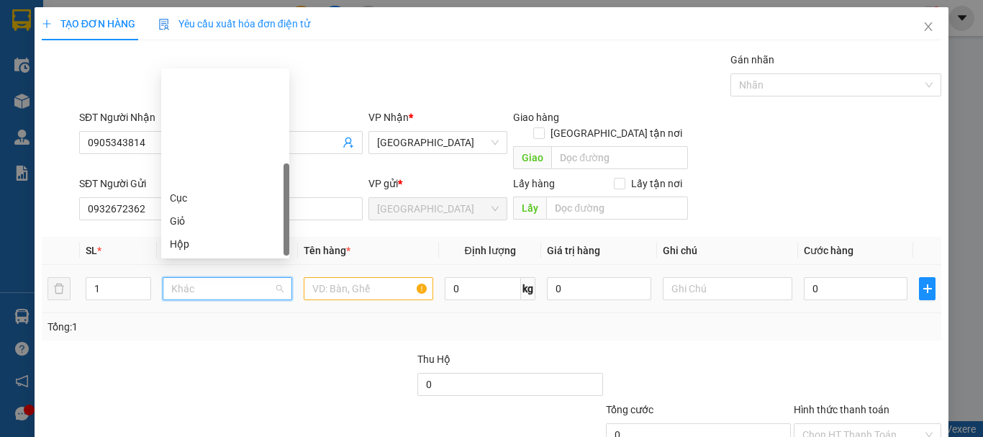
type input "T"
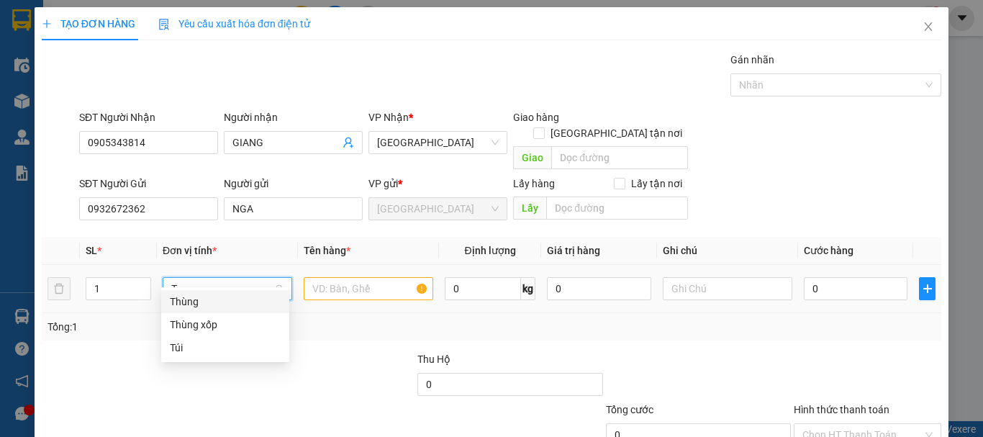
click at [219, 304] on div "Thùng" at bounding box center [225, 302] width 111 height 16
click at [375, 277] on input "text" at bounding box center [369, 288] width 130 height 23
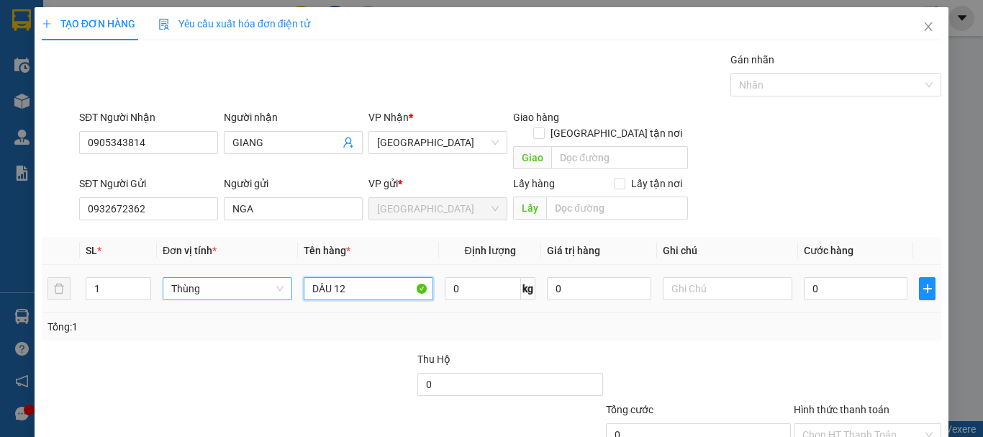
type input "DÂU 12K"
click at [821, 277] on input "0" at bounding box center [856, 288] width 104 height 23
click at [815, 332] on div "Transit Pickup Surcharge Ids Transit Deliver Surcharge Ids Transit Deliver Surc…" at bounding box center [491, 283] width 899 height 463
click at [854, 424] on input "Hình thức thanh toán" at bounding box center [862, 435] width 120 height 22
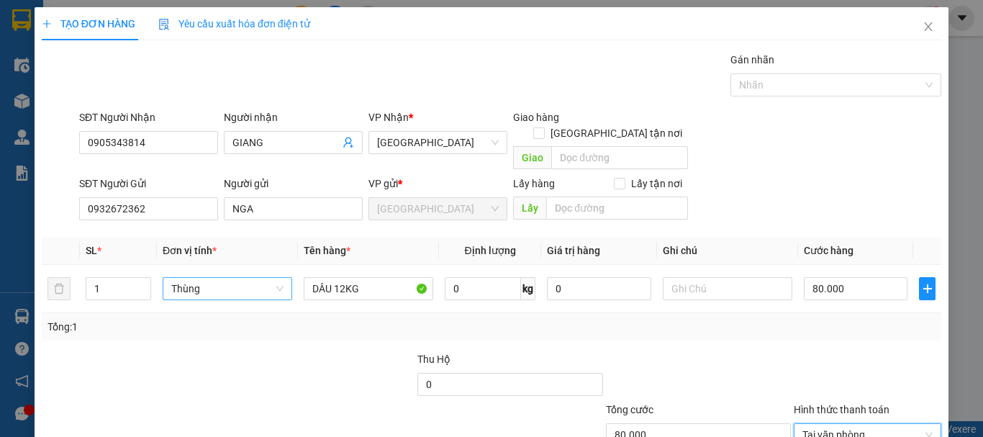
drag, startPoint x: 853, startPoint y: 396, endPoint x: 853, endPoint y: 361, distance: 34.5
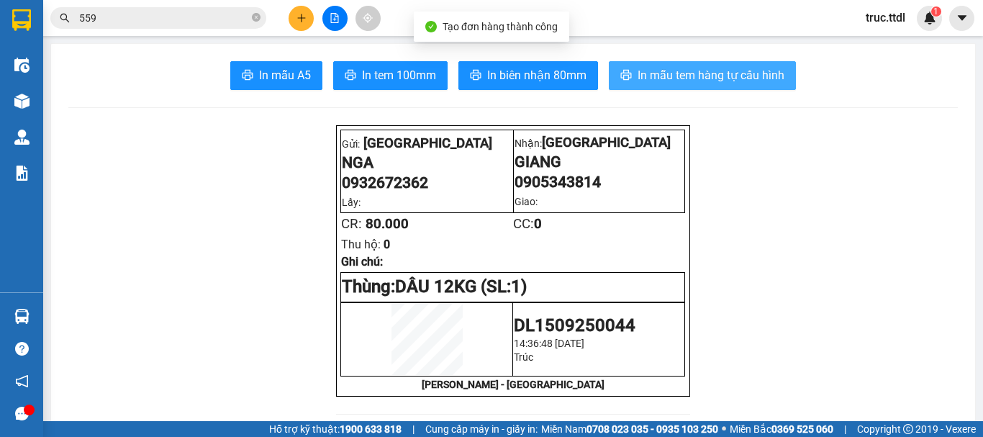
click at [707, 81] on span "In mẫu tem hàng tự cấu hình" at bounding box center [710, 75] width 147 height 18
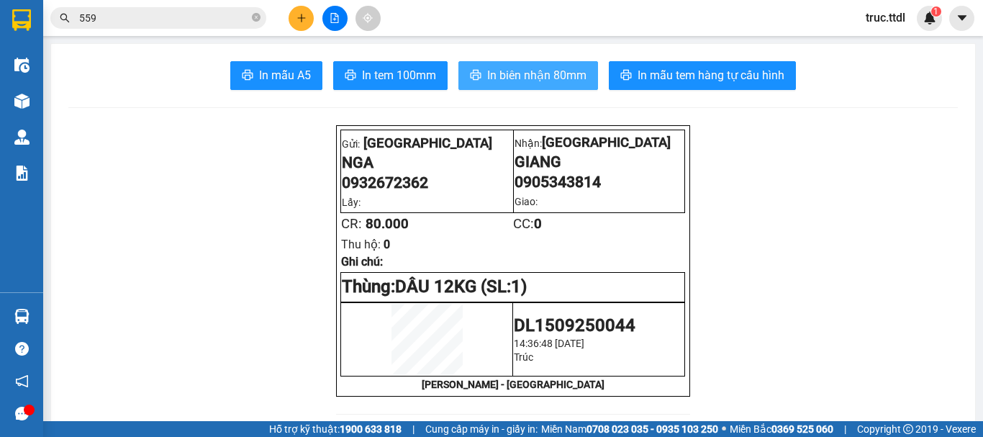
click at [561, 84] on span "In biên nhận 80mm" at bounding box center [536, 75] width 99 height 18
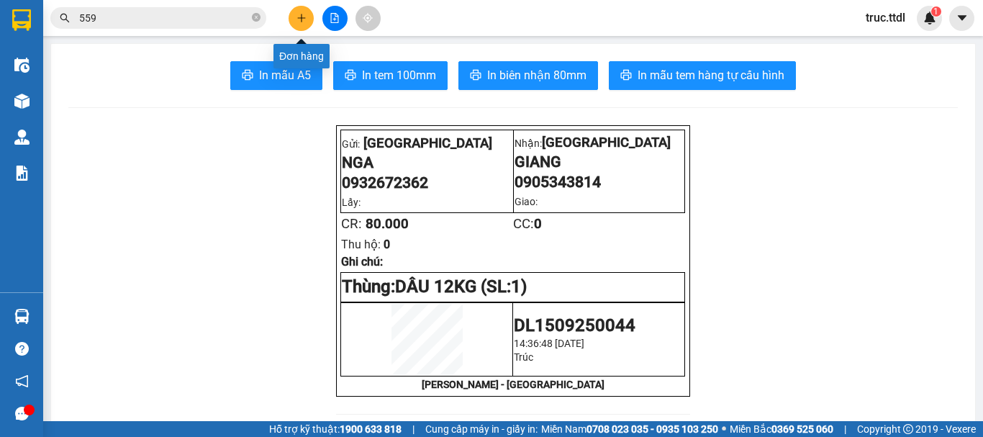
click at [301, 16] on icon "plus" at bounding box center [301, 18] width 10 height 10
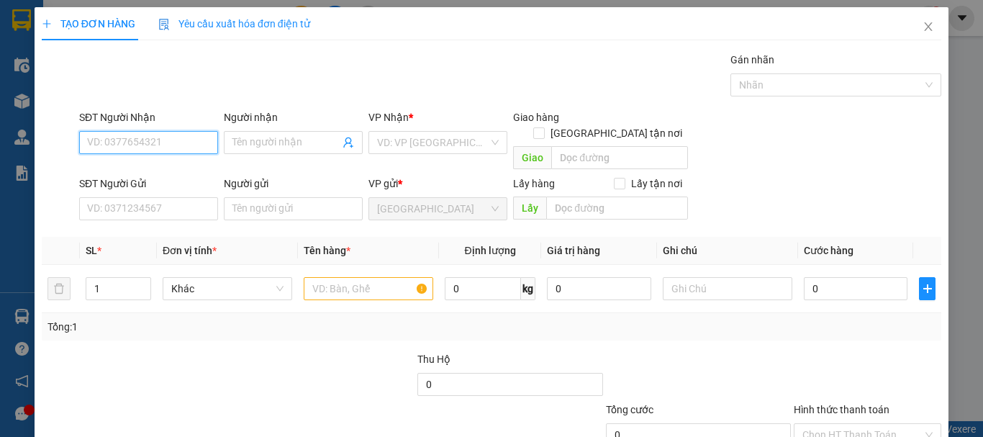
click at [177, 148] on input "SĐT Người Nhận" at bounding box center [148, 142] width 139 height 23
drag, startPoint x: 919, startPoint y: 27, endPoint x: 689, endPoint y: 30, distance: 230.3
click at [925, 27] on icon "close" at bounding box center [929, 26] width 8 height 9
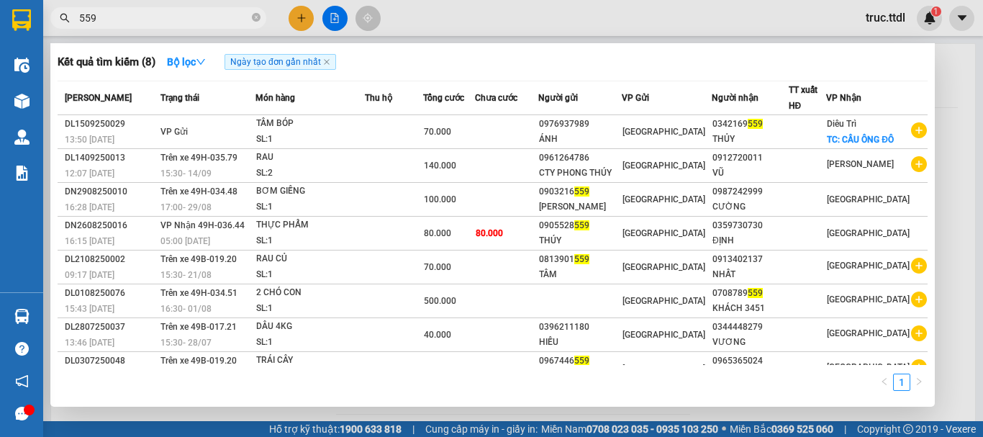
click at [158, 17] on input "559" at bounding box center [164, 18] width 170 height 16
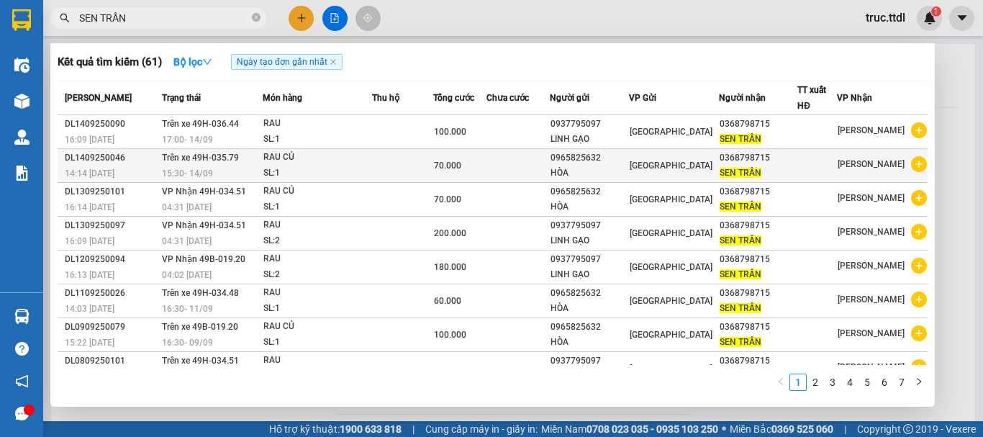
type input "SEN TRẦN"
click at [596, 178] on div "HÒA" at bounding box center [588, 172] width 77 height 15
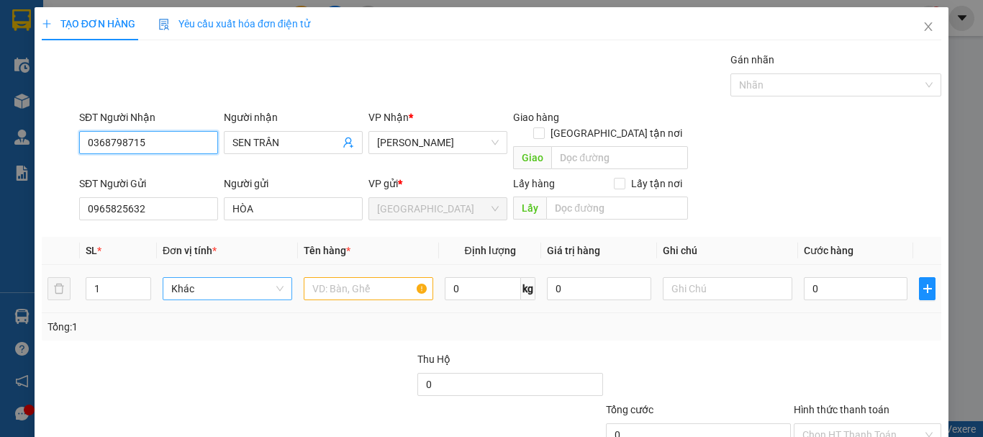
click at [181, 278] on span "Khác" at bounding box center [227, 289] width 112 height 22
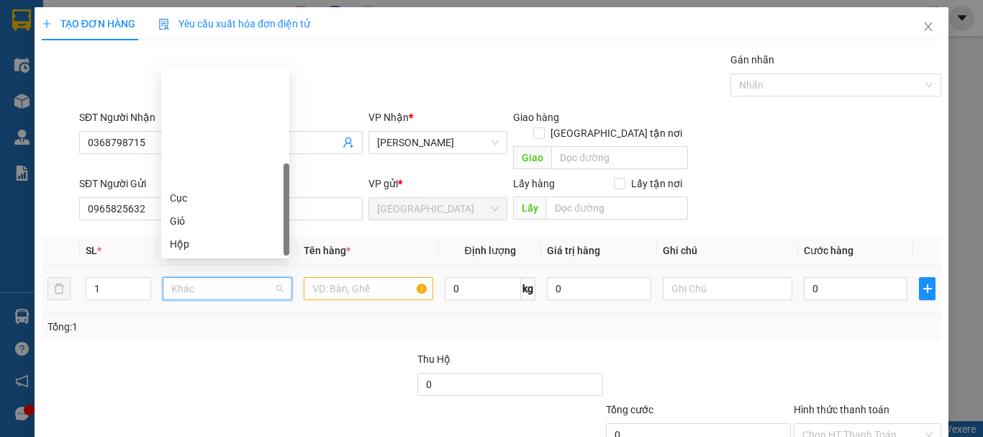
type input "T"
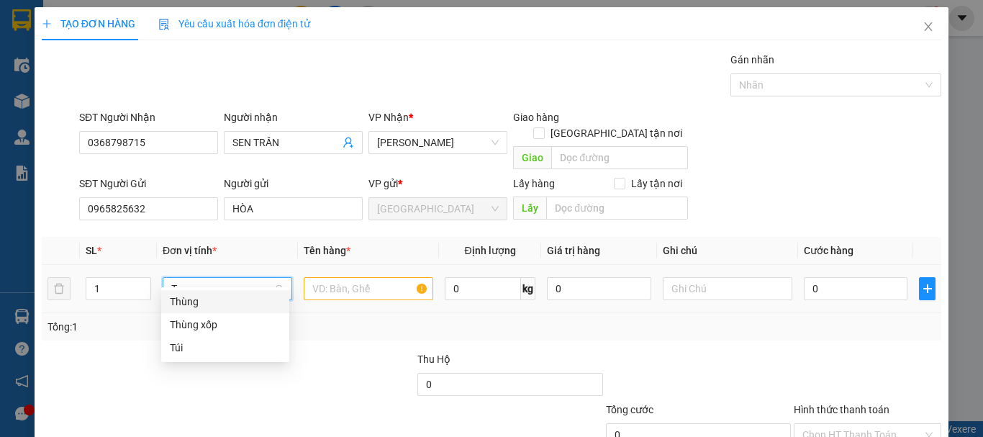
click at [201, 300] on div "Thùng" at bounding box center [225, 302] width 111 height 16
click at [327, 282] on input "text" at bounding box center [369, 288] width 130 height 23
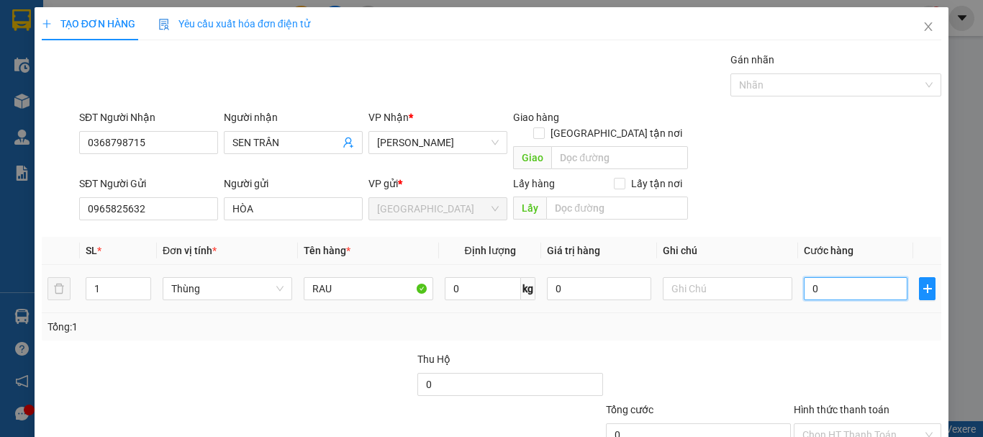
click at [819, 277] on input "0" at bounding box center [856, 288] width 104 height 23
click at [832, 319] on div "Tổng: 1" at bounding box center [491, 327] width 888 height 16
click at [850, 424] on input "Hình thức thanh toán" at bounding box center [862, 435] width 120 height 22
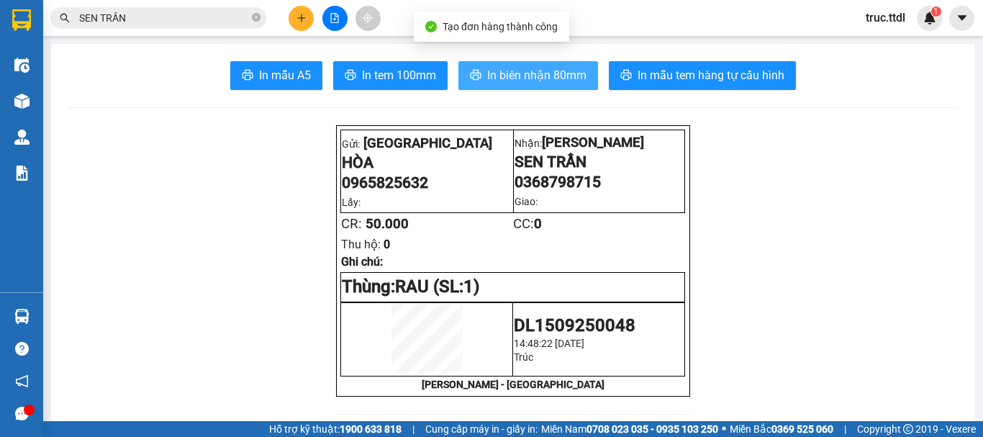
drag, startPoint x: 510, startPoint y: 72, endPoint x: 540, endPoint y: 71, distance: 30.2
click at [510, 73] on span "In biên nhận 80mm" at bounding box center [536, 75] width 99 height 18
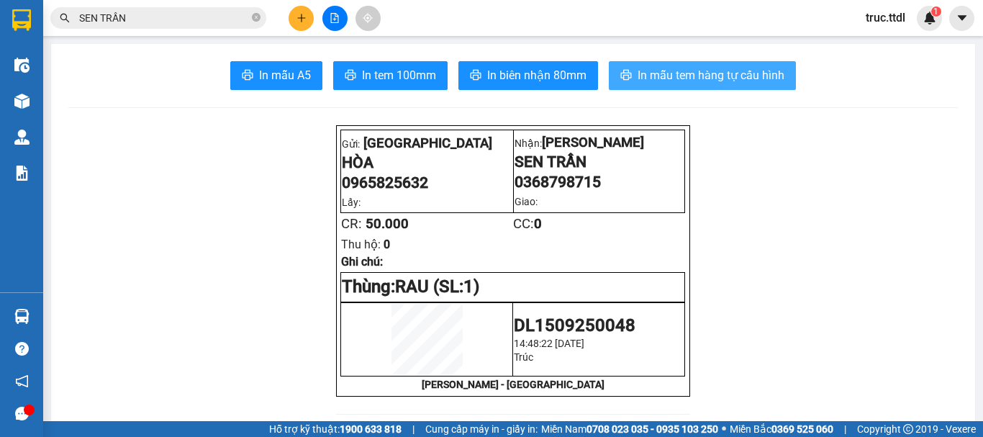
click at [722, 80] on span "In mẫu tem hàng tự cấu hình" at bounding box center [710, 75] width 147 height 18
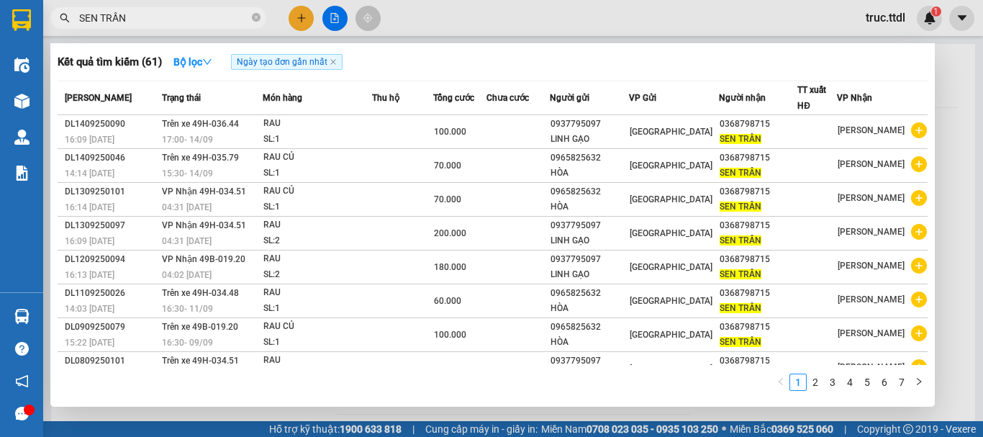
drag, startPoint x: 196, startPoint y: 20, endPoint x: 59, endPoint y: 24, distance: 137.5
click at [59, 24] on span "SEN TRẦN" at bounding box center [158, 18] width 216 height 22
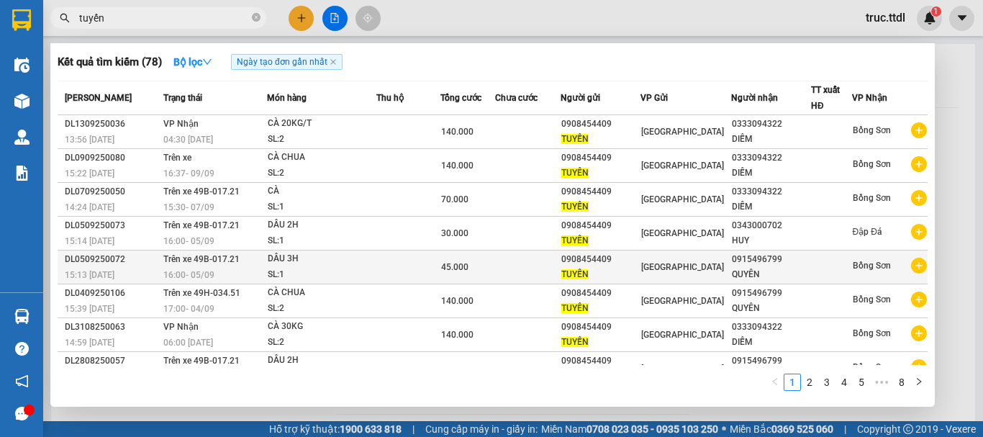
click at [491, 269] on div "45.000" at bounding box center [467, 267] width 53 height 16
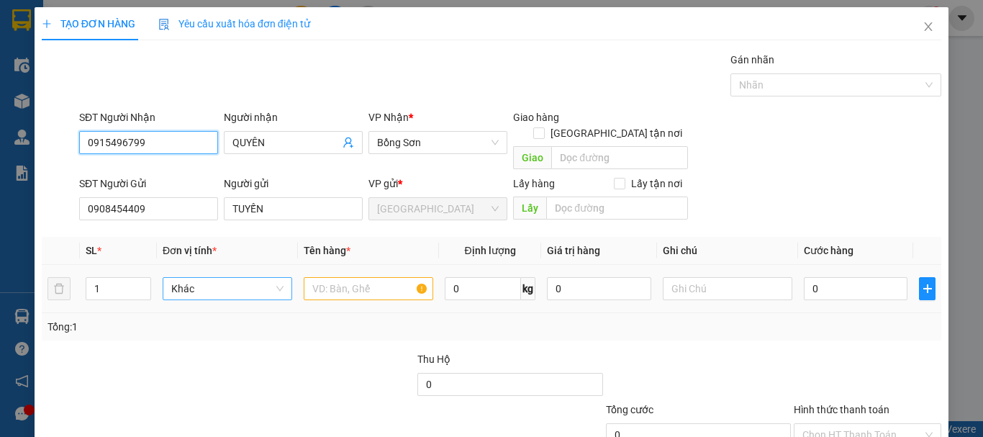
click at [207, 278] on span "Khác" at bounding box center [227, 289] width 112 height 22
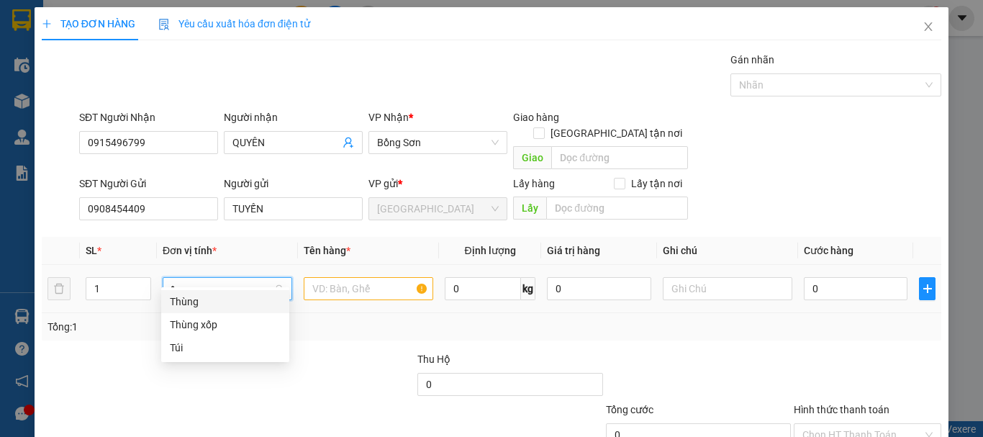
click at [222, 299] on div "Thùng" at bounding box center [225, 302] width 111 height 16
click at [81, 286] on td "1" at bounding box center [118, 289] width 77 height 48
click at [362, 277] on input "text" at bounding box center [369, 288] width 130 height 23
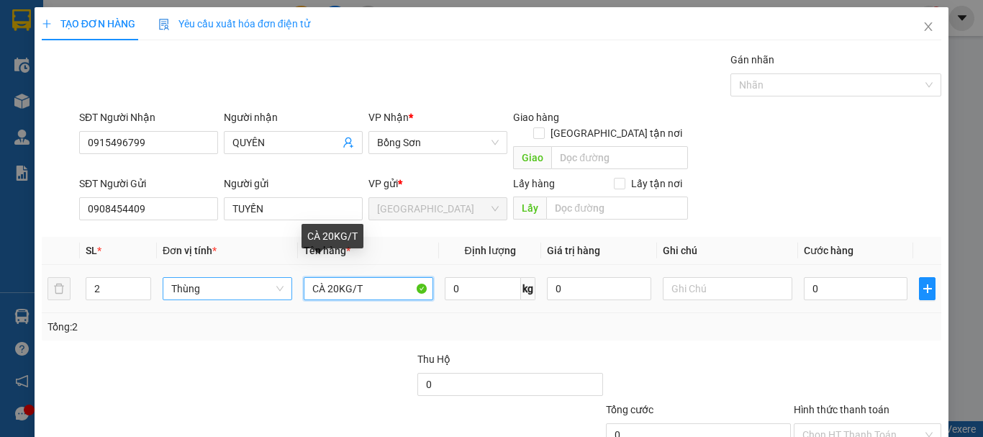
drag, startPoint x: 369, startPoint y: 271, endPoint x: 251, endPoint y: 284, distance: 118.7
click at [251, 284] on tr "2 Thùng CÀ 20KG/T 0 kg 0 0" at bounding box center [491, 289] width 899 height 48
click at [327, 277] on input "2H SÂU" at bounding box center [369, 288] width 130 height 23
click at [330, 277] on input "2H SÂU" at bounding box center [369, 288] width 130 height 23
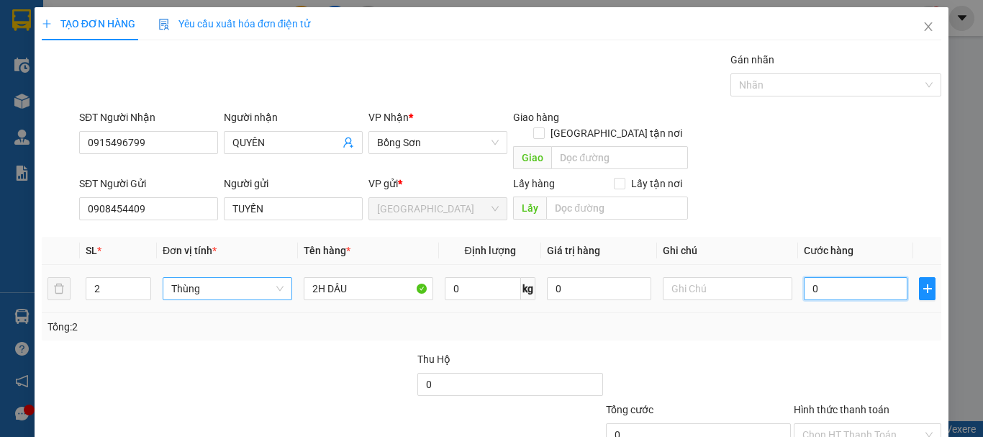
click at [843, 277] on input "0" at bounding box center [856, 288] width 104 height 23
click at [857, 322] on div "Tổng: 2" at bounding box center [491, 326] width 899 height 27
click at [870, 424] on input "Hình thức thanh toán" at bounding box center [862, 435] width 120 height 22
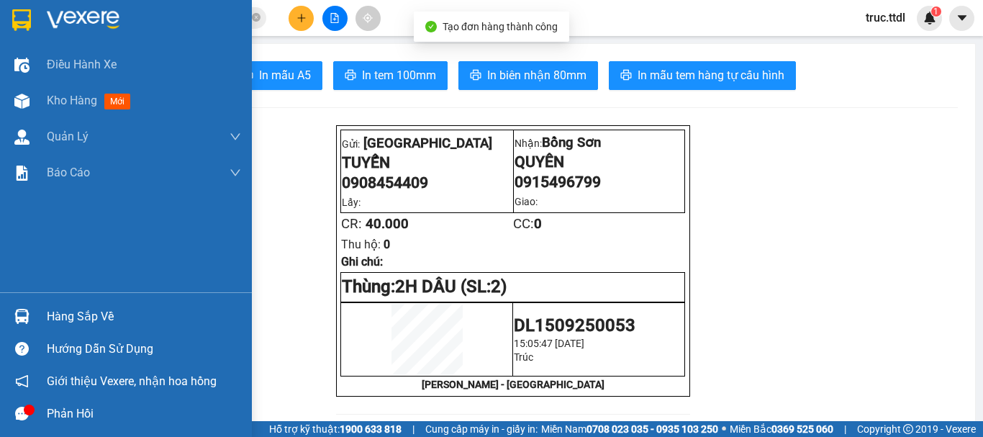
click at [29, 20] on img at bounding box center [21, 20] width 19 height 22
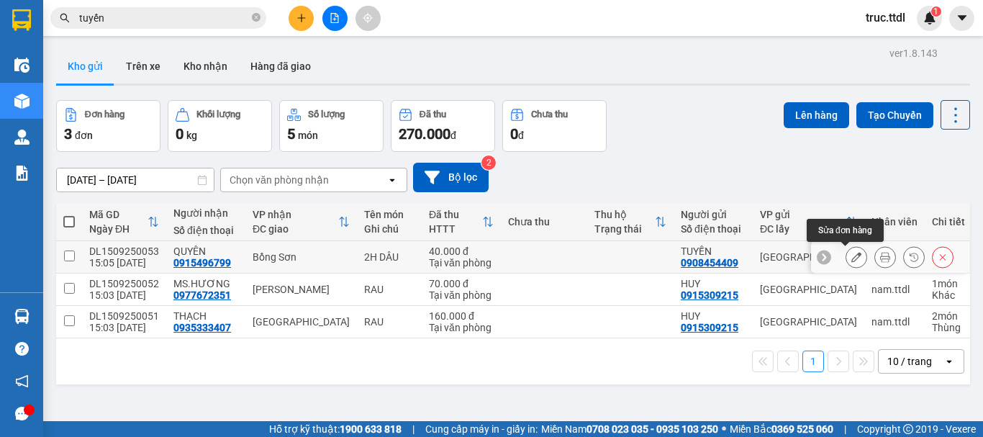
click at [851, 257] on icon at bounding box center [856, 257] width 10 height 10
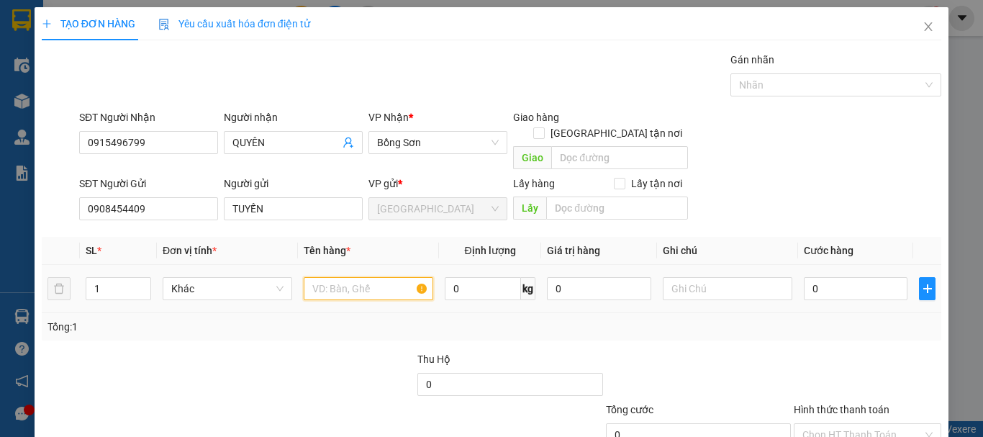
click at [330, 277] on input "text" at bounding box center [369, 288] width 130 height 23
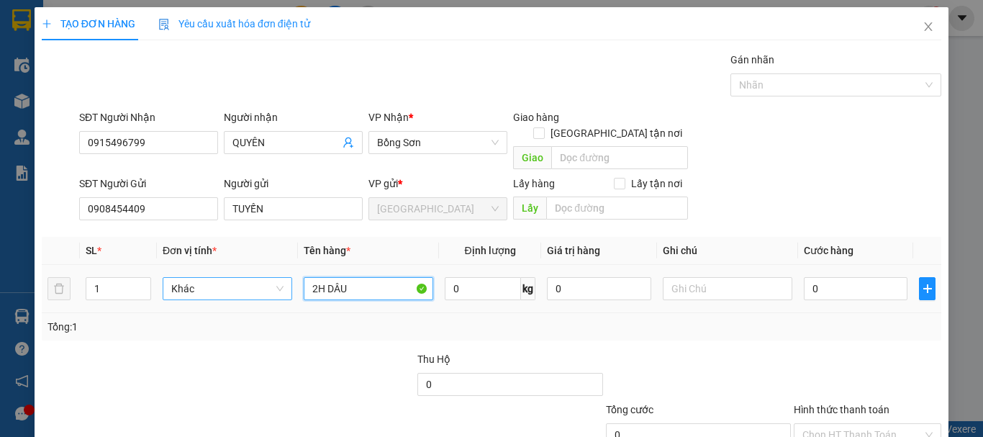
click at [250, 278] on span "Khác" at bounding box center [227, 289] width 112 height 22
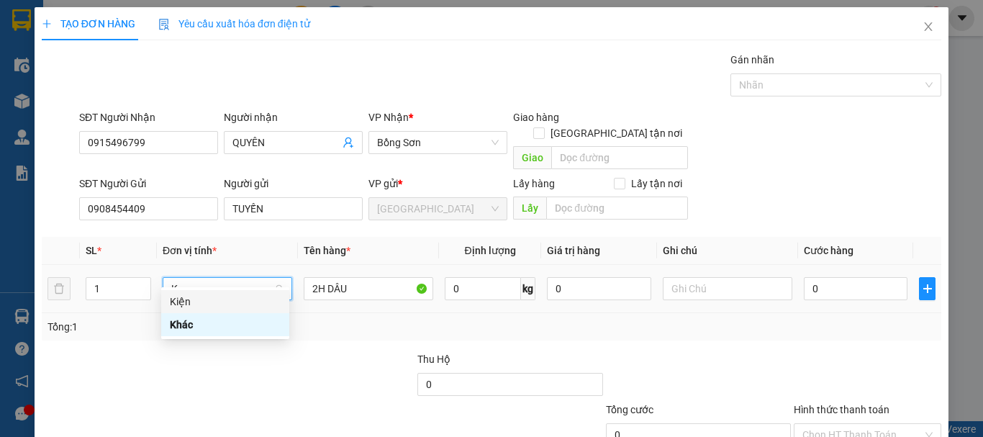
click at [230, 301] on div "Kiện" at bounding box center [225, 302] width 111 height 16
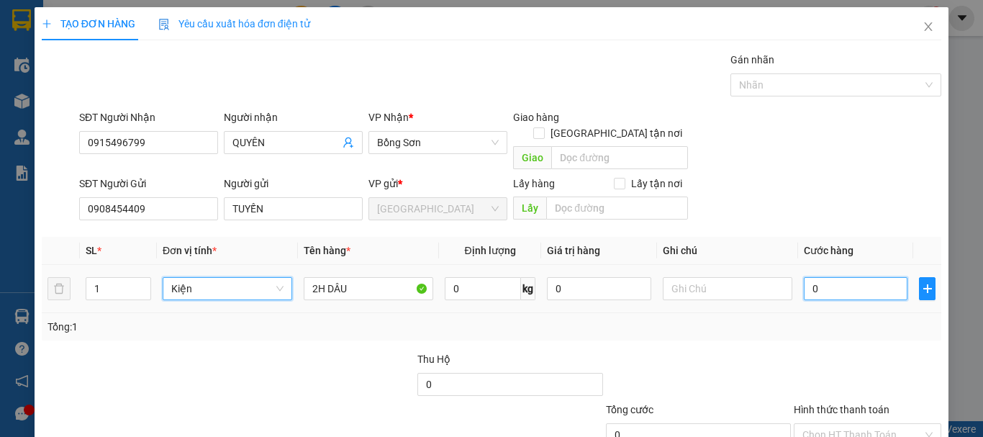
click at [845, 277] on input "0" at bounding box center [856, 288] width 104 height 23
click at [839, 351] on div at bounding box center [867, 376] width 150 height 50
click at [848, 424] on input "Hình thức thanh toán" at bounding box center [862, 435] width 120 height 22
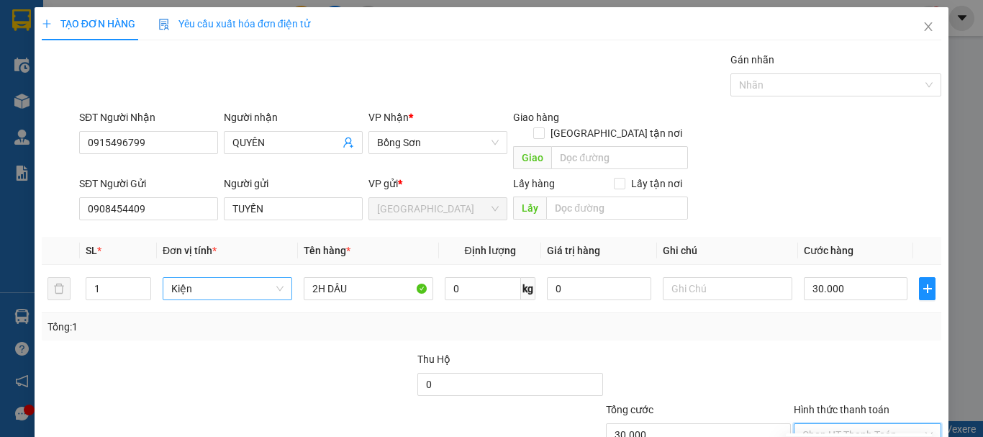
drag, startPoint x: 851, startPoint y: 403, endPoint x: 843, endPoint y: 379, distance: 25.0
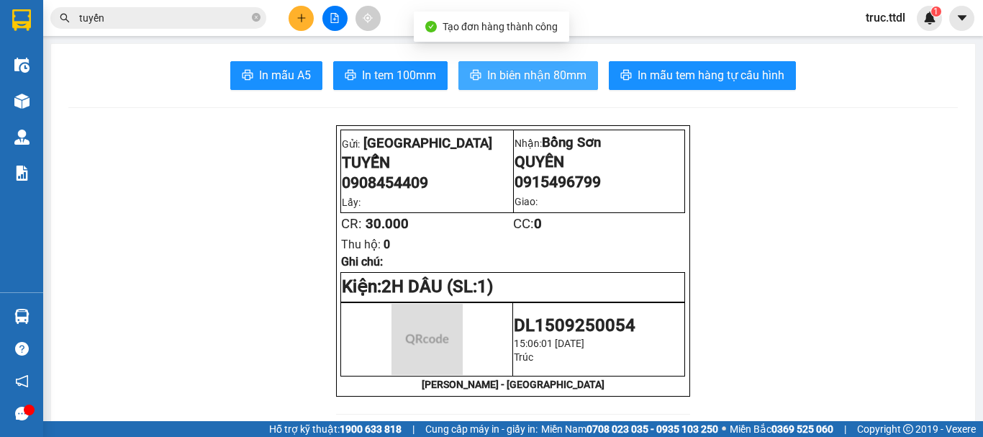
click at [507, 81] on span "In biên nhận 80mm" at bounding box center [536, 75] width 99 height 18
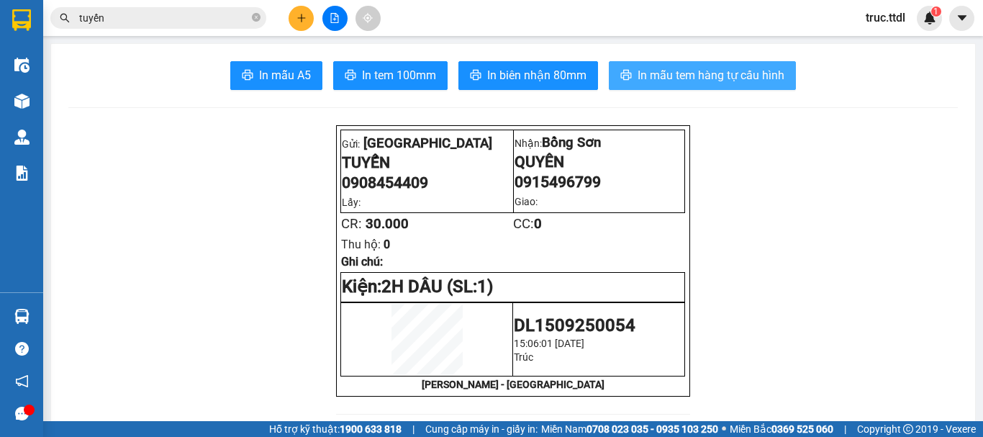
click at [686, 68] on span "In mẫu tem hàng tự cấu hình" at bounding box center [710, 75] width 147 height 18
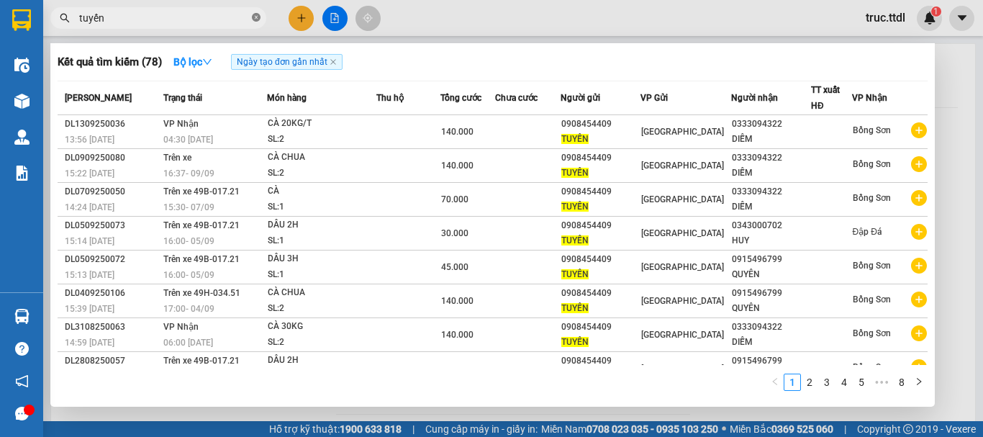
click at [255, 19] on icon "close-circle" at bounding box center [256, 17] width 9 height 9
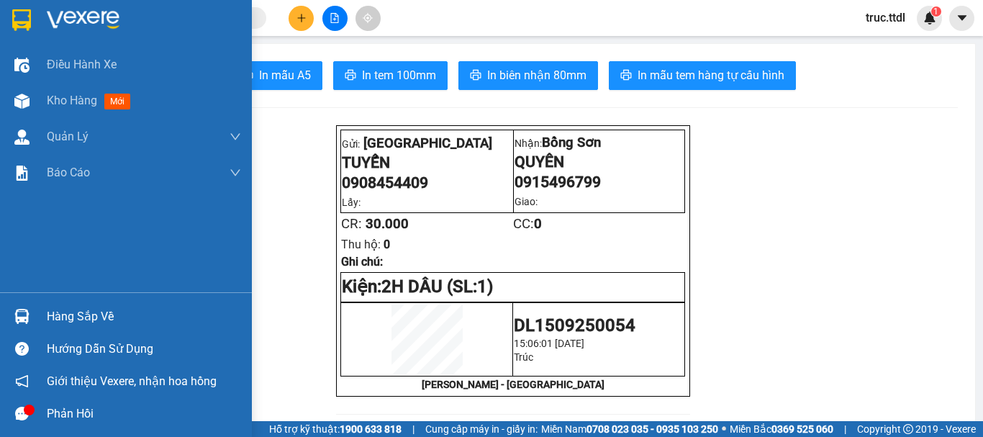
click at [27, 14] on img at bounding box center [21, 20] width 19 height 22
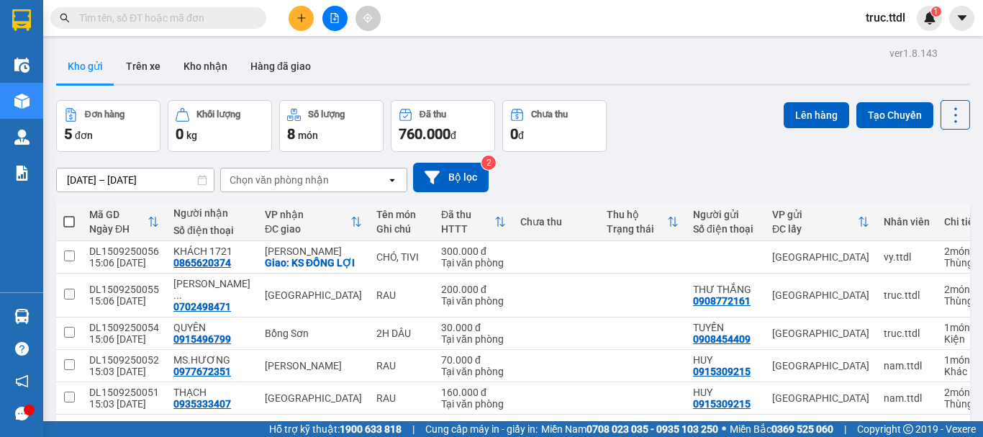
click at [913, 426] on div "10 / trang" at bounding box center [910, 437] width 65 height 23
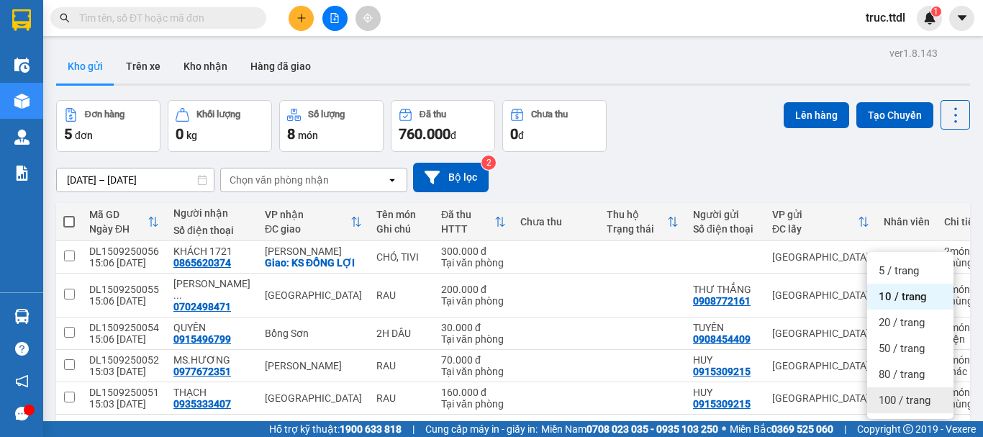
click at [918, 393] on span "100 / trang" at bounding box center [904, 400] width 52 height 14
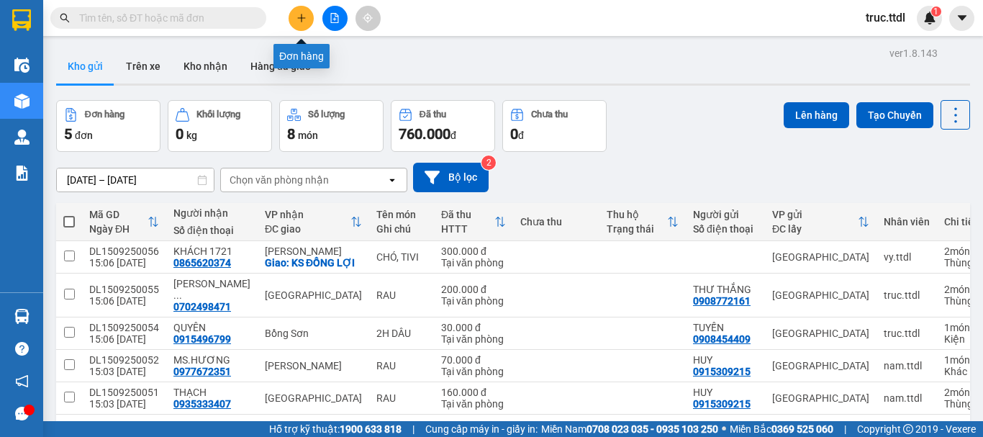
click at [301, 23] on button at bounding box center [301, 18] width 25 height 25
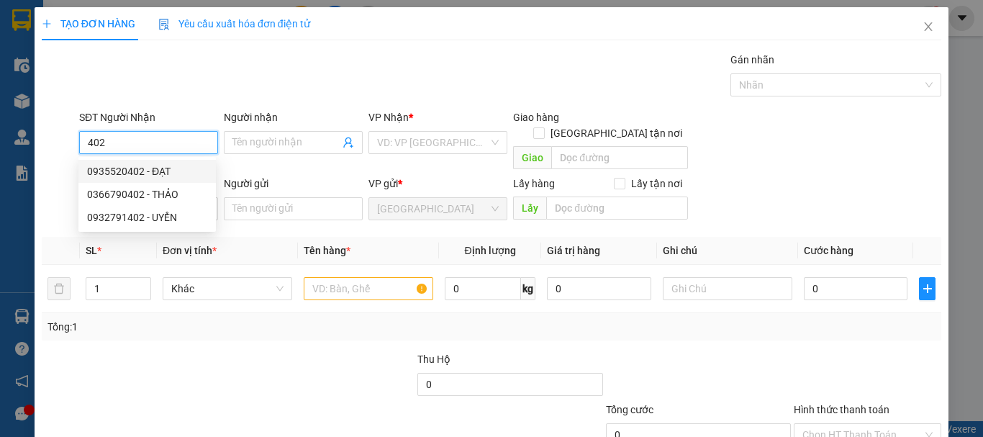
click at [171, 173] on div "0935520402 - ĐẠT" at bounding box center [147, 171] width 120 height 16
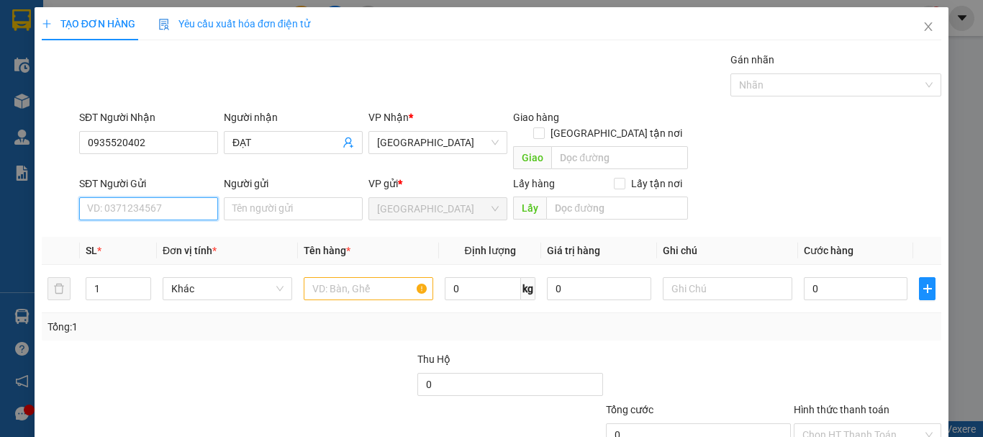
click at [186, 201] on input "SĐT Người Gửi" at bounding box center [148, 208] width 139 height 23
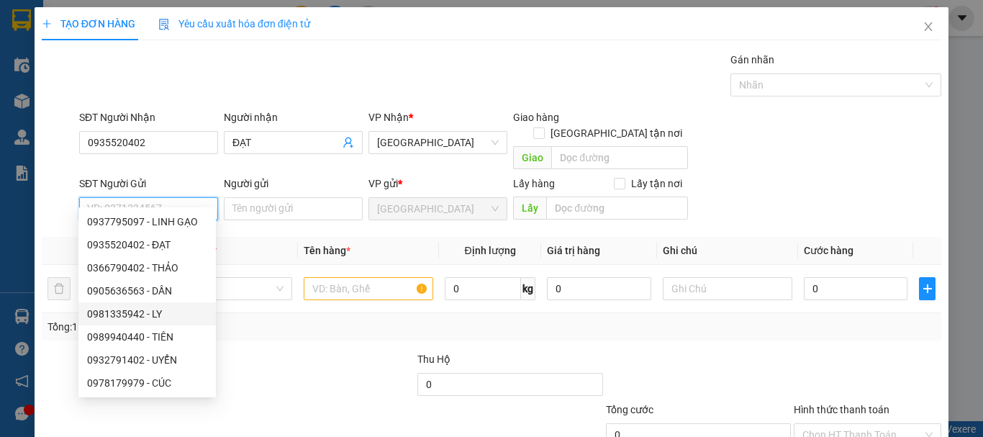
click at [181, 312] on div "0981335942 - LY" at bounding box center [147, 314] width 120 height 16
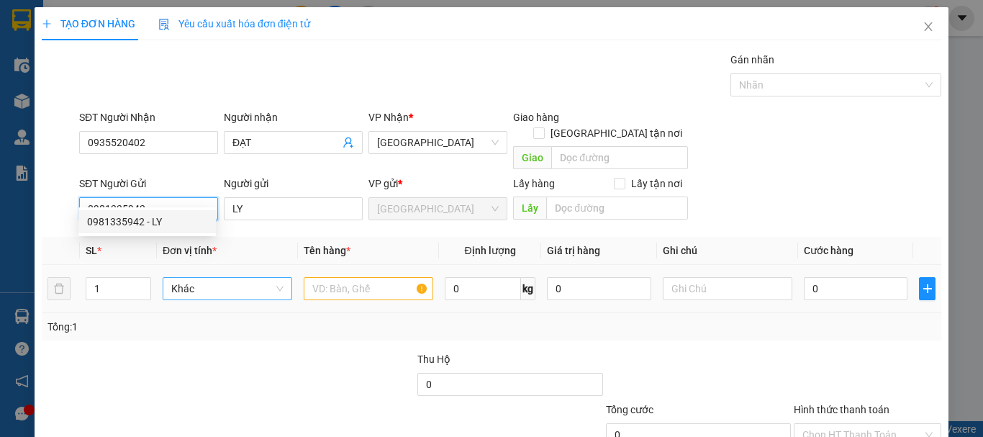
click at [229, 278] on span "Khác" at bounding box center [227, 289] width 112 height 22
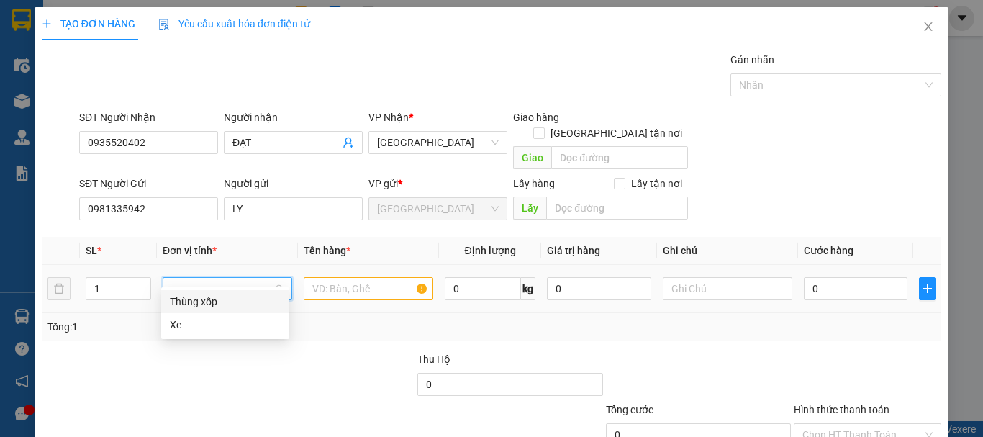
click at [226, 306] on div "Thùng xốp" at bounding box center [225, 302] width 111 height 16
click at [330, 279] on input "text" at bounding box center [369, 288] width 130 height 23
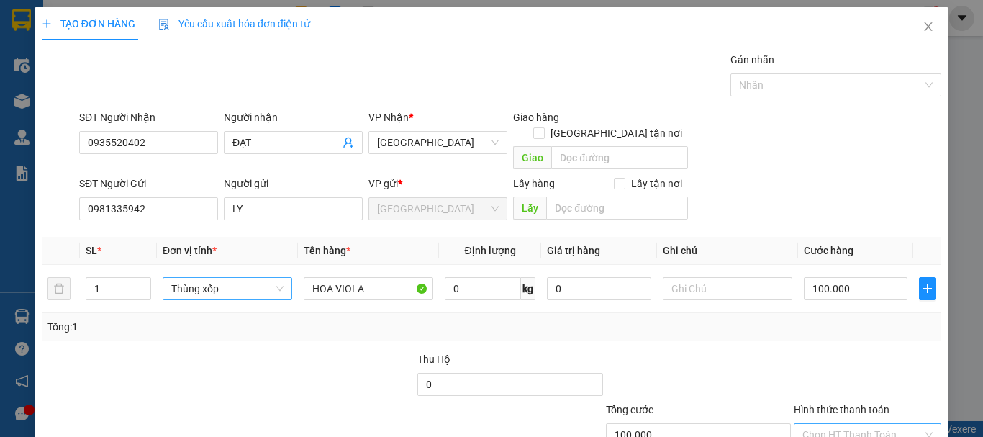
click at [848, 424] on input "Hình thức thanh toán" at bounding box center [862, 435] width 120 height 22
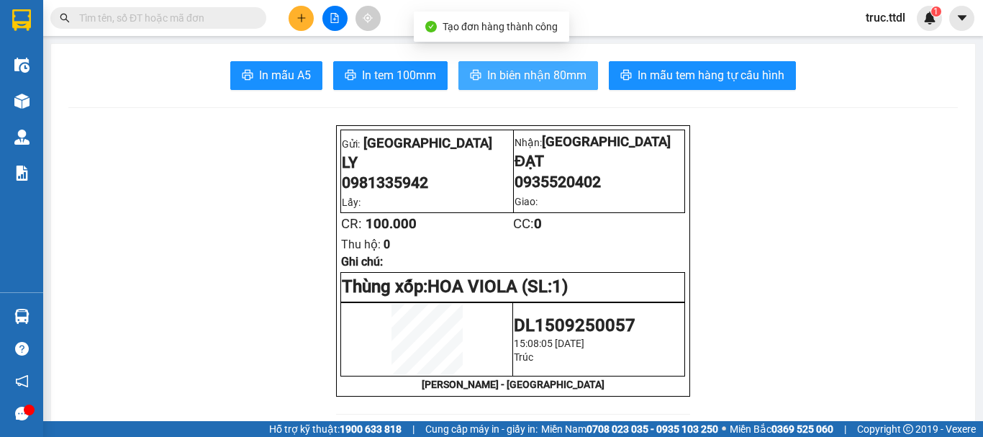
click at [539, 85] on button "In biên nhận 80mm" at bounding box center [528, 75] width 140 height 29
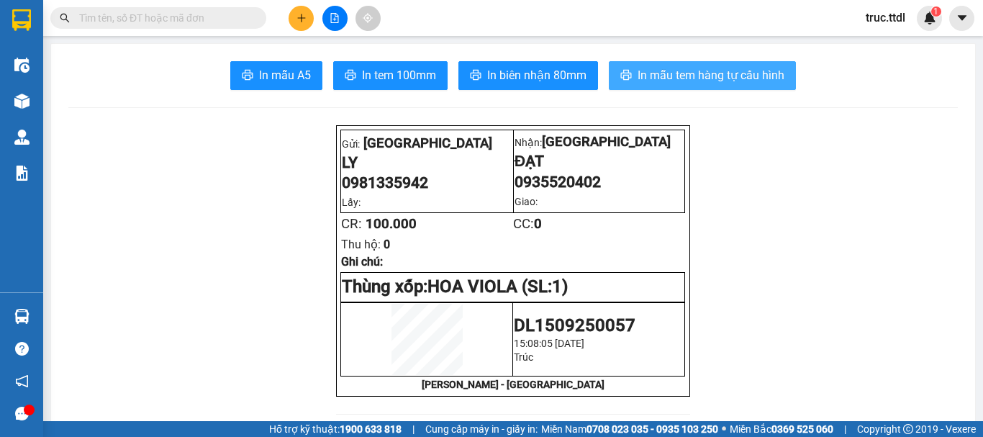
click at [711, 78] on span "In mẫu tem hàng tự cấu hình" at bounding box center [710, 75] width 147 height 18
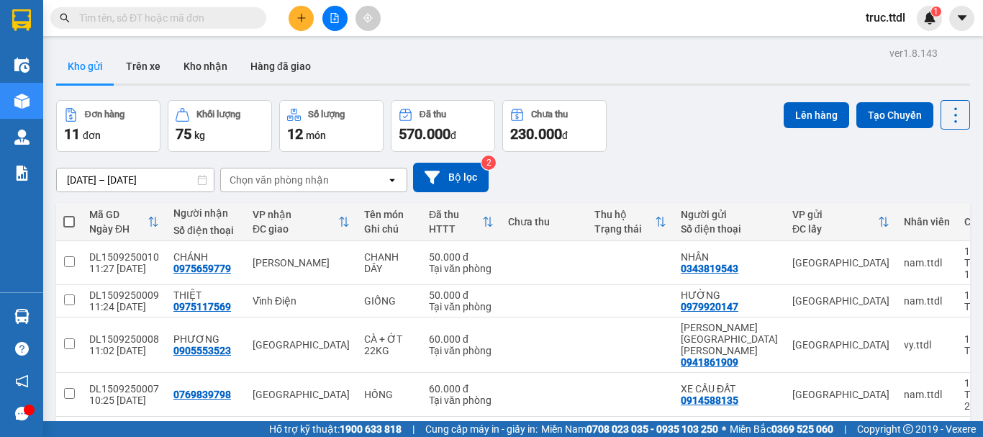
click at [181, 14] on input "text" at bounding box center [164, 18] width 170 height 16
paste input "0914902324"
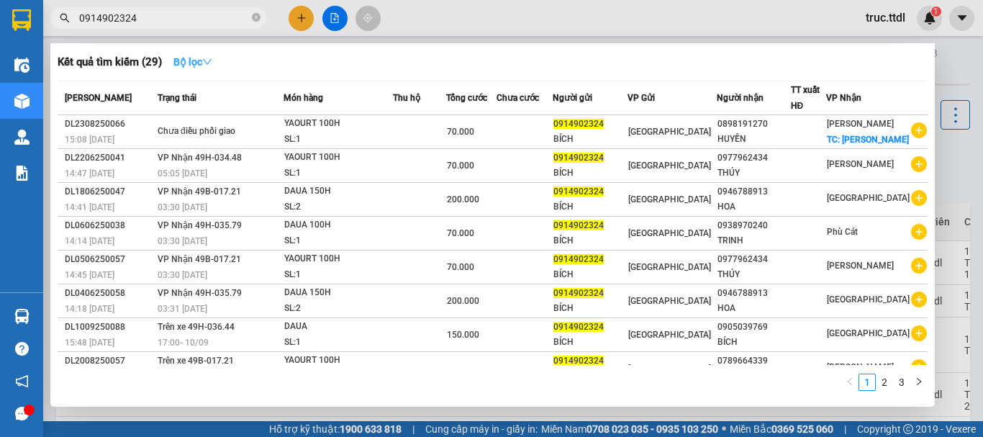
type input "0914902324"
click at [192, 65] on strong "Bộ lọc" at bounding box center [192, 62] width 39 height 12
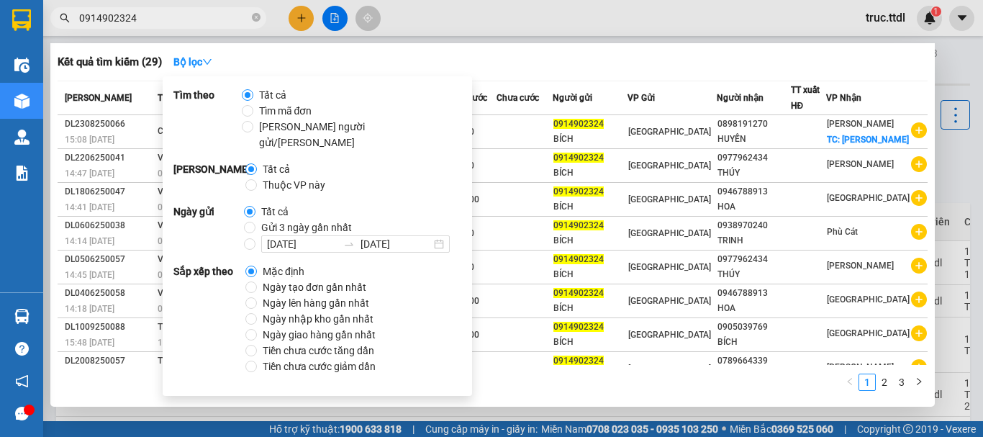
click at [303, 279] on span "Ngày tạo đơn gần nhất" at bounding box center [314, 287] width 115 height 16
click at [257, 281] on input "Ngày tạo đơn gần nhất" at bounding box center [251, 287] width 12 height 12
radio input "true"
radio input "false"
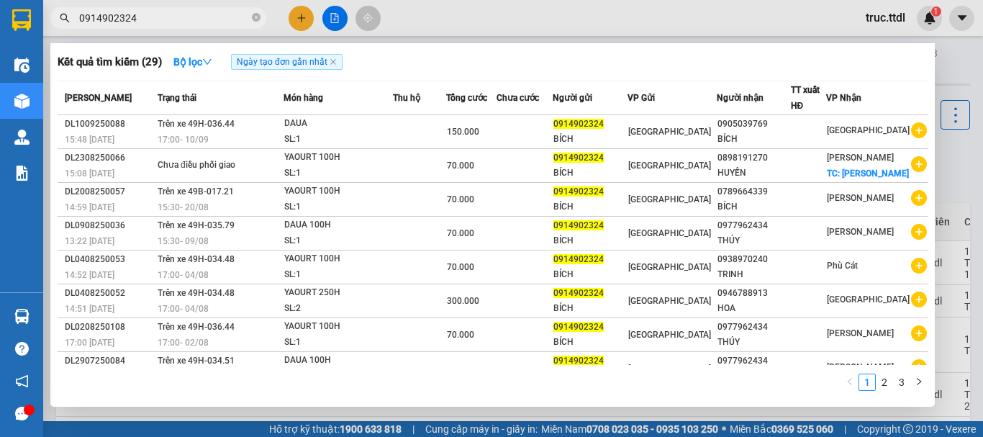
click at [566, 72] on div "Kết quả tìm kiếm ( 29 ) Bộ lọc Ngày tạo đơn gần nhất" at bounding box center [493, 61] width 870 height 23
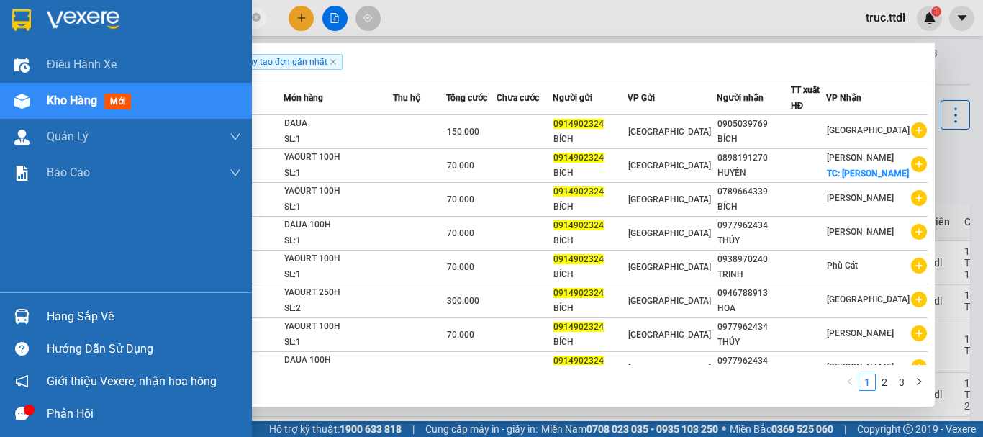
click at [12, 17] on img at bounding box center [21, 20] width 19 height 22
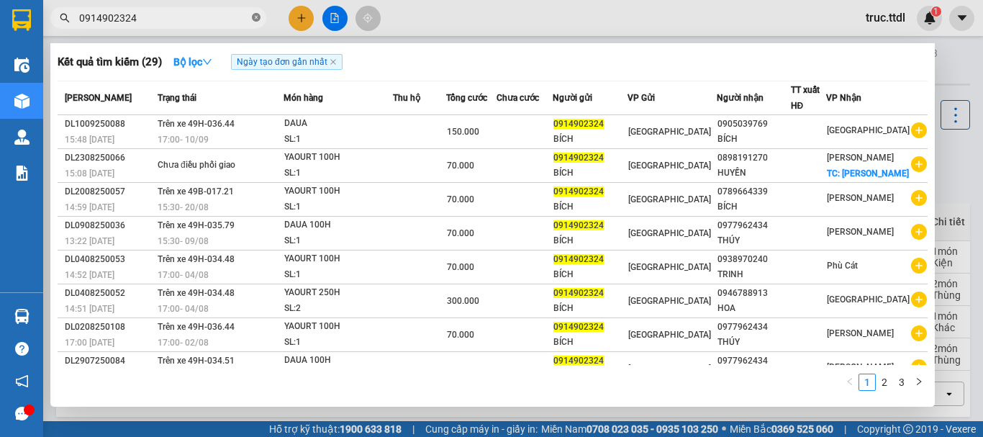
click at [255, 19] on icon "close-circle" at bounding box center [256, 17] width 9 height 9
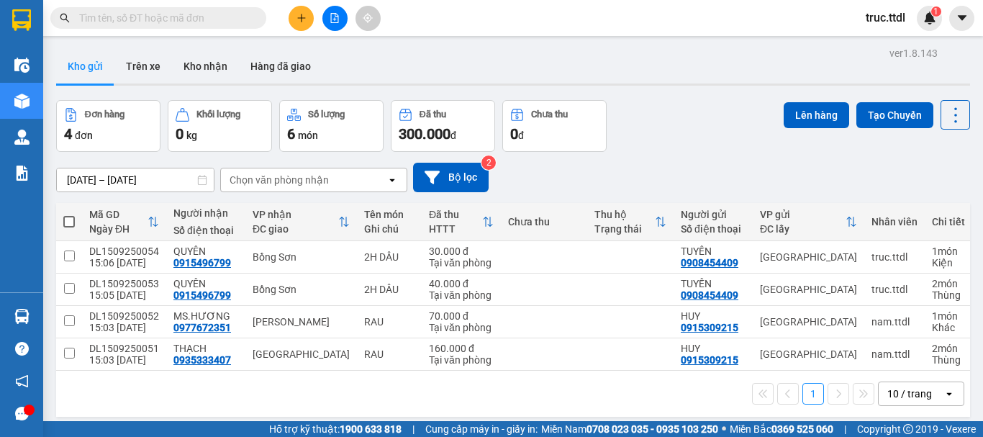
click at [227, 23] on input "text" at bounding box center [164, 18] width 170 height 16
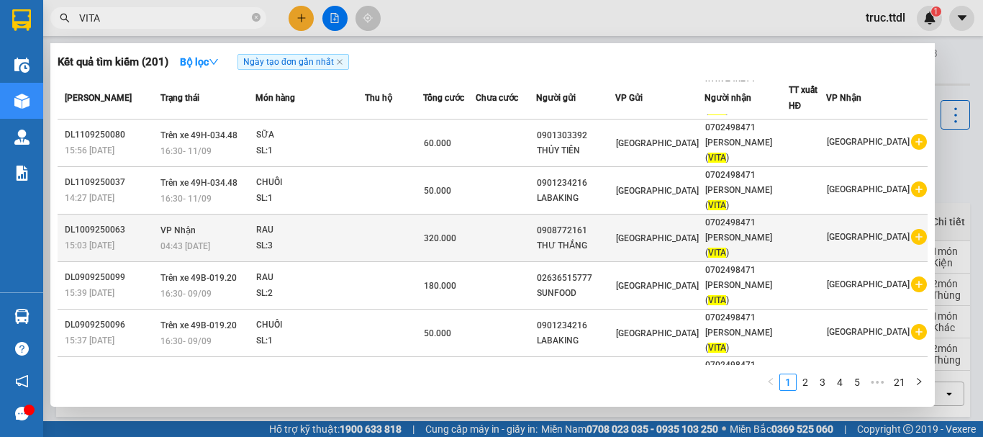
scroll to position [216, 0]
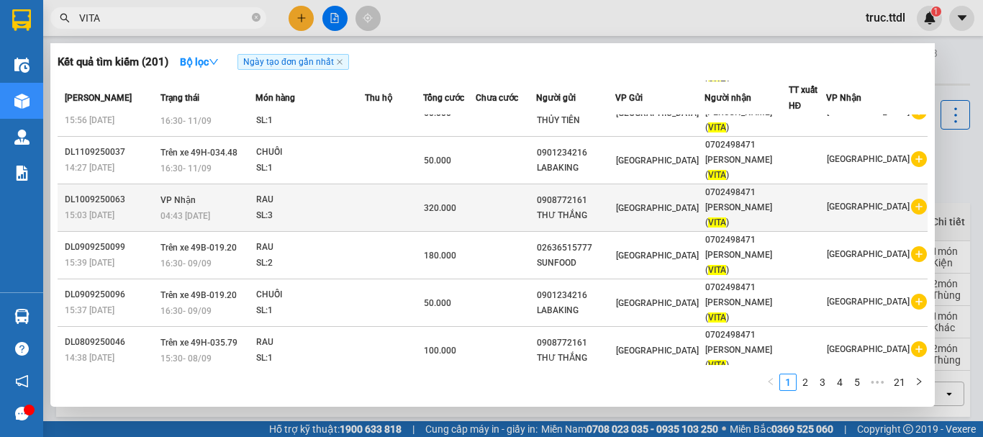
type input "VITA"
click at [608, 213] on div "THƯ THẮNG" at bounding box center [576, 215] width 78 height 15
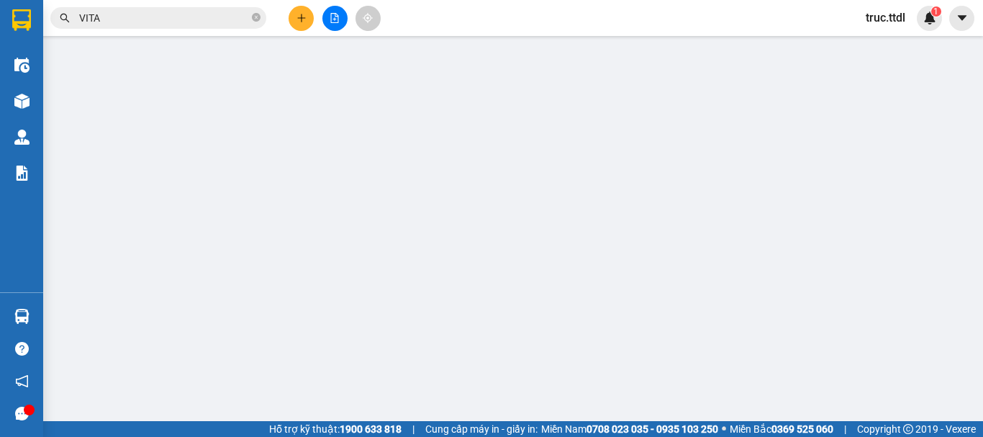
type input "0702498471"
type input "PHẠM XUÂN VĨ (VITA)"
type input "0908772161"
type input "THƯ THẮNG"
type input "320.000"
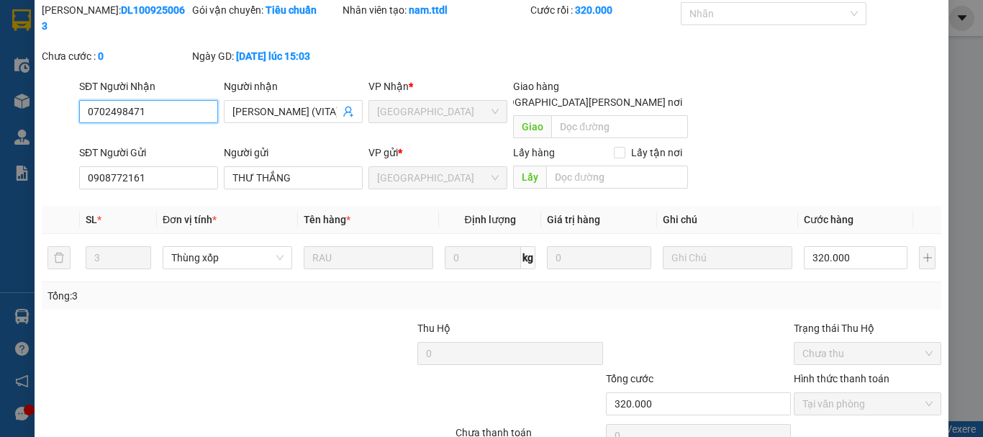
scroll to position [93, 0]
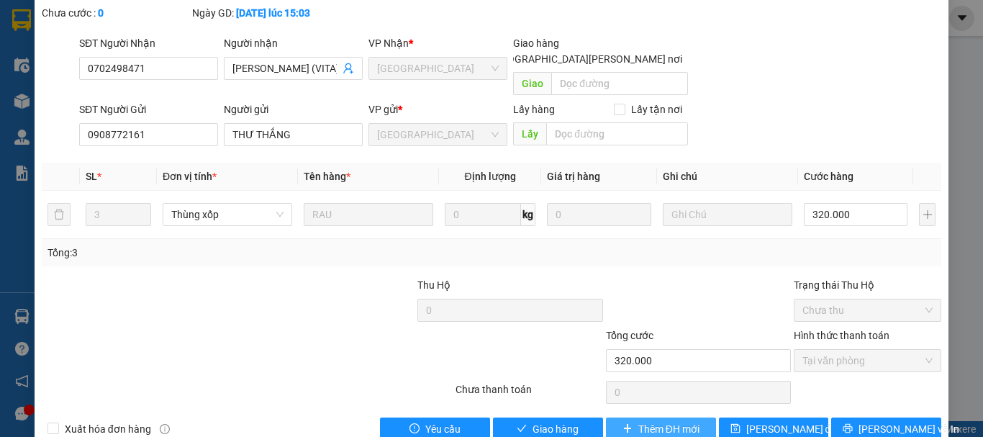
click at [645, 421] on span "Thêm ĐH mới" at bounding box center [668, 429] width 61 height 16
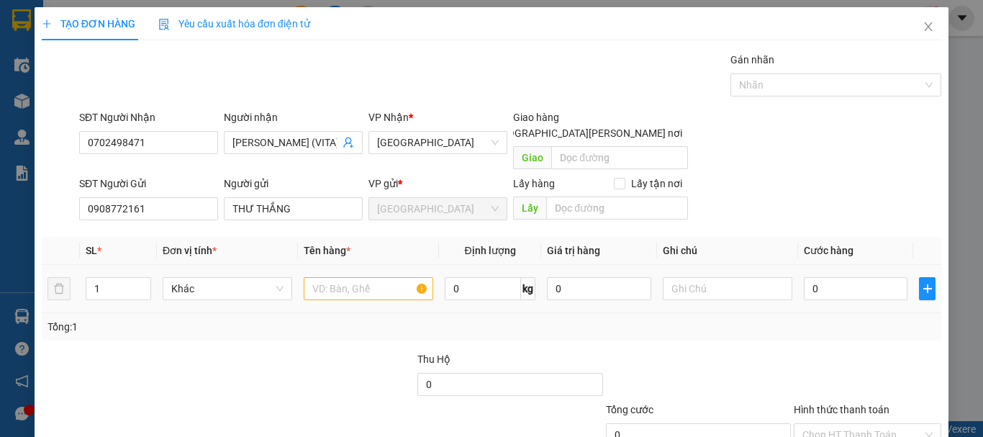
drag, startPoint x: 122, startPoint y: 271, endPoint x: 67, endPoint y: 296, distance: 60.2
click at [68, 292] on tr "1 Khác 0 kg 0 0" at bounding box center [491, 289] width 899 height 48
click at [242, 278] on span "Khác" at bounding box center [227, 289] width 112 height 22
type input "2"
type input "X"
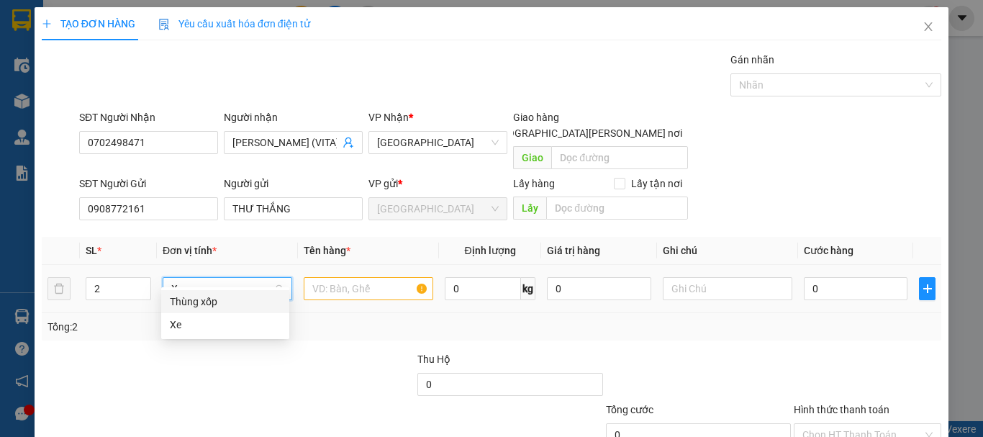
click at [235, 299] on div "Thùng xốp" at bounding box center [225, 302] width 111 height 16
click at [344, 277] on input "text" at bounding box center [369, 288] width 130 height 23
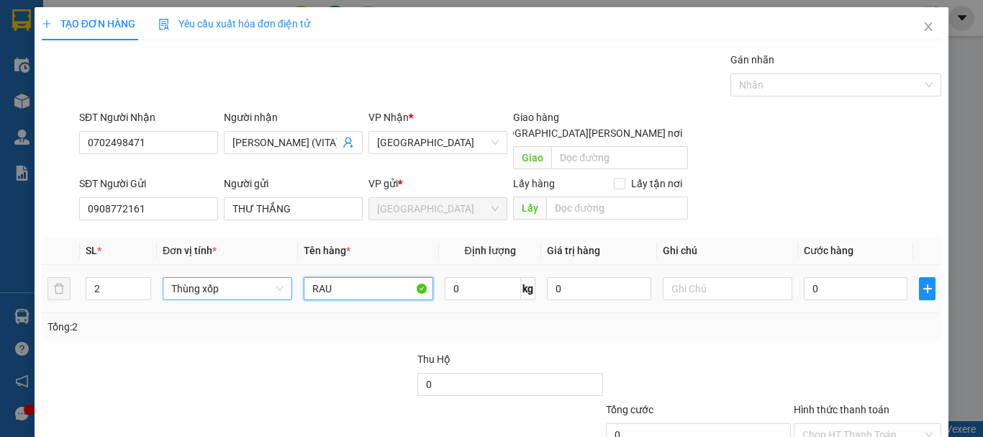
type input "RAU"
type input "2"
type input "20"
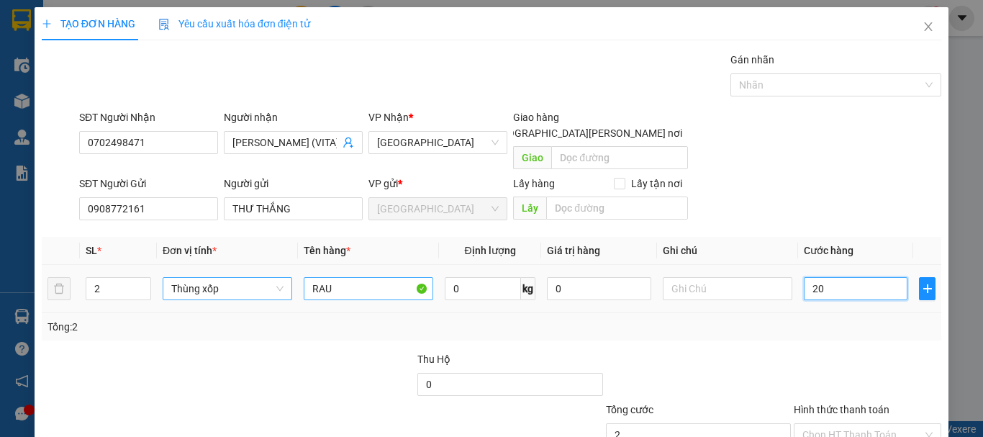
type input "20"
type input "200"
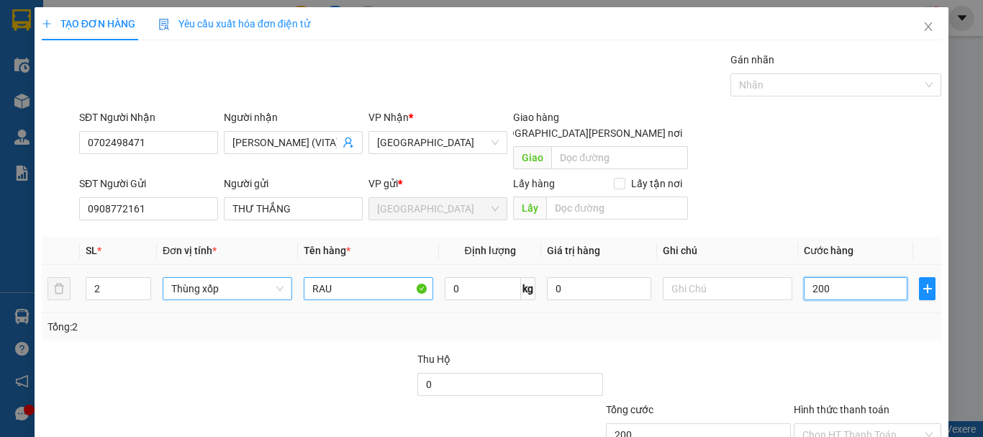
scroll to position [90, 0]
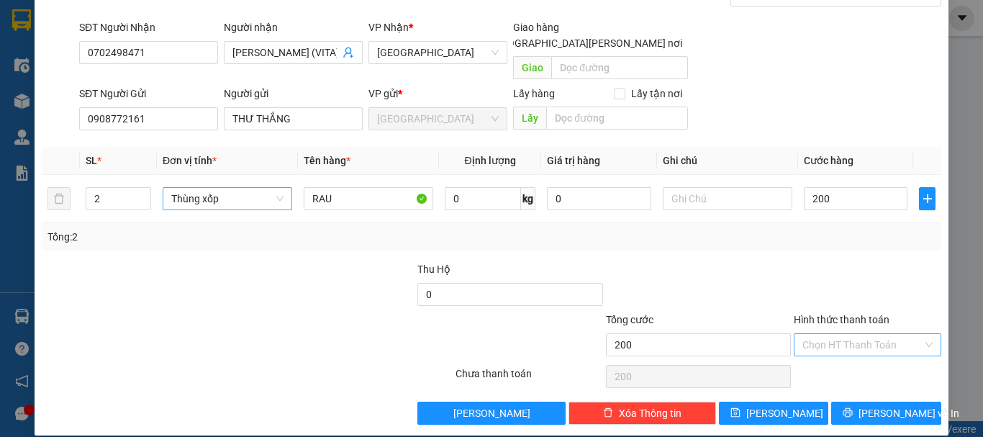
type input "200.000"
click at [864, 337] on input "Hình thức thanh toán" at bounding box center [862, 345] width 120 height 22
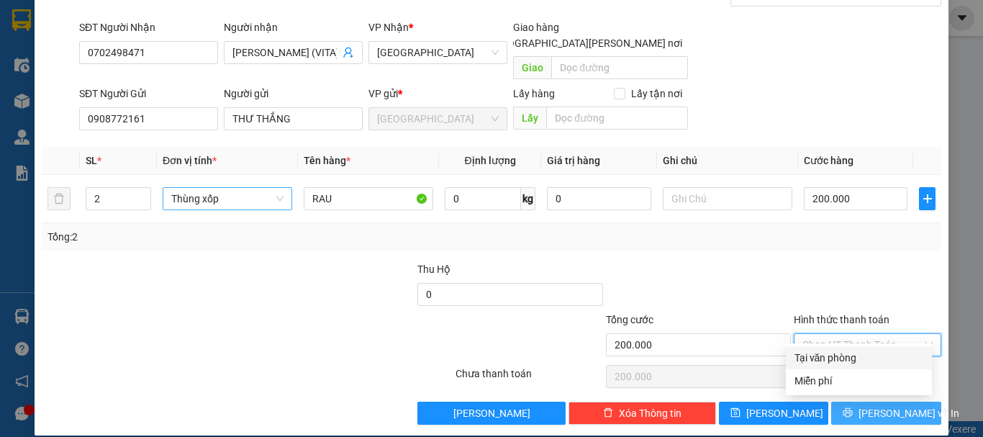
drag, startPoint x: 862, startPoint y: 349, endPoint x: 856, endPoint y: 388, distance: 39.3
click at [862, 353] on div "Tại văn phòng" at bounding box center [859, 357] width 146 height 23
type input "0"
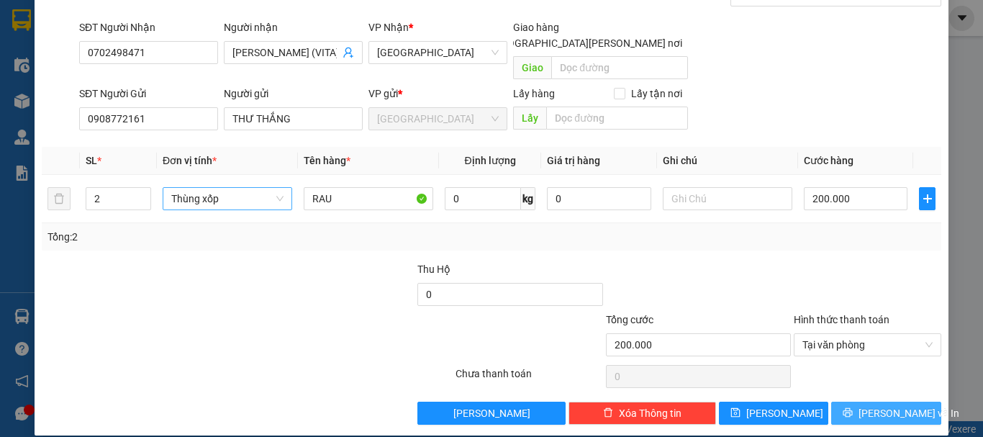
click at [853, 407] on icon "printer" at bounding box center [848, 412] width 10 height 10
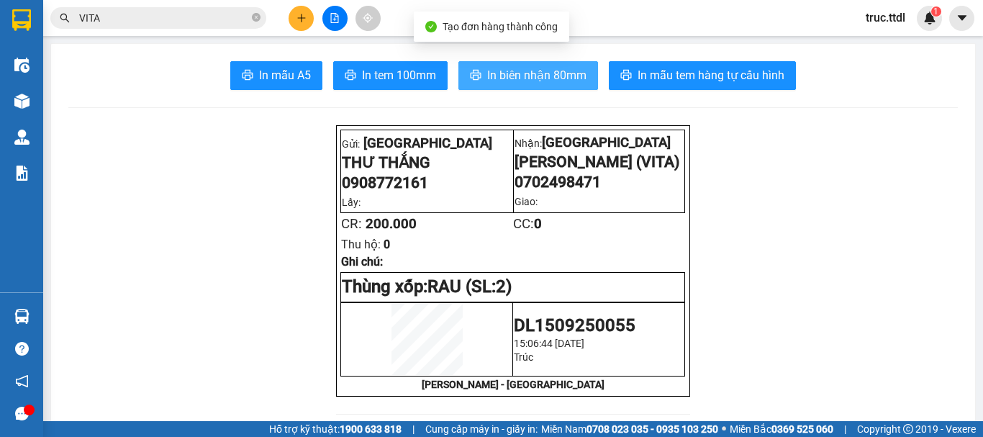
click at [514, 64] on button "In biên nhận 80mm" at bounding box center [528, 75] width 140 height 29
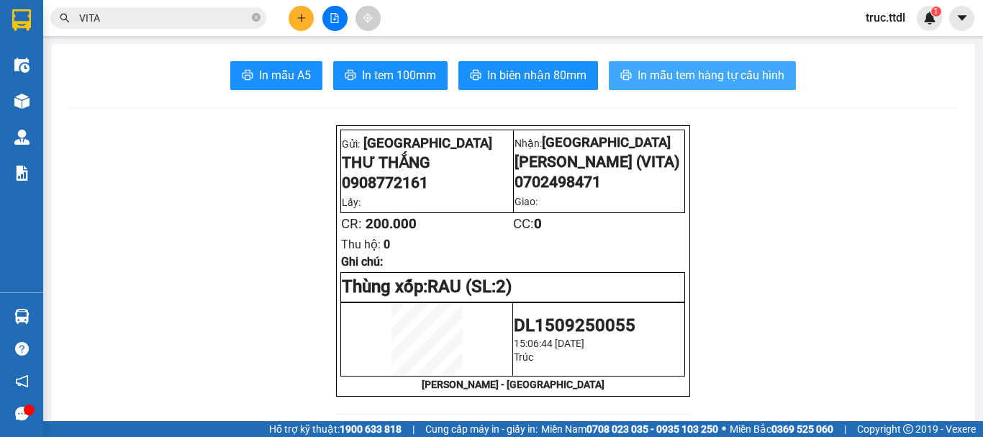
click at [689, 77] on span "In mẫu tem hàng tự cấu hình" at bounding box center [710, 75] width 147 height 18
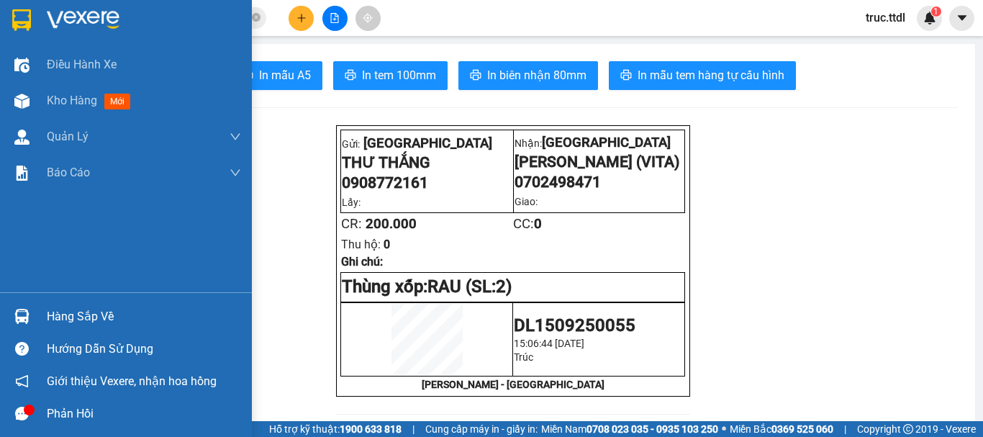
click at [101, 20] on img at bounding box center [83, 20] width 73 height 22
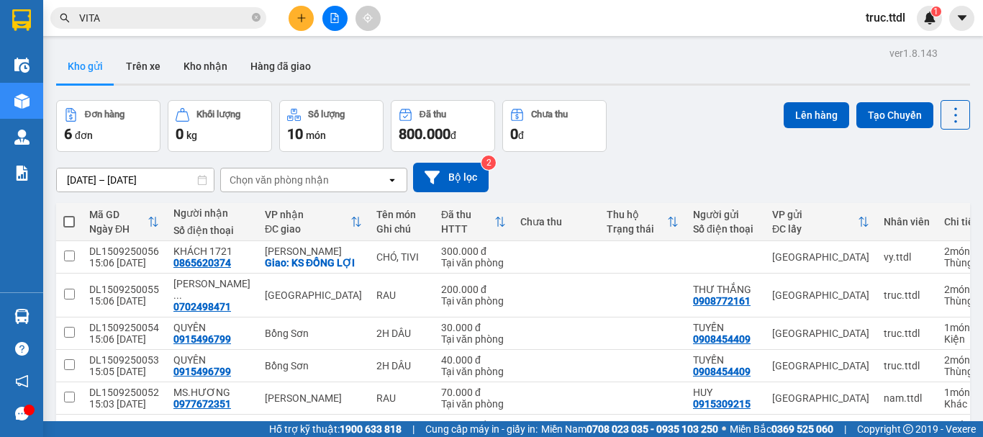
scroll to position [72, 0]
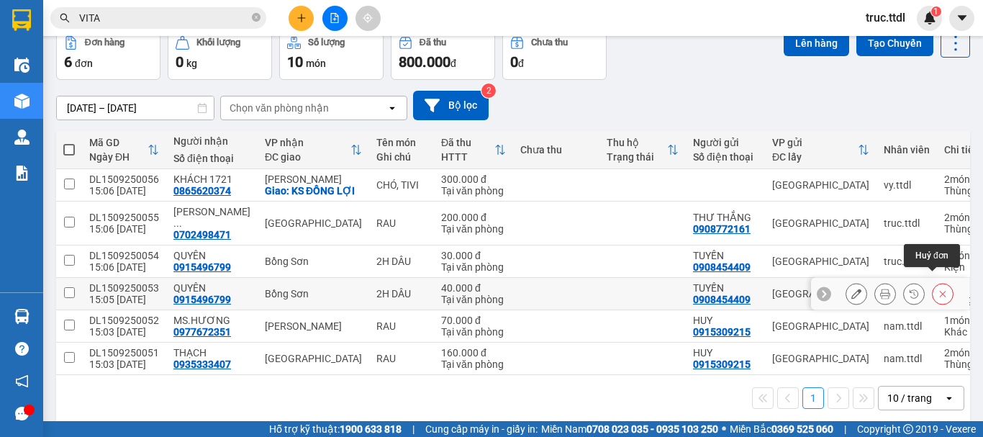
click at [937, 289] on icon at bounding box center [942, 294] width 10 height 10
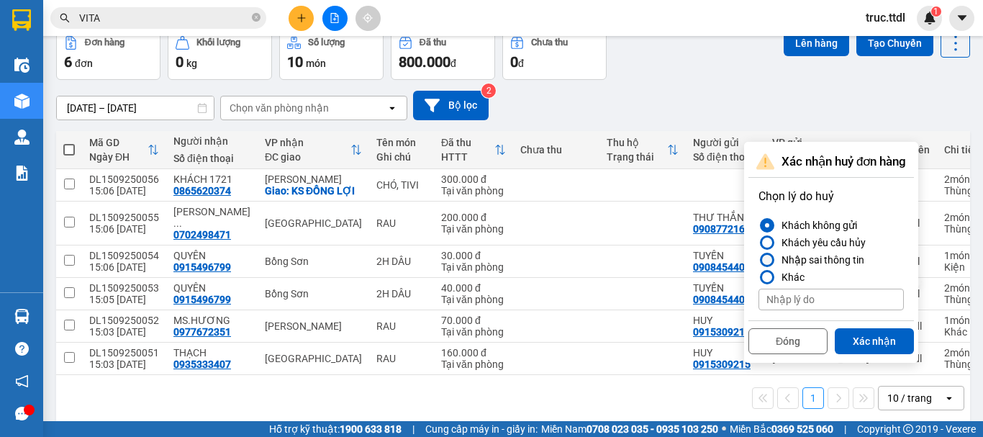
click at [825, 258] on div "Nhập sai thông tin" at bounding box center [820, 259] width 88 height 17
click at [758, 260] on input "Nhập sai thông tin" at bounding box center [758, 260] width 0 height 0
click at [876, 337] on button "Xác nhận" at bounding box center [874, 341] width 79 height 26
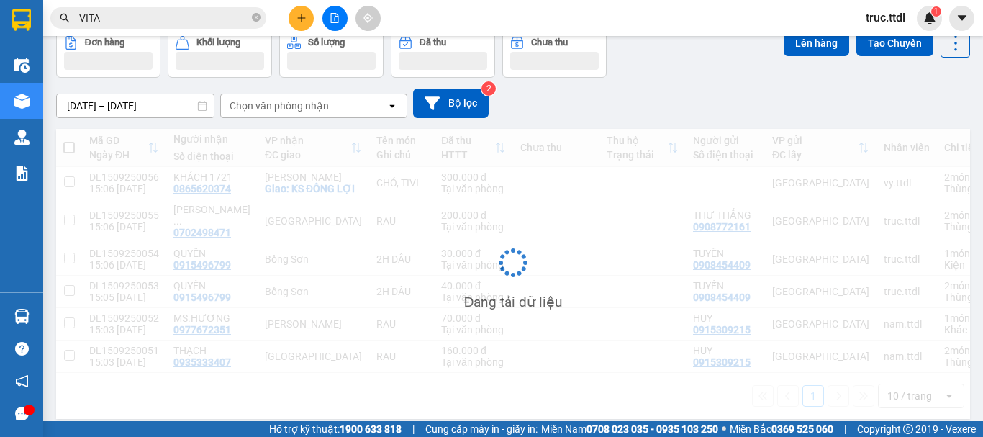
scroll to position [66, 0]
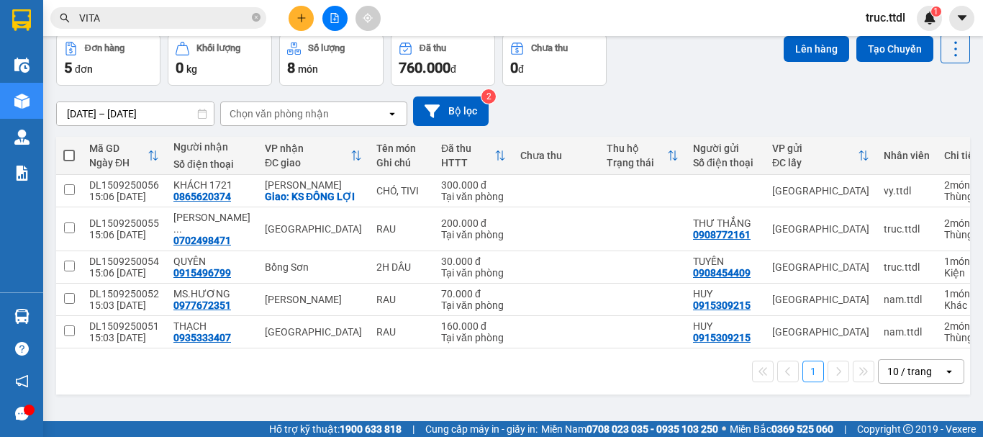
click at [914, 360] on div "10 / trang" at bounding box center [910, 371] width 65 height 23
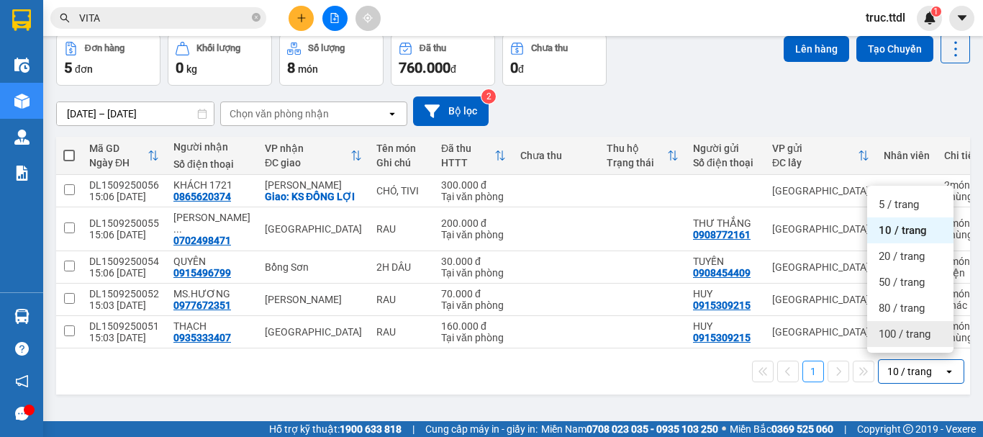
click at [912, 338] on span "100 / trang" at bounding box center [904, 334] width 52 height 14
